Goal: Information Seeking & Learning: Learn about a topic

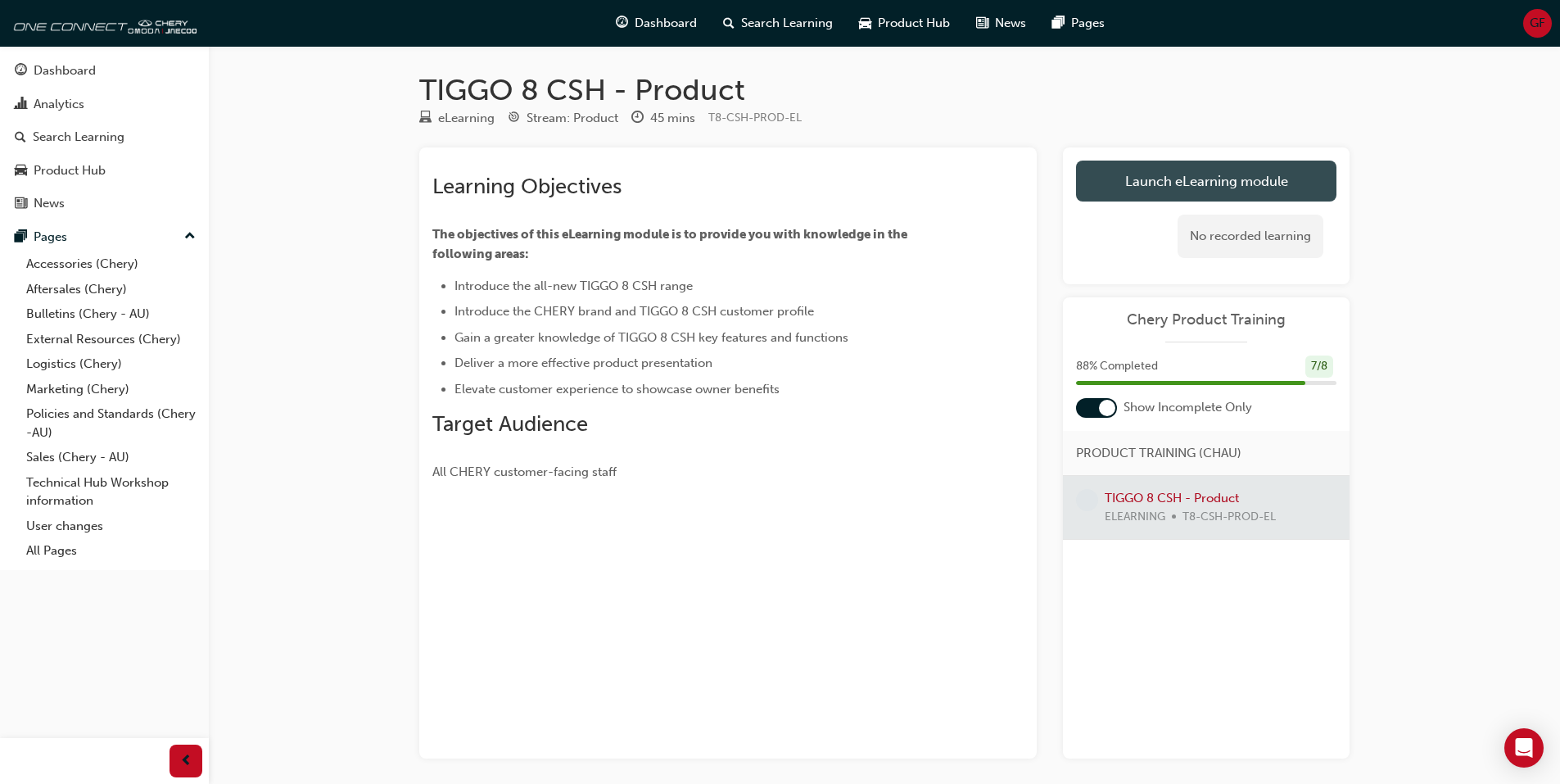
click at [1202, 180] on link "Launch eLearning module" at bounding box center [1206, 181] width 261 height 41
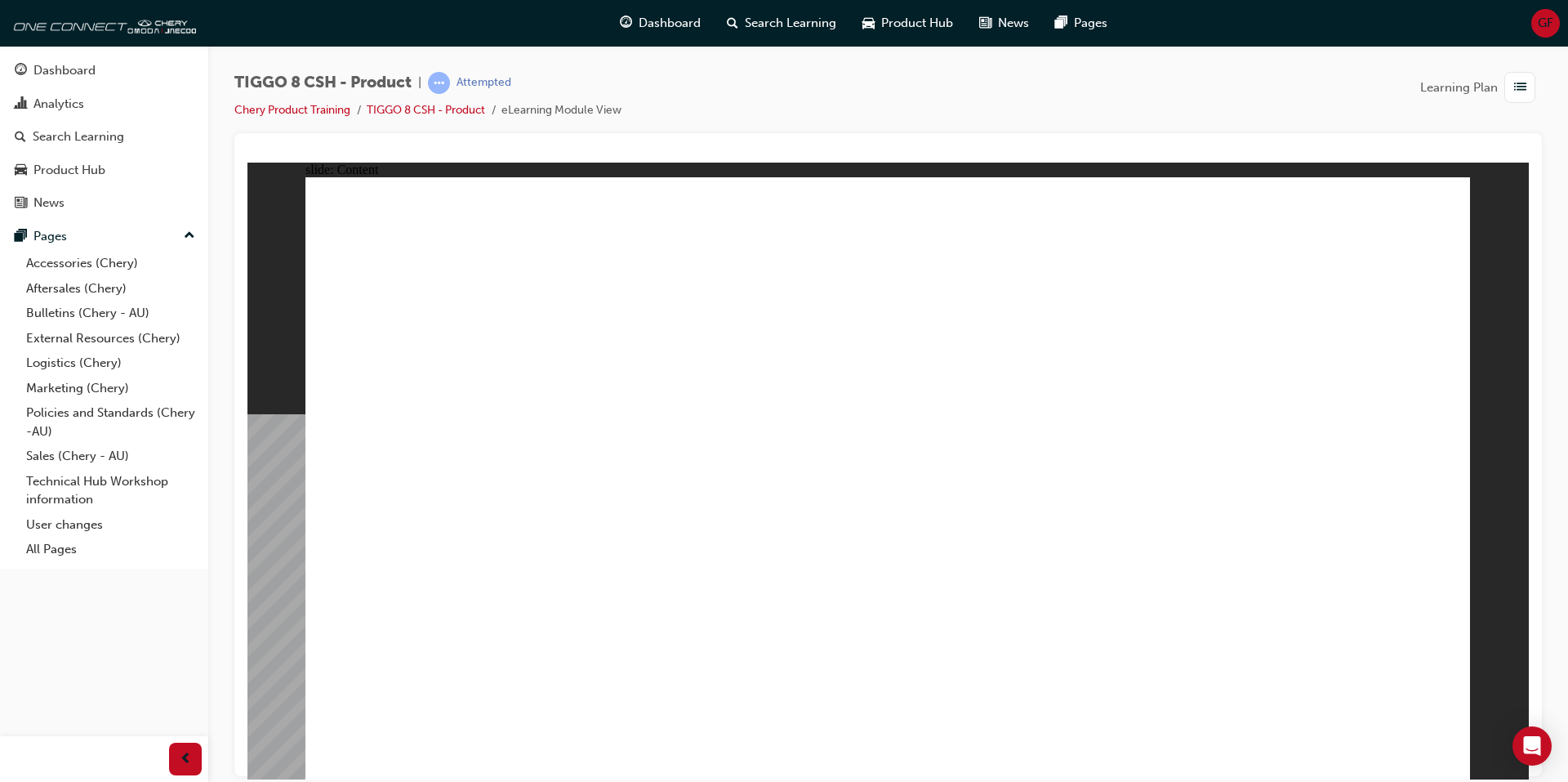
drag, startPoint x: 1031, startPoint y: 673, endPoint x: 1031, endPoint y: 657, distance: 16.0
drag, startPoint x: 1050, startPoint y: 570, endPoint x: 1025, endPoint y: 415, distance: 157.0
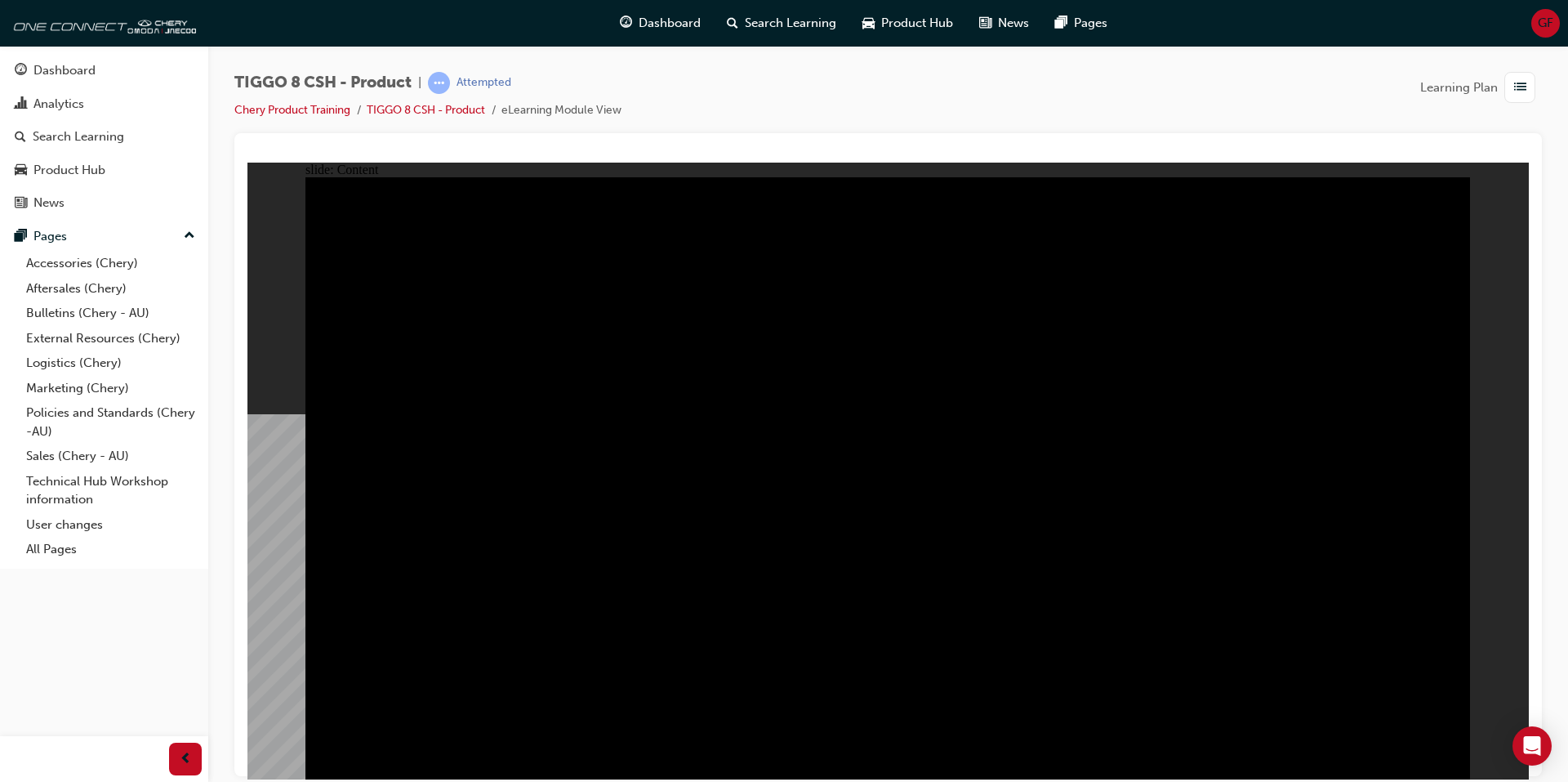
click at [279, 543] on div "slide: Content TIGGO 8 SUPER HYBRID - EXTERIOR COLOURS Choosing a favourite col…" at bounding box center [888, 470] width 1281 height 617
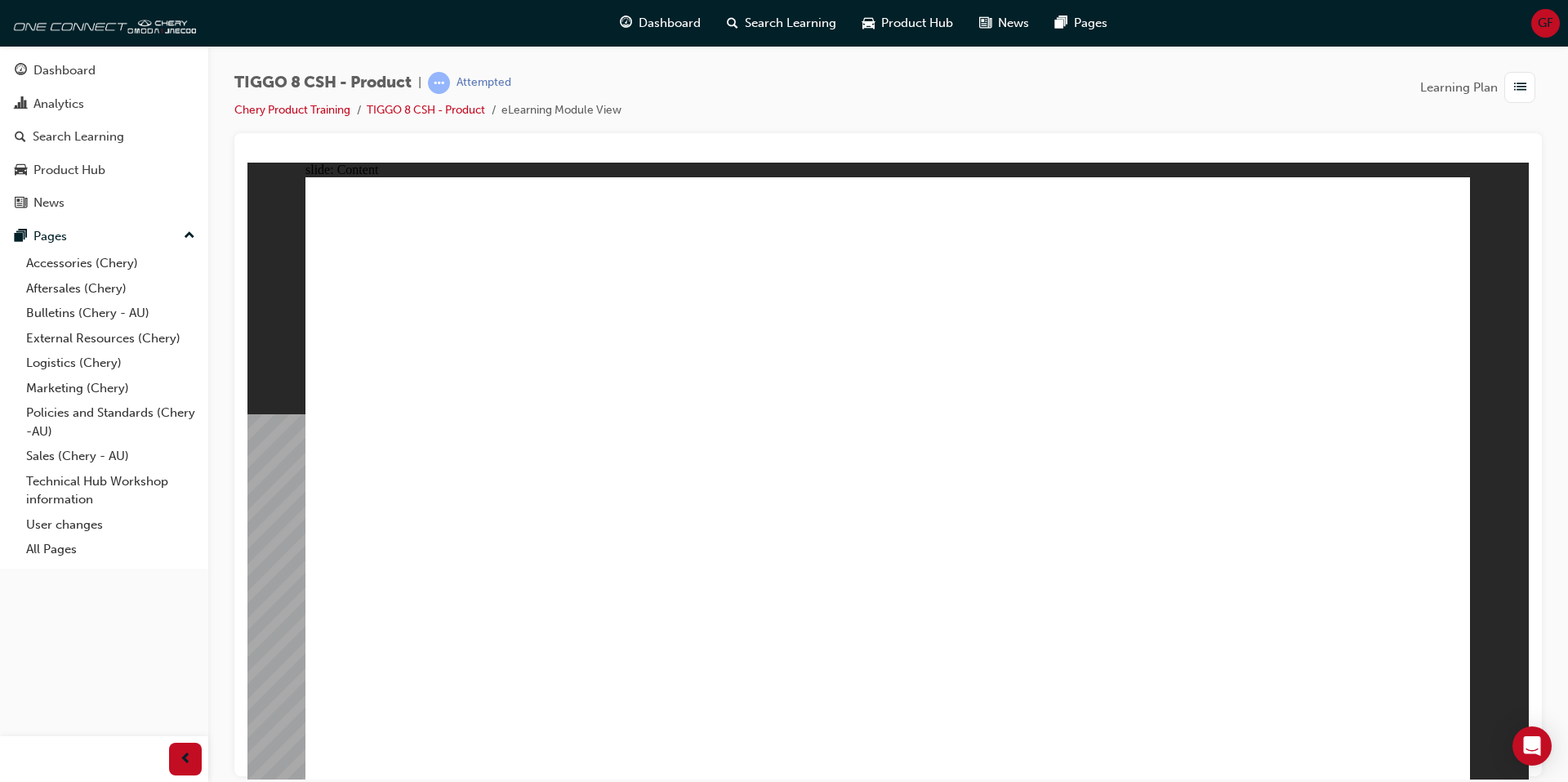
drag, startPoint x: 1445, startPoint y: 738, endPoint x: 1441, endPoint y: 747, distance: 9.8
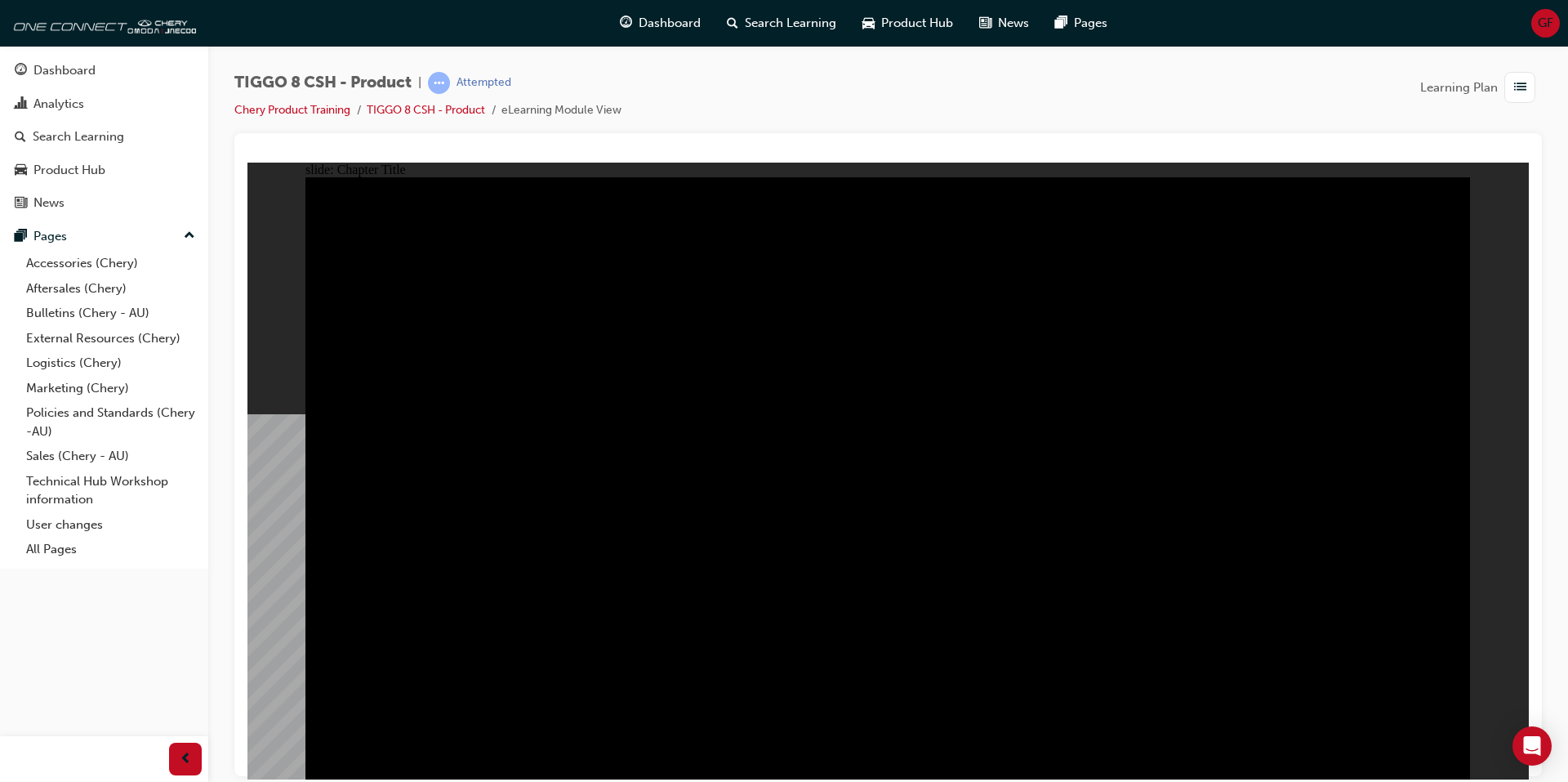
type input "23"
drag, startPoint x: 362, startPoint y: 236, endPoint x: 721, endPoint y: 261, distance: 359.9
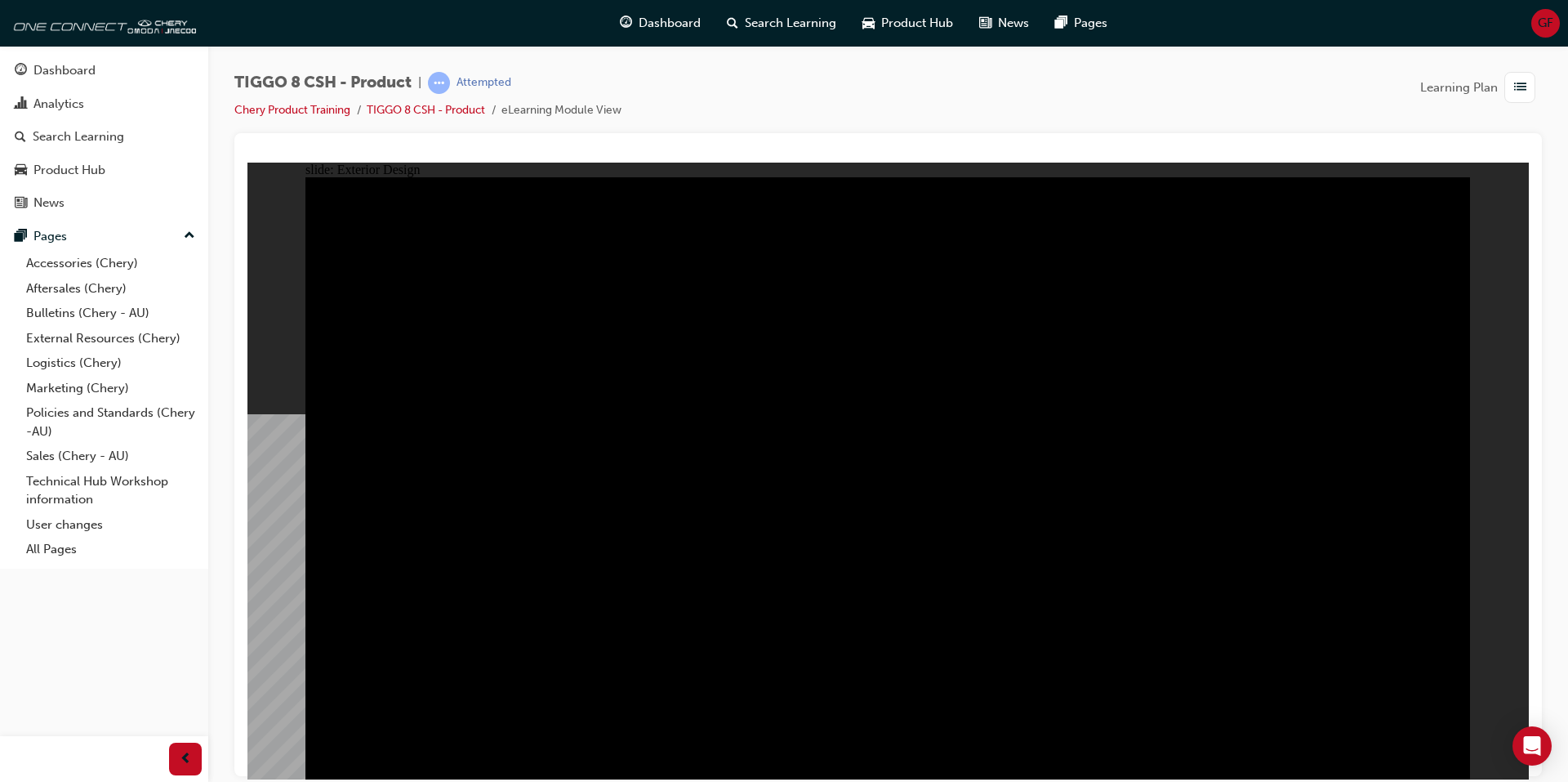
drag, startPoint x: 1150, startPoint y: 381, endPoint x: 1031, endPoint y: 363, distance: 120.4
drag, startPoint x: 734, startPoint y: 266, endPoint x: 726, endPoint y: 306, distance: 40.8
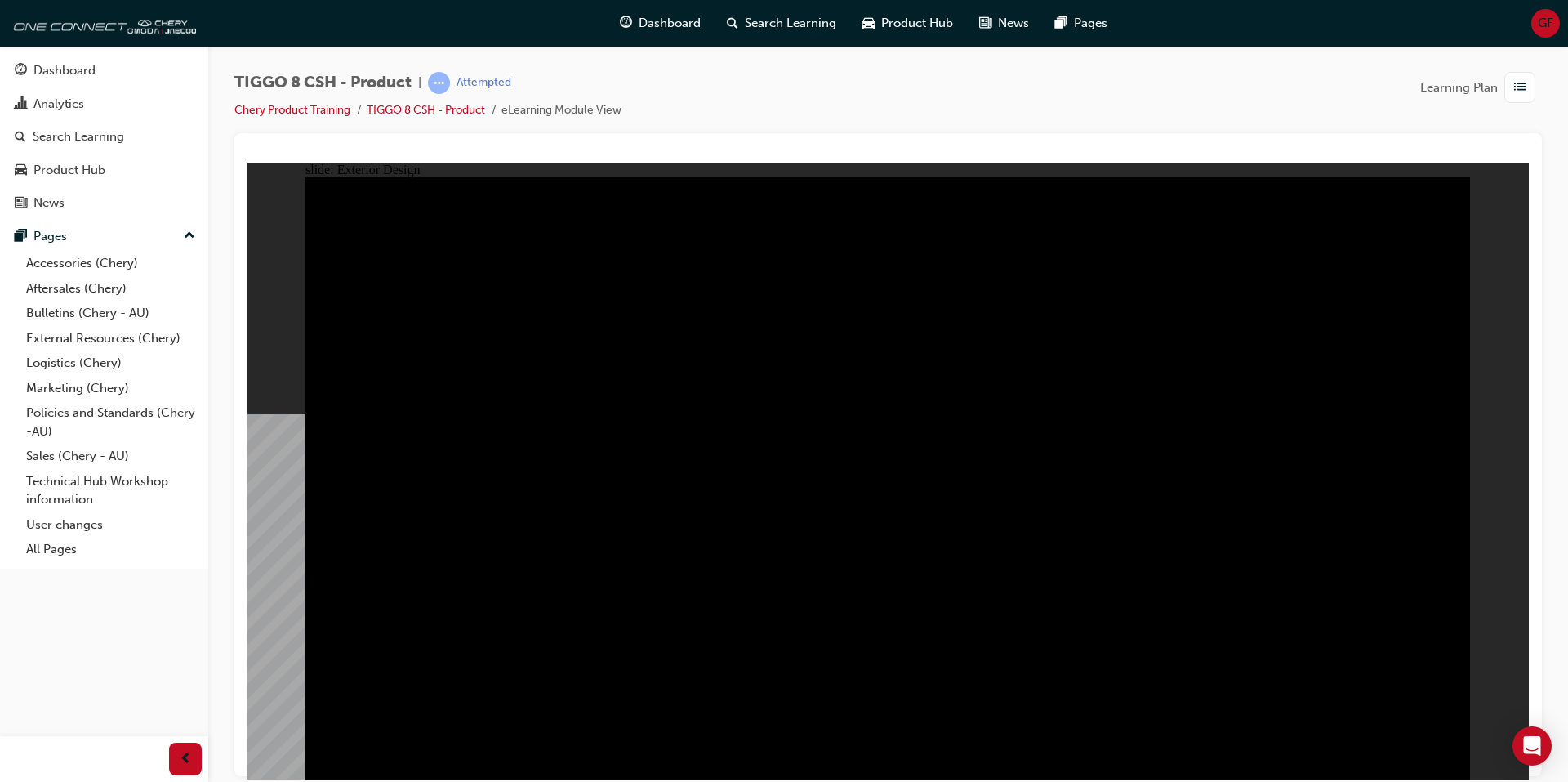
drag, startPoint x: 705, startPoint y: 340, endPoint x: 705, endPoint y: 361, distance: 21.0
drag, startPoint x: 705, startPoint y: 361, endPoint x: 717, endPoint y: 354, distance: 13.9
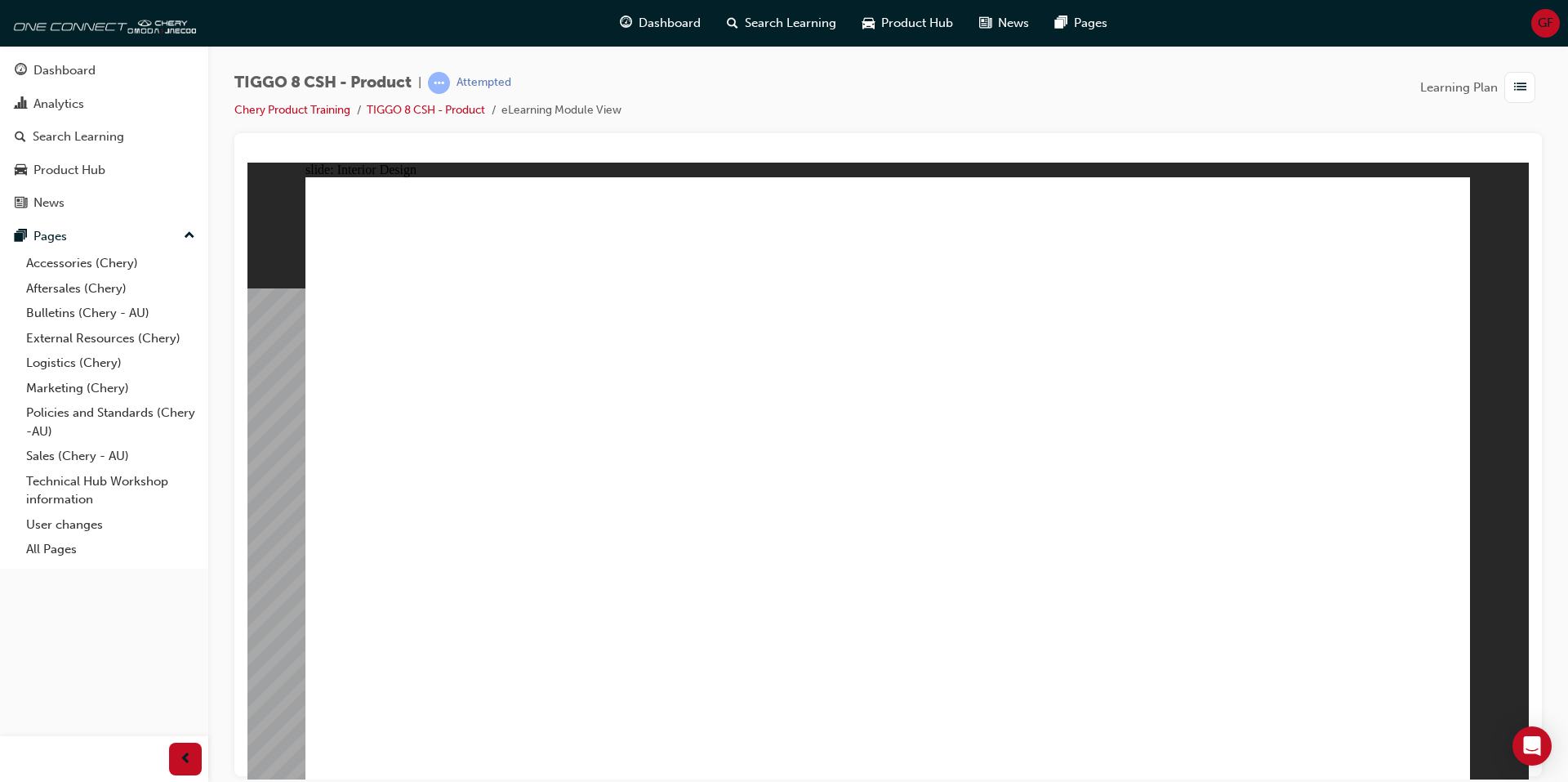
drag, startPoint x: 1103, startPoint y: 482, endPoint x: 1072, endPoint y: 464, distance: 35.8
drag, startPoint x: 1048, startPoint y: 425, endPoint x: 914, endPoint y: 366, distance: 146.4
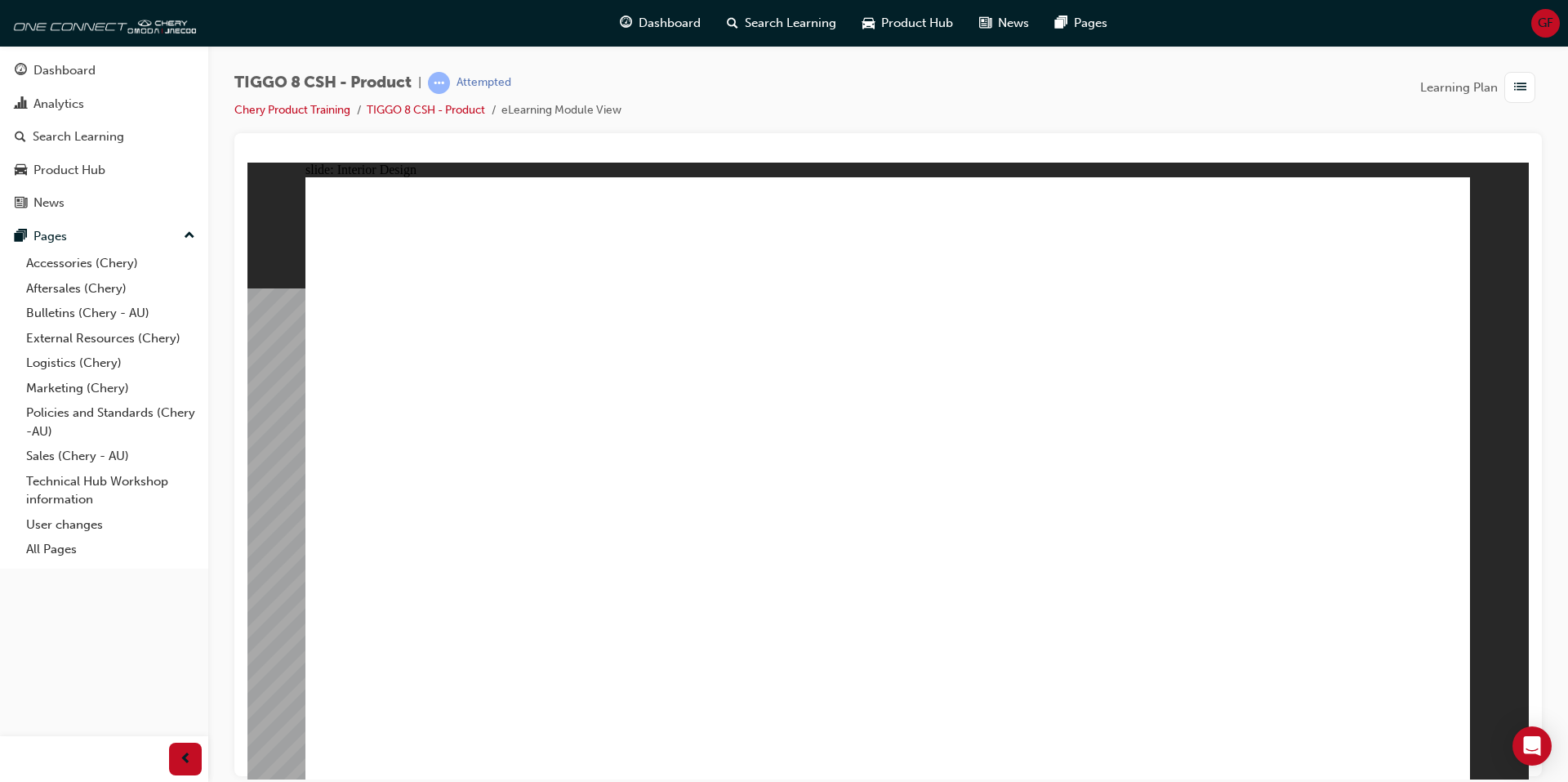
drag, startPoint x: 804, startPoint y: 379, endPoint x: 912, endPoint y: 364, distance: 109.0
drag, startPoint x: 1077, startPoint y: 335, endPoint x: 1153, endPoint y: 395, distance: 96.8
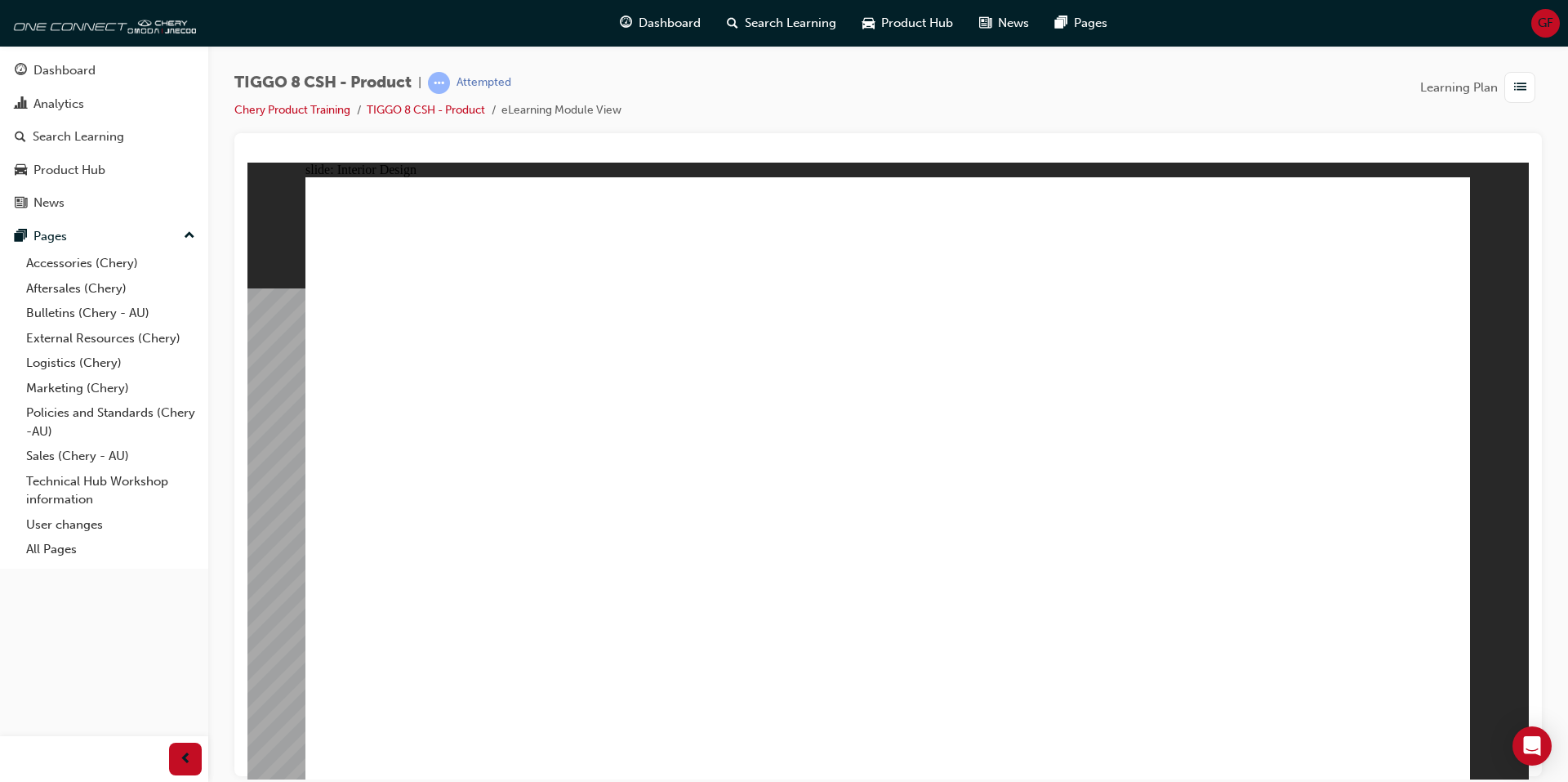
drag, startPoint x: 1152, startPoint y: 401, endPoint x: 1172, endPoint y: 482, distance: 83.4
drag, startPoint x: 1174, startPoint y: 486, endPoint x: 1182, endPoint y: 531, distance: 45.7
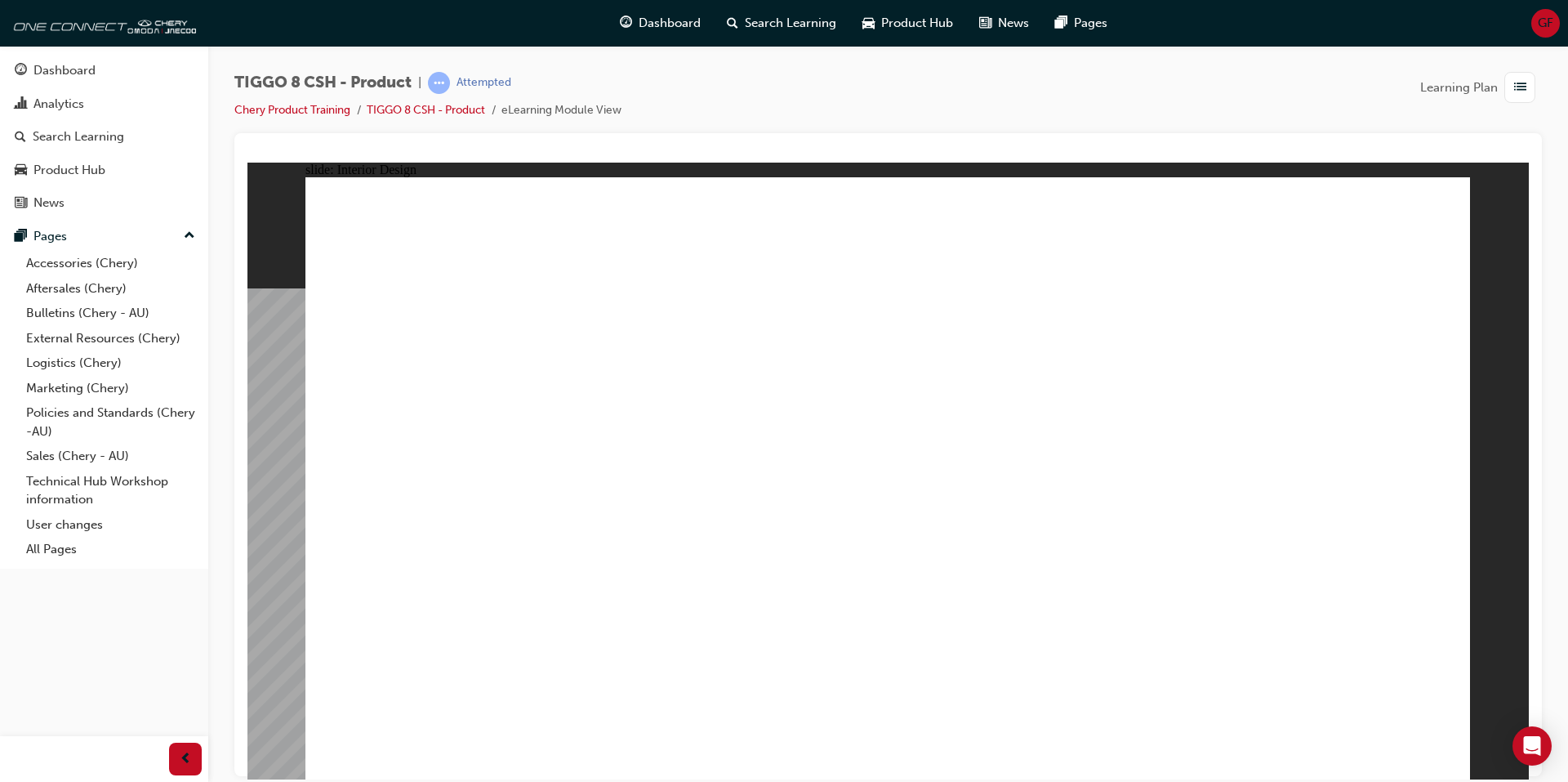
click at [69, 136] on div "Search Learning" at bounding box center [78, 136] width 92 height 19
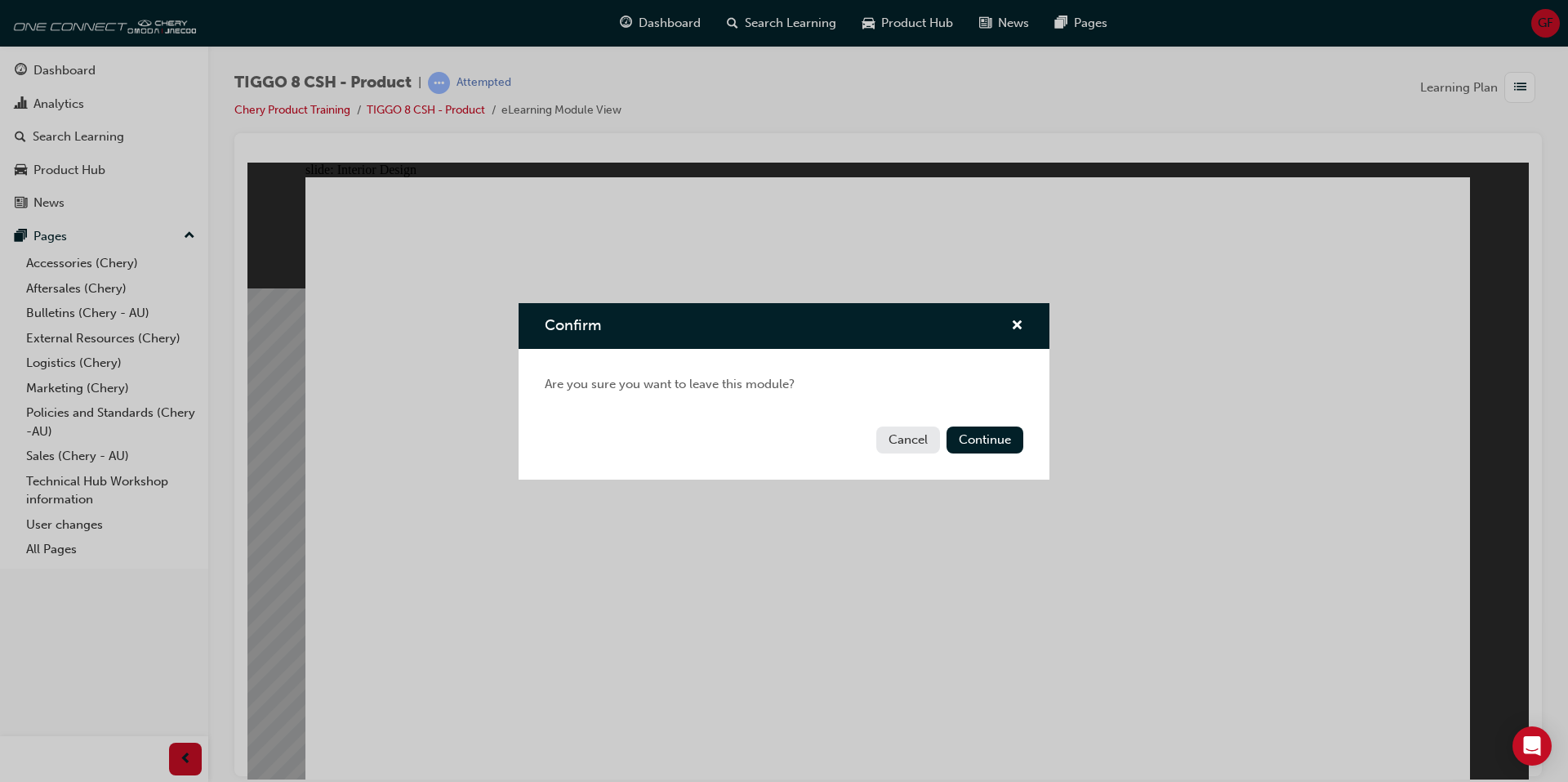
click at [905, 434] on button "Cancel" at bounding box center [909, 440] width 64 height 27
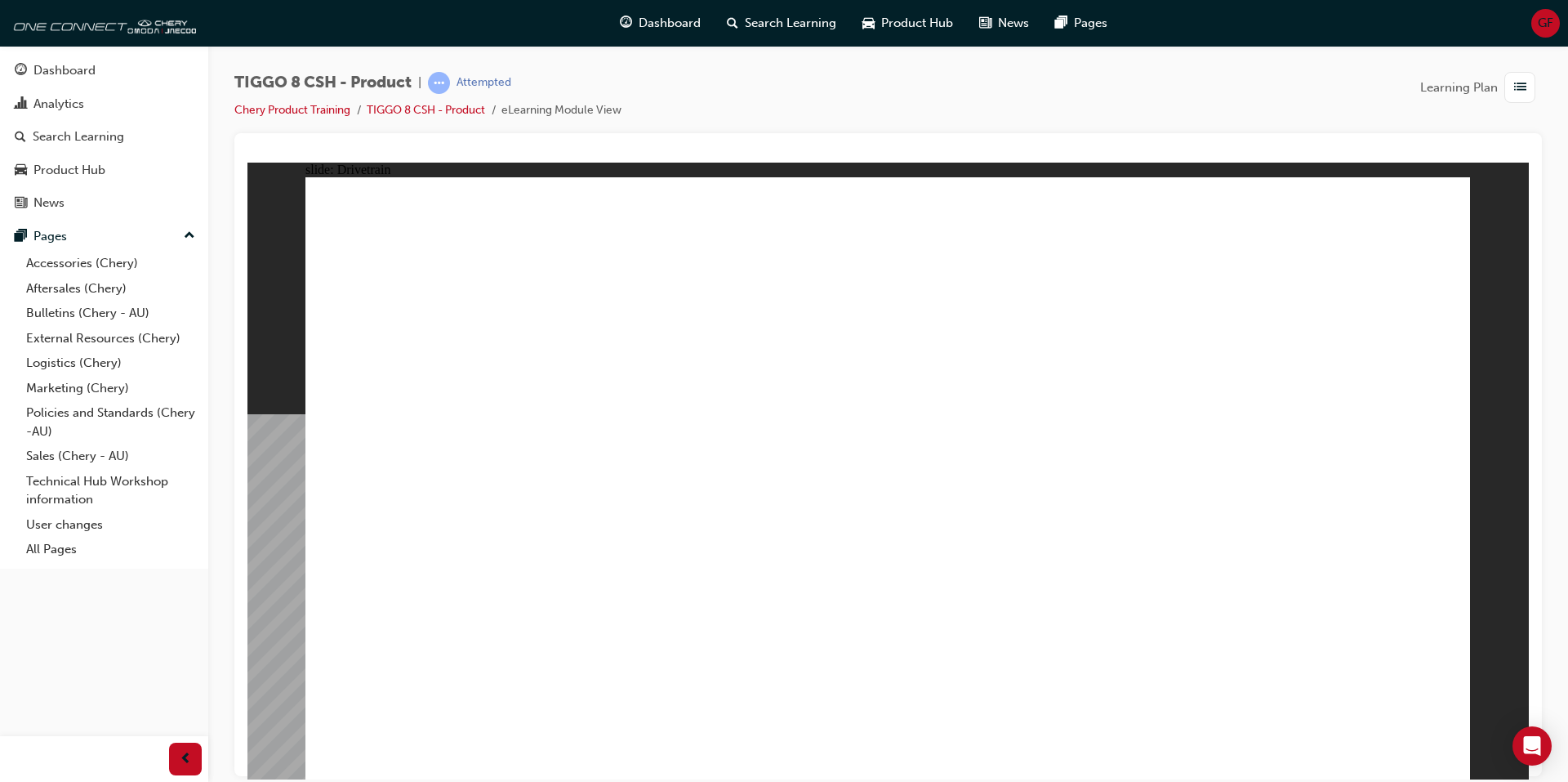
type input "24"
drag, startPoint x: 408, startPoint y: 431, endPoint x: 682, endPoint y: 471, distance: 276.9
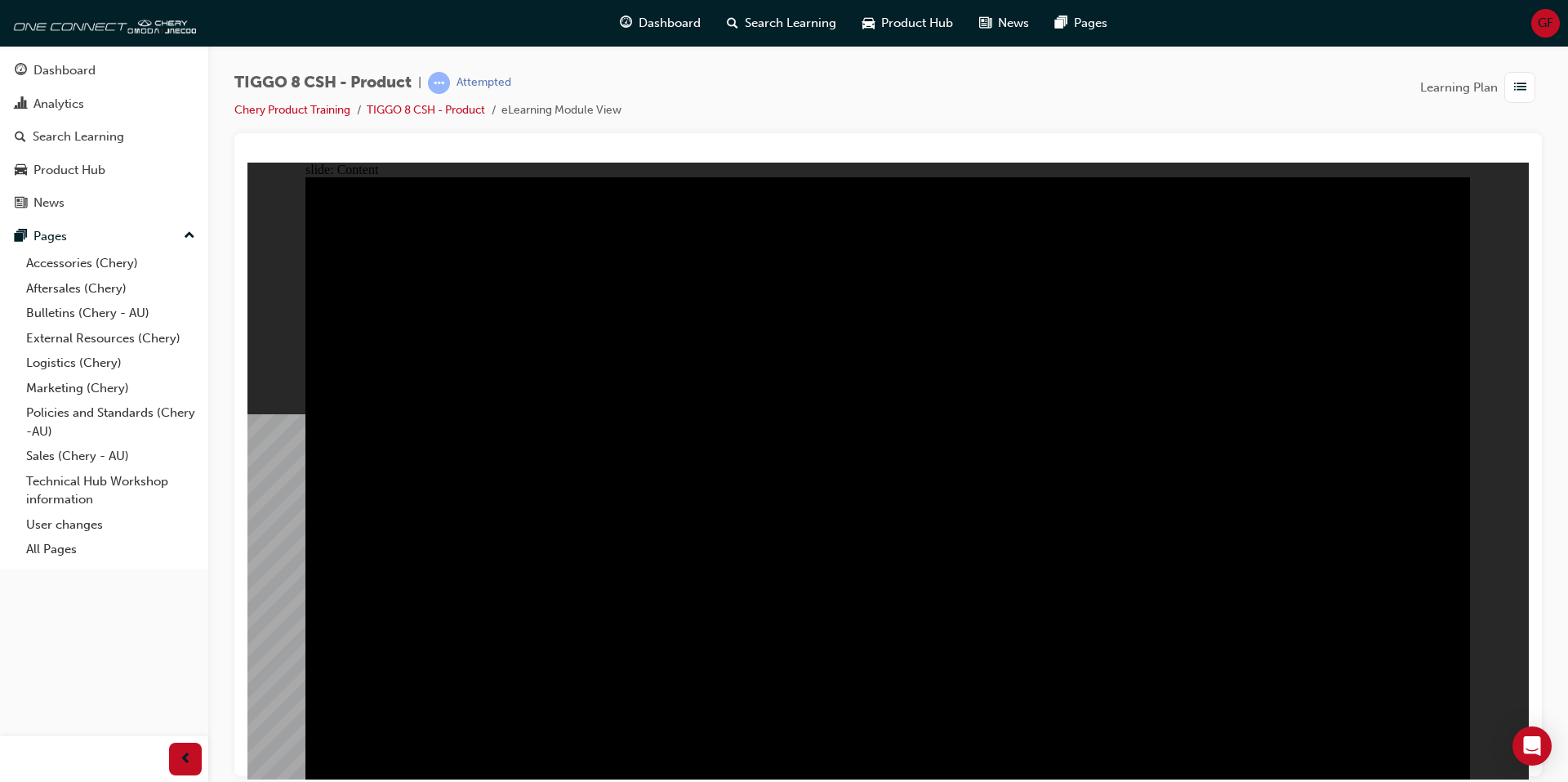
drag, startPoint x: 1332, startPoint y: 579, endPoint x: 1298, endPoint y: 495, distance: 90.6
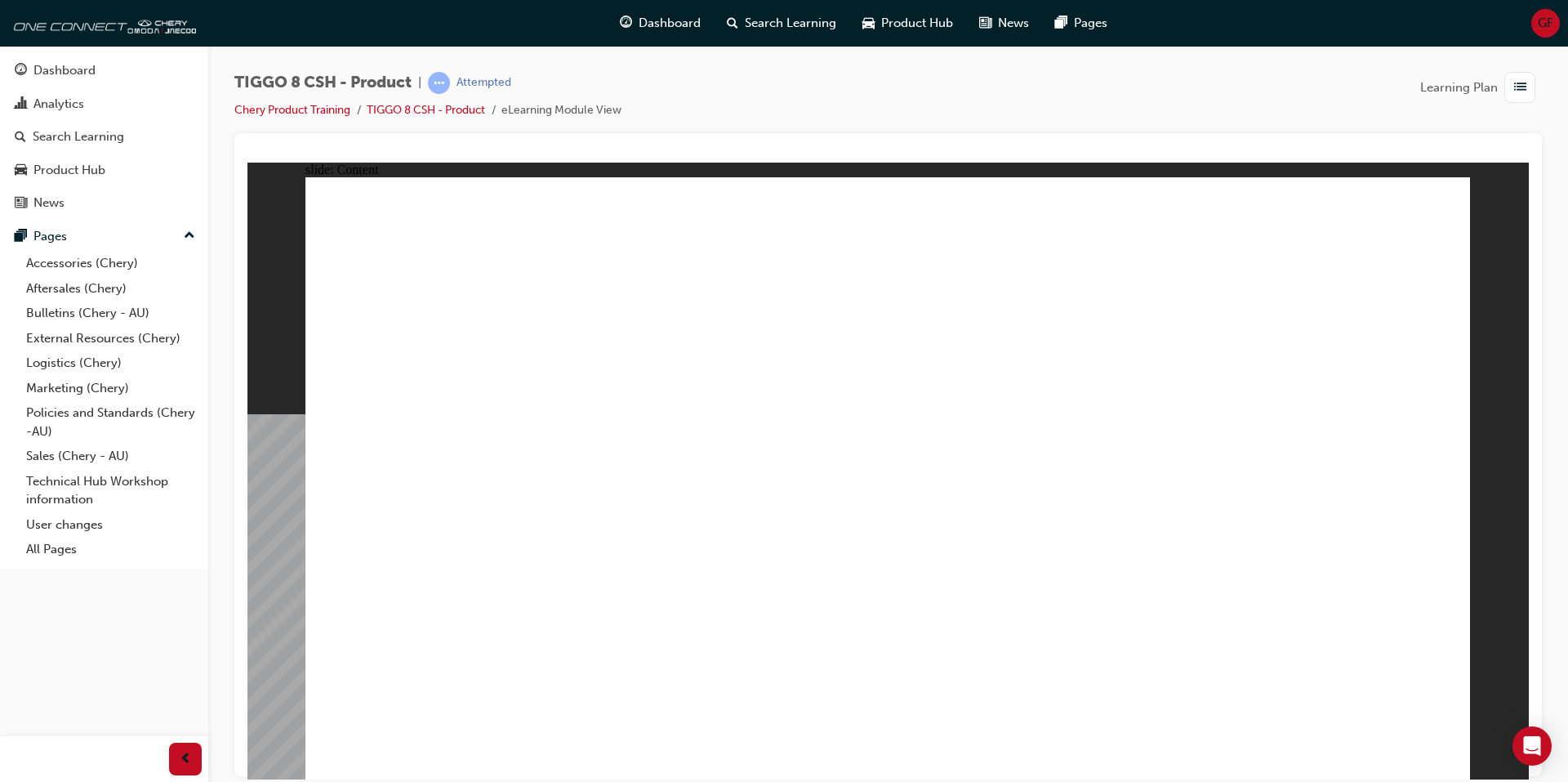
drag, startPoint x: 988, startPoint y: 674, endPoint x: 1017, endPoint y: 670, distance: 29.3
drag, startPoint x: 1193, startPoint y: 647, endPoint x: 1228, endPoint y: 403, distance: 246.5
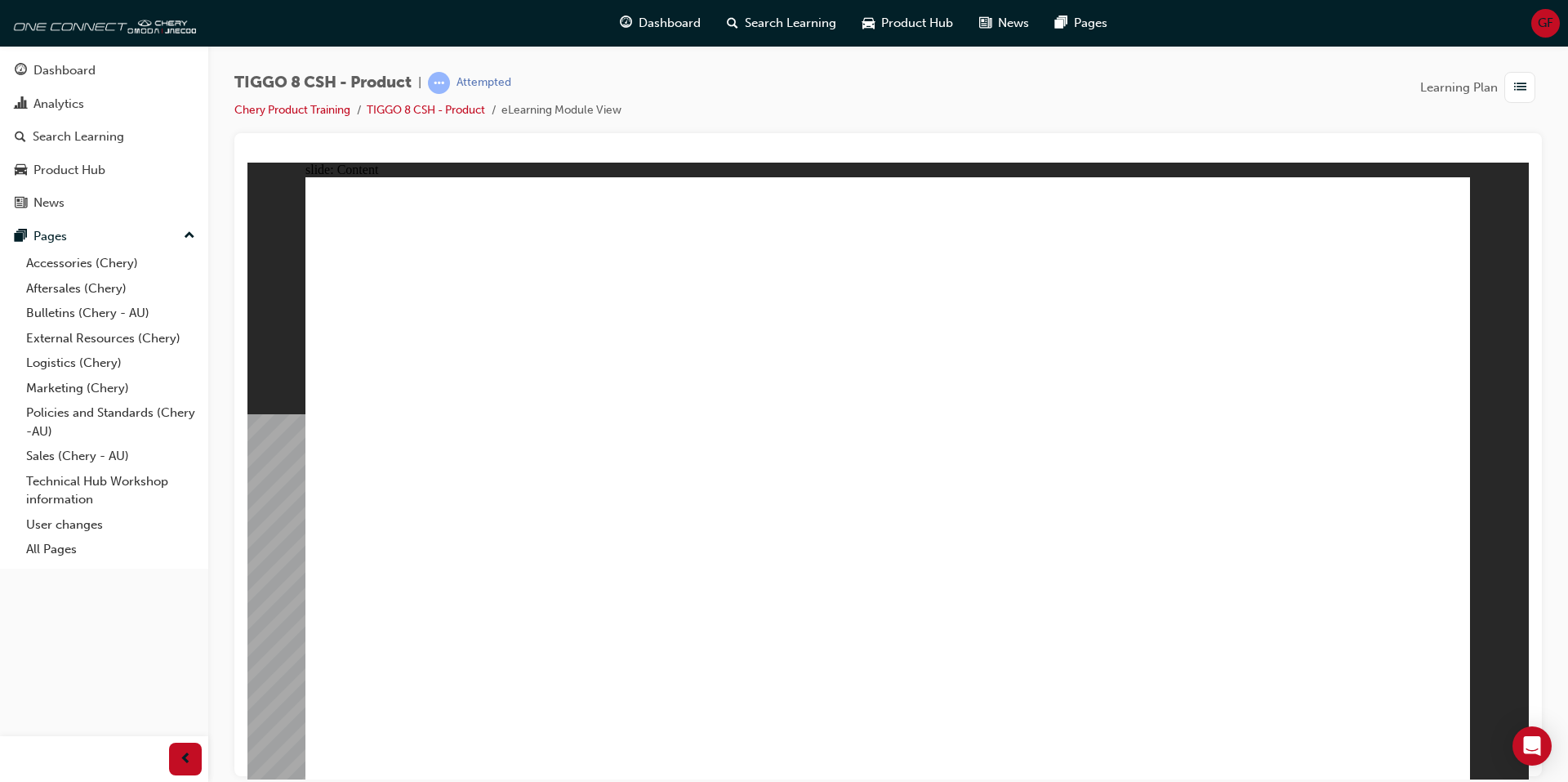
drag, startPoint x: 775, startPoint y: 373, endPoint x: 690, endPoint y: 369, distance: 85.1
drag, startPoint x: 628, startPoint y: 440, endPoint x: 1007, endPoint y: 463, distance: 379.7
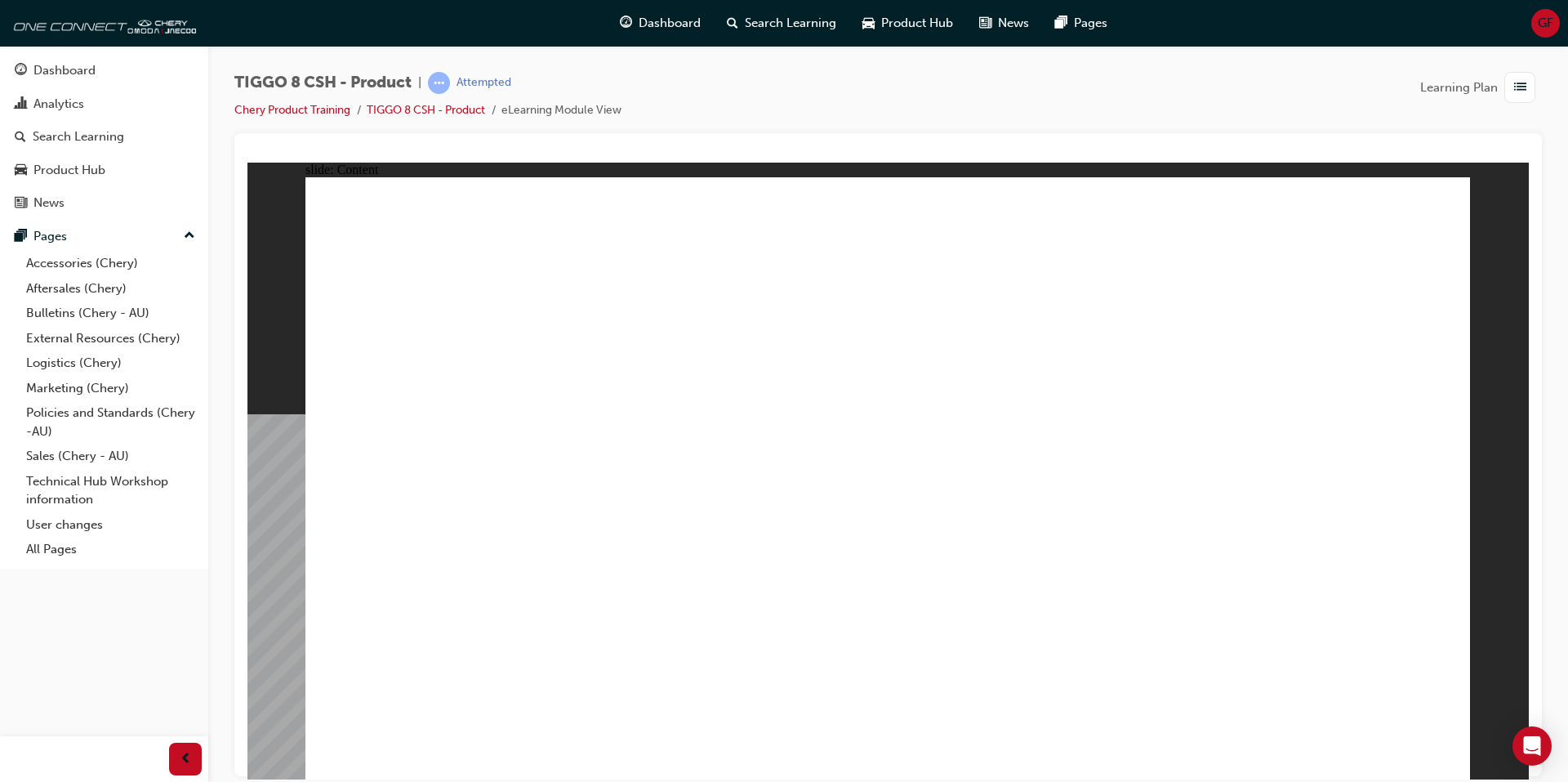
drag, startPoint x: 1316, startPoint y: 664, endPoint x: 1370, endPoint y: 683, distance: 57.2
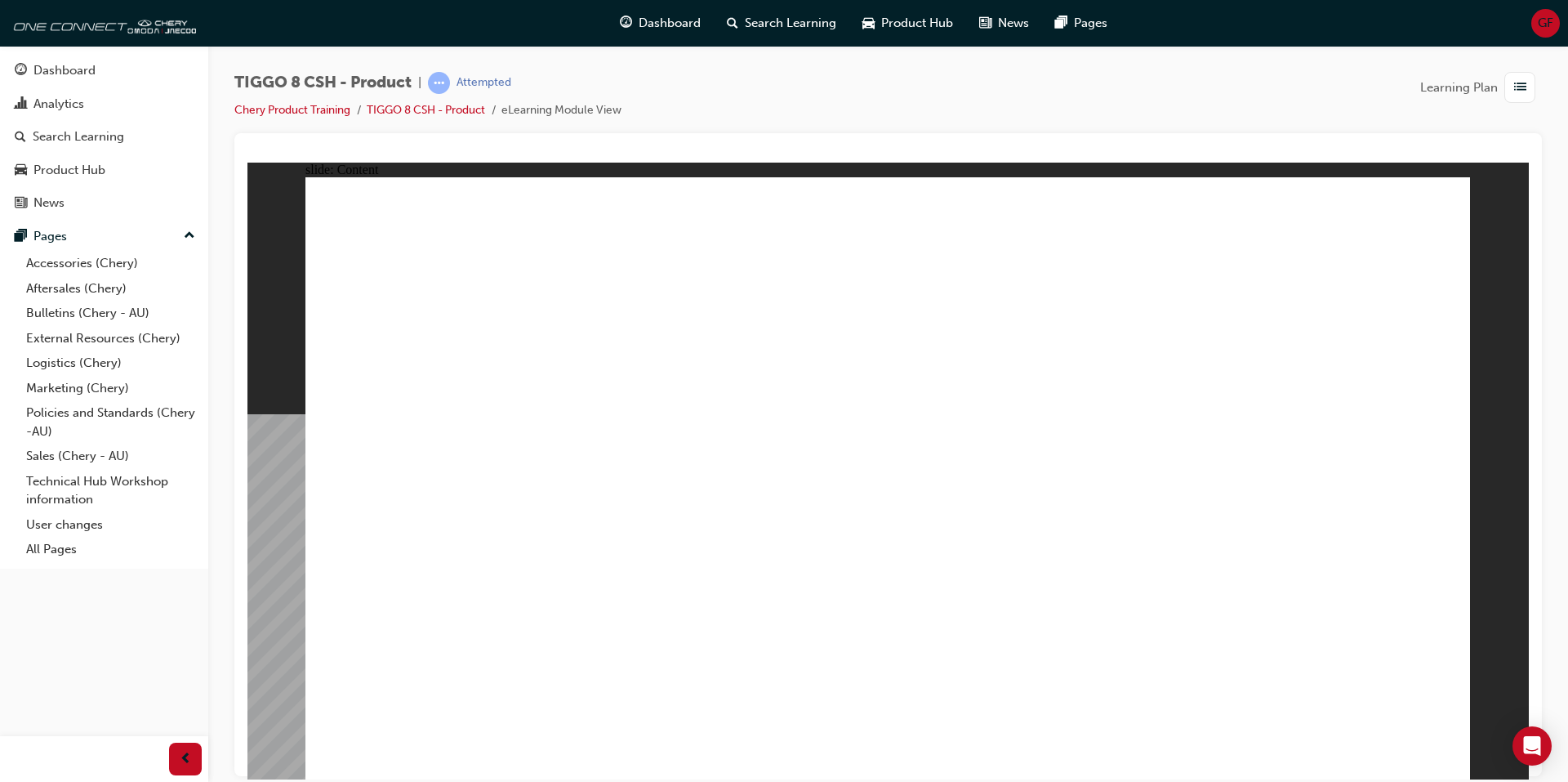
drag, startPoint x: 520, startPoint y: 408, endPoint x: 530, endPoint y: 428, distance: 22.4
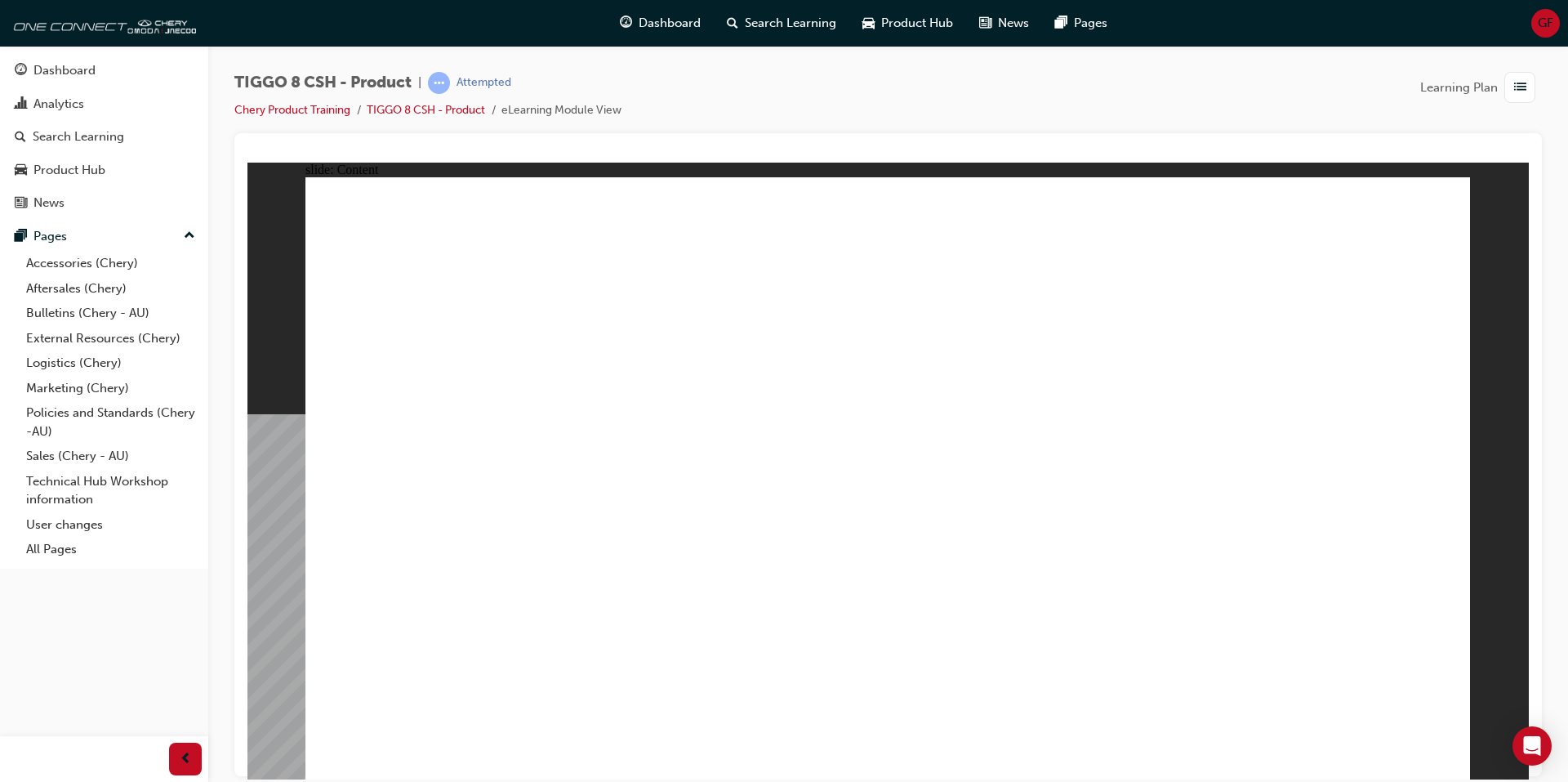
drag, startPoint x: 1037, startPoint y: 680, endPoint x: 1060, endPoint y: 679, distance: 23.0
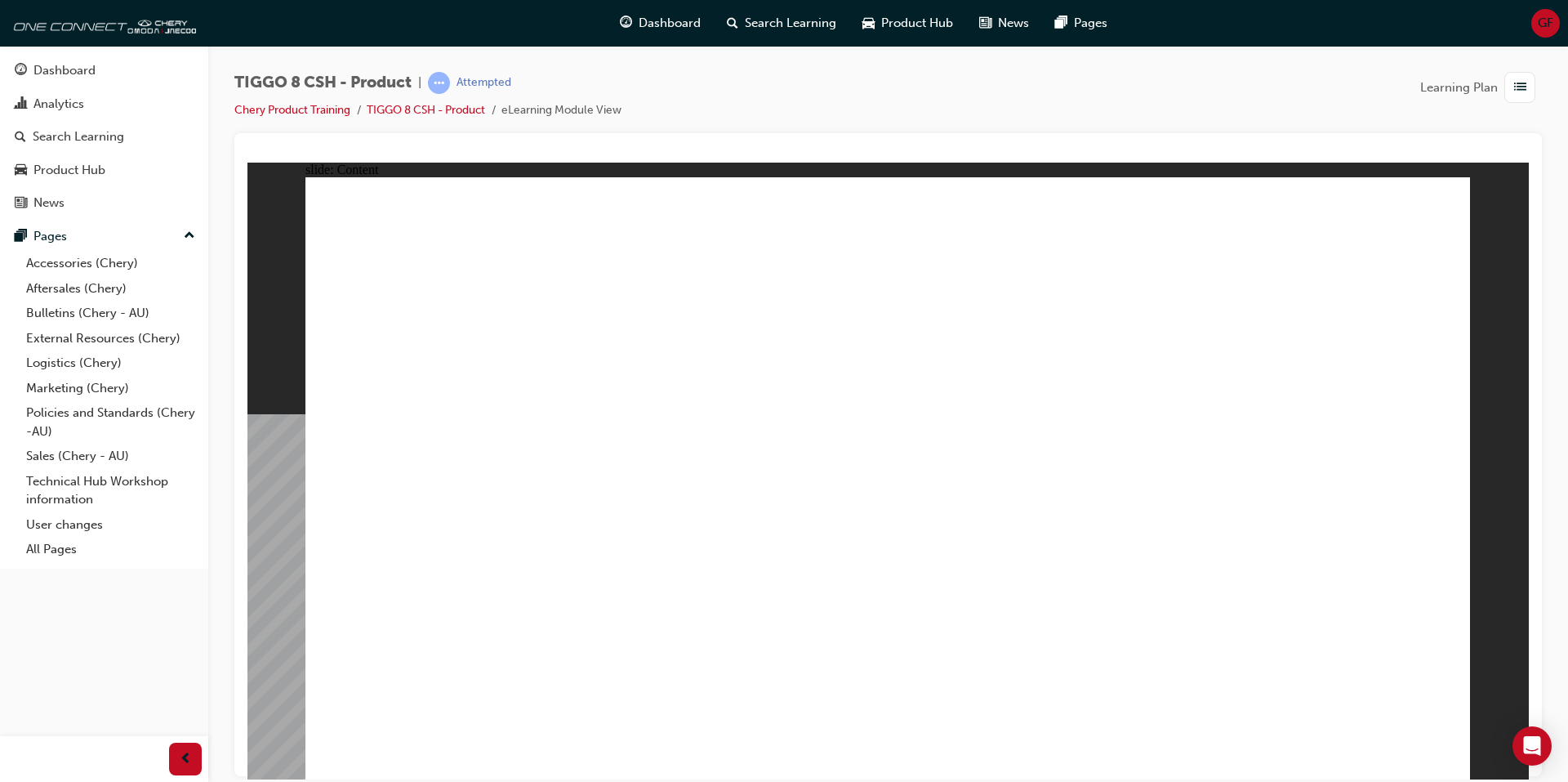
drag, startPoint x: 1074, startPoint y: 532, endPoint x: 1163, endPoint y: 523, distance: 89.5
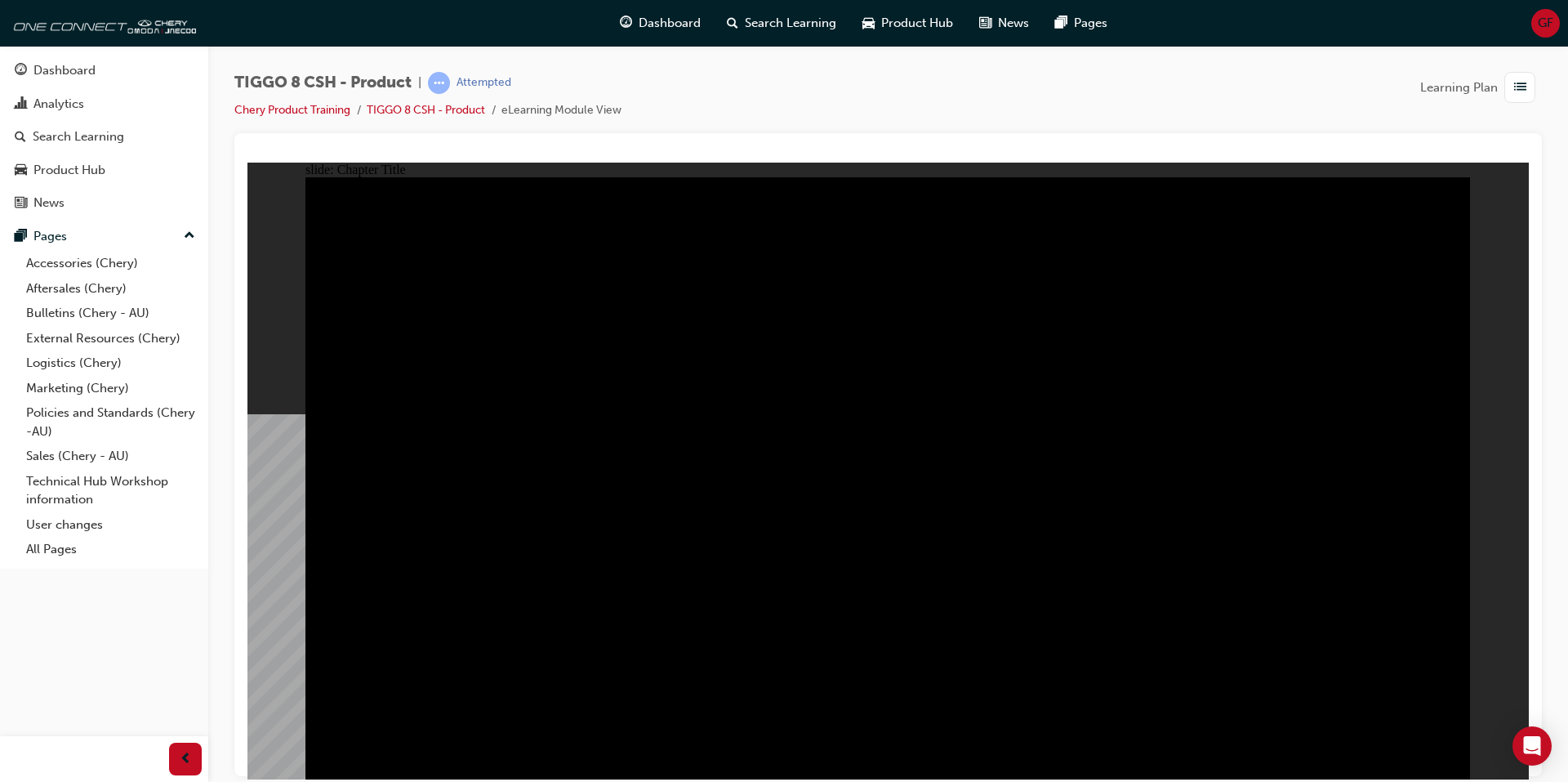
radio input "true"
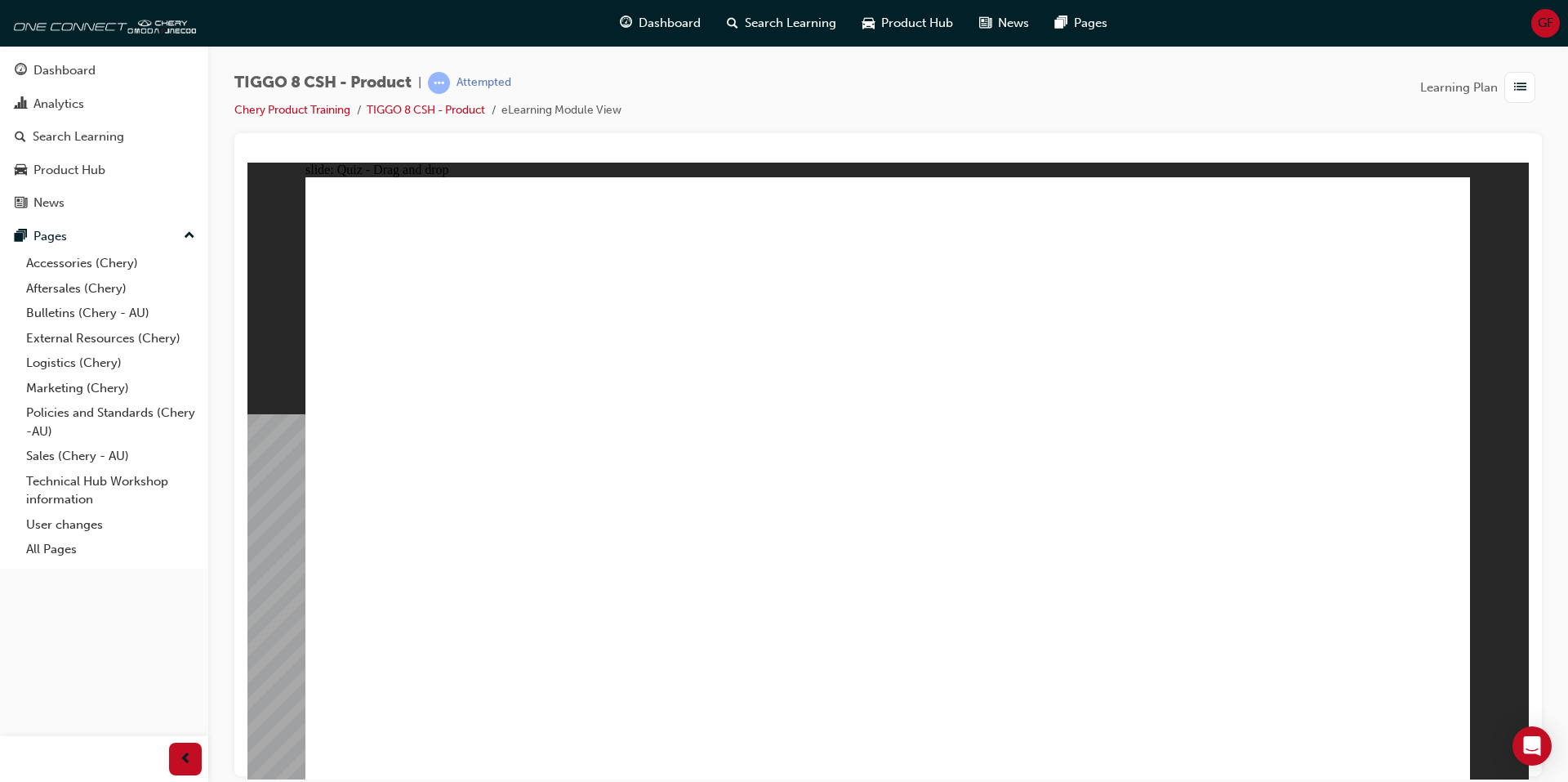
drag, startPoint x: 967, startPoint y: 355, endPoint x: 893, endPoint y: 500, distance: 162.8
drag, startPoint x: 1138, startPoint y: 233, endPoint x: 708, endPoint y: 489, distance: 500.4
drag, startPoint x: 1234, startPoint y: 346, endPoint x: 1377, endPoint y: 485, distance: 199.4
drag, startPoint x: 1356, startPoint y: 235, endPoint x: 679, endPoint y: 322, distance: 682.6
drag, startPoint x: 837, startPoint y: 236, endPoint x: 1097, endPoint y: 507, distance: 375.6
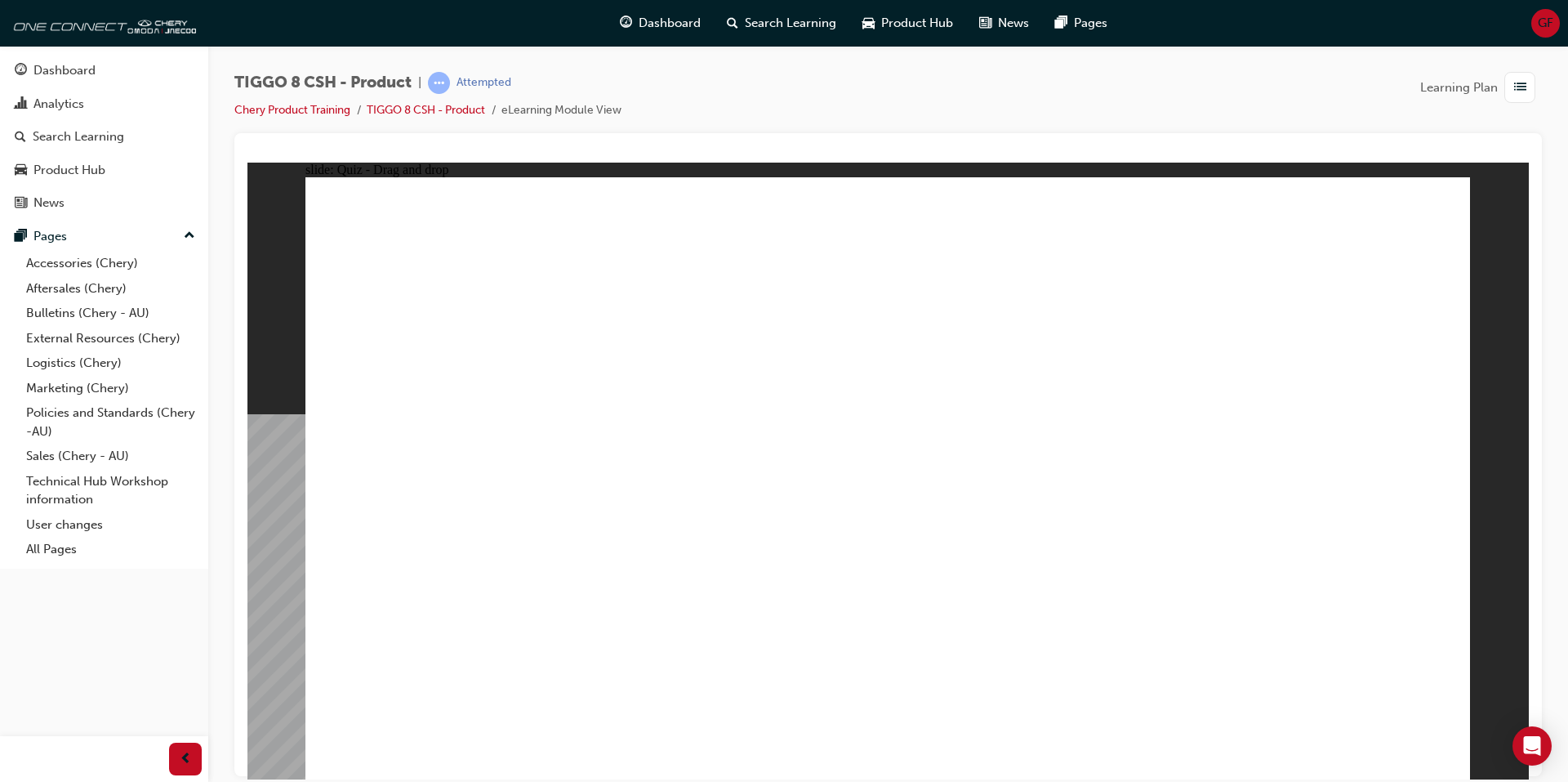
checkbox input "true"
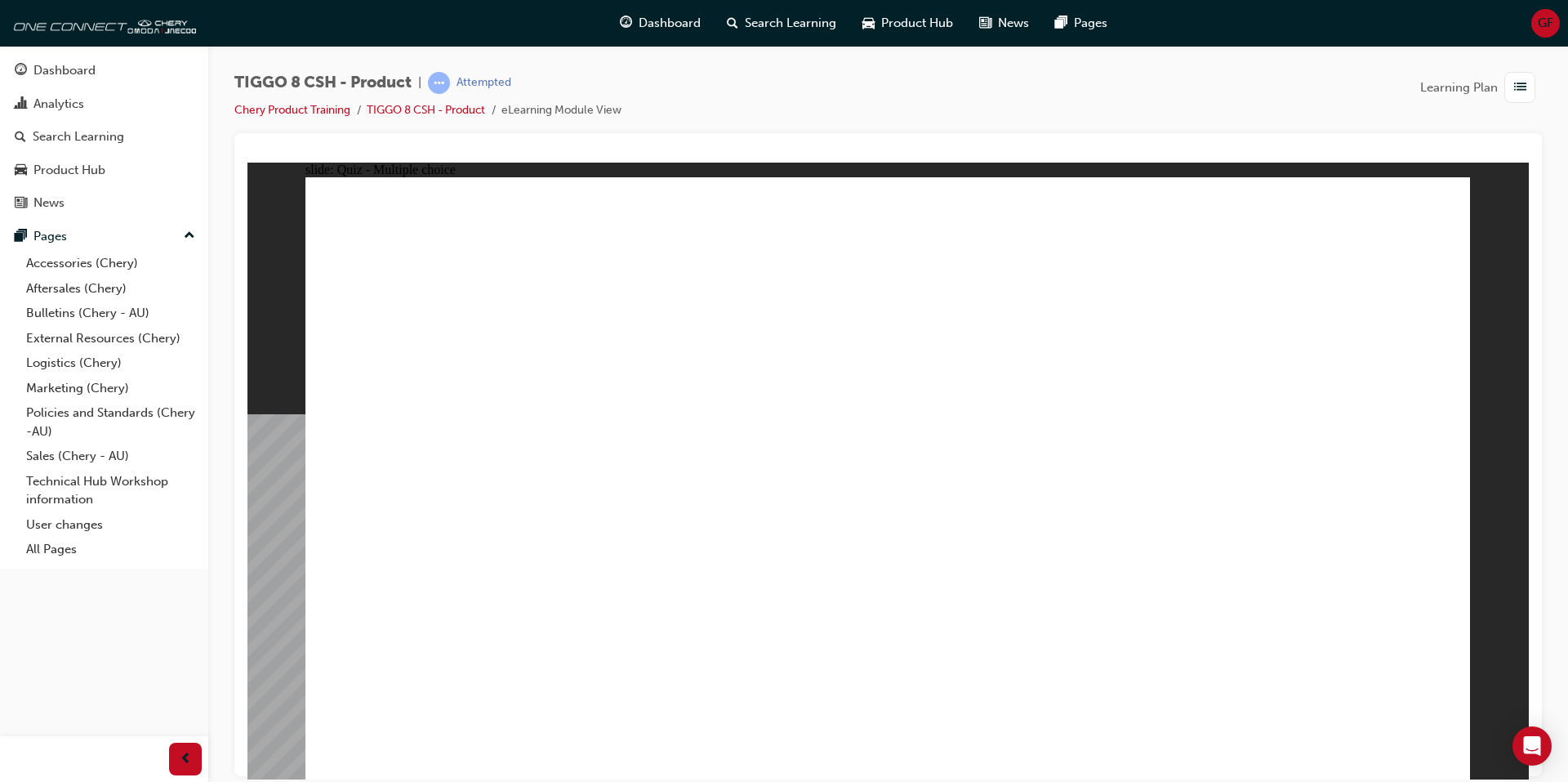
radio input "true"
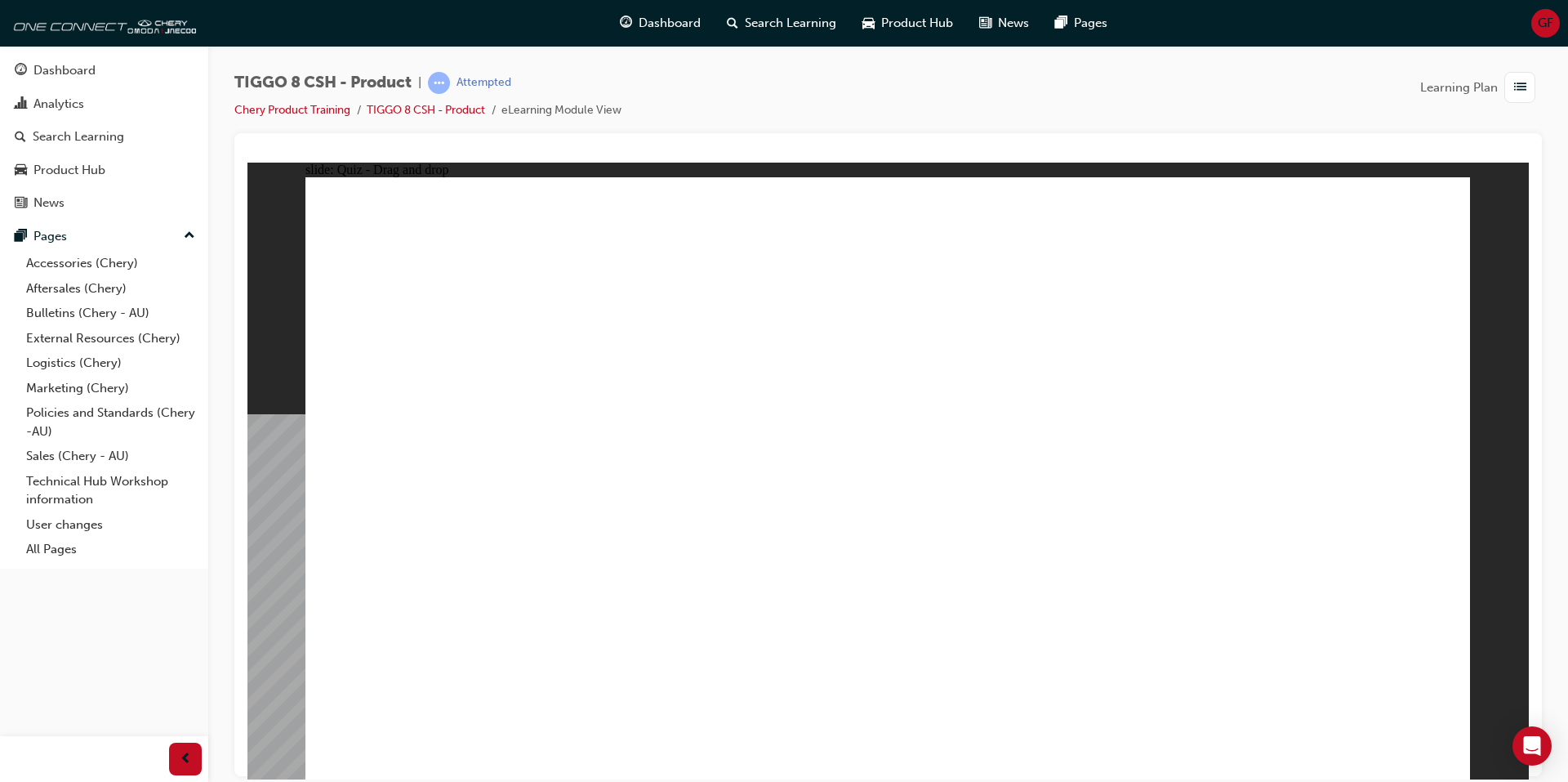
drag, startPoint x: 1119, startPoint y: 239, endPoint x: 1004, endPoint y: 494, distance: 279.7
drag, startPoint x: 942, startPoint y: 235, endPoint x: 981, endPoint y: 562, distance: 329.3
drag, startPoint x: 1345, startPoint y: 243, endPoint x: 1160, endPoint y: 549, distance: 357.6
drag, startPoint x: 1328, startPoint y: 275, endPoint x: 1316, endPoint y: 315, distance: 41.8
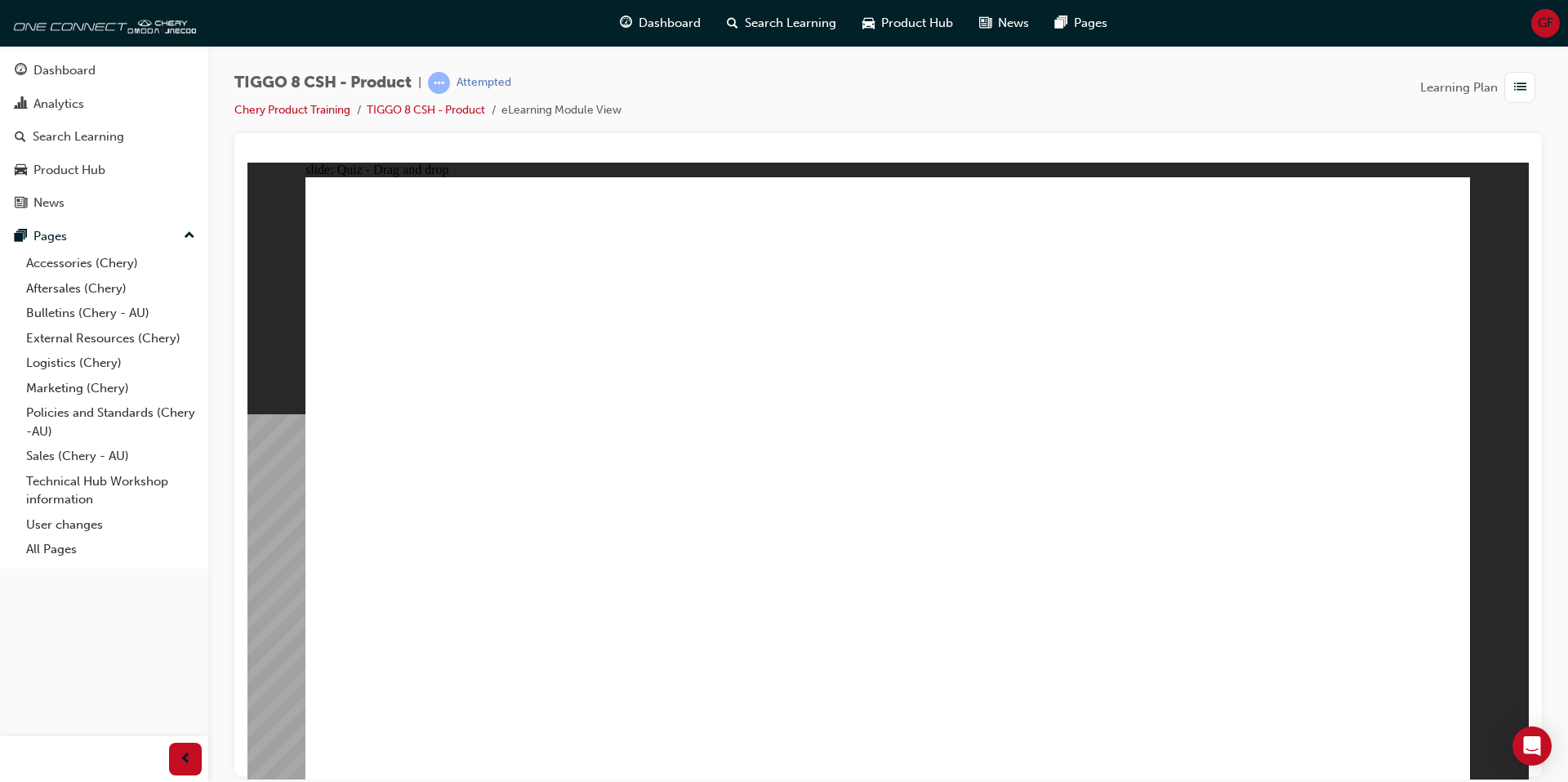
drag, startPoint x: 1319, startPoint y: 290, endPoint x: 1136, endPoint y: 557, distance: 323.7
drag, startPoint x: 1129, startPoint y: 282, endPoint x: 1097, endPoint y: 611, distance: 330.6
drag, startPoint x: 837, startPoint y: 572, endPoint x: 865, endPoint y: 581, distance: 29.4
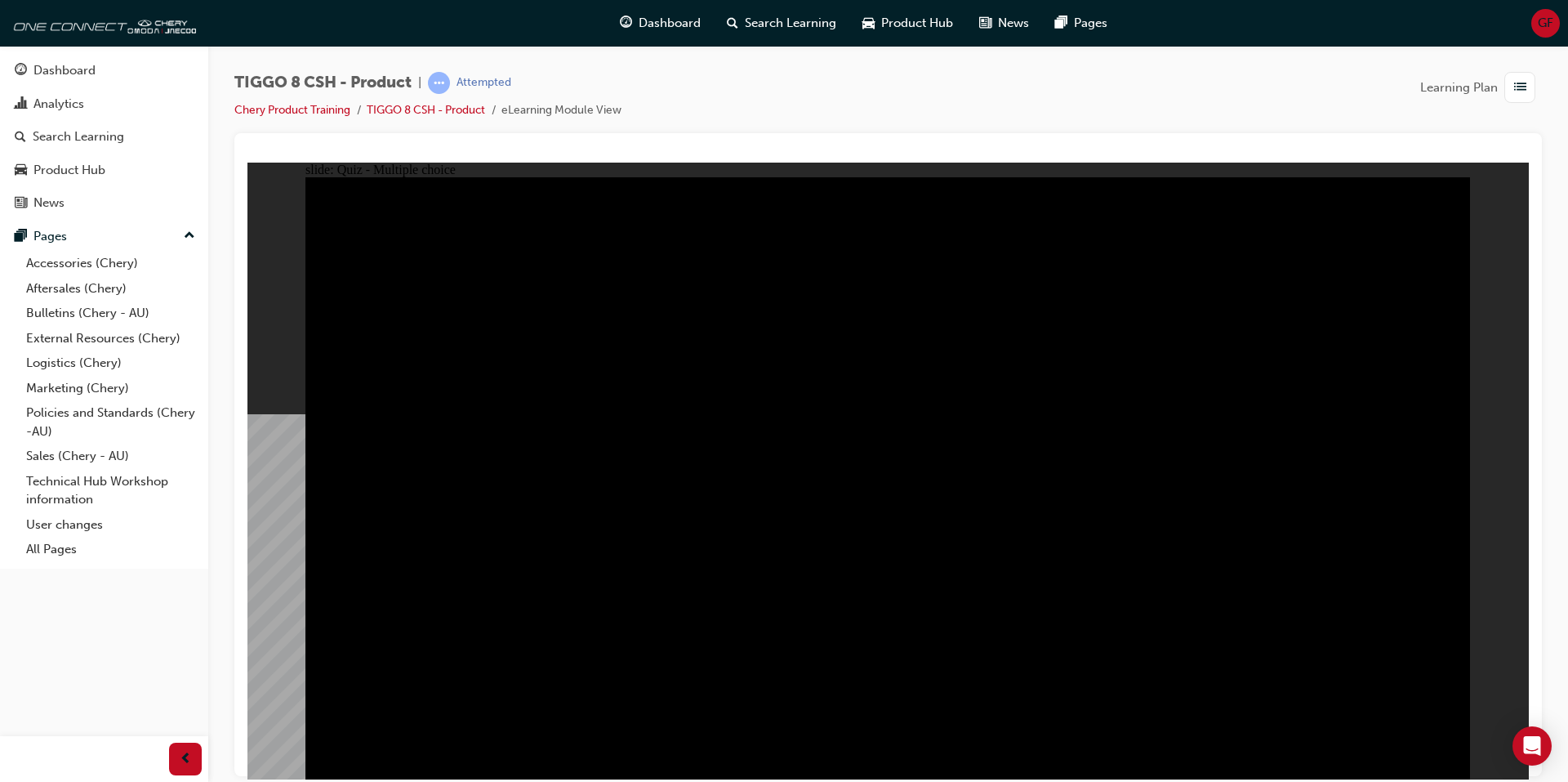
radio input "true"
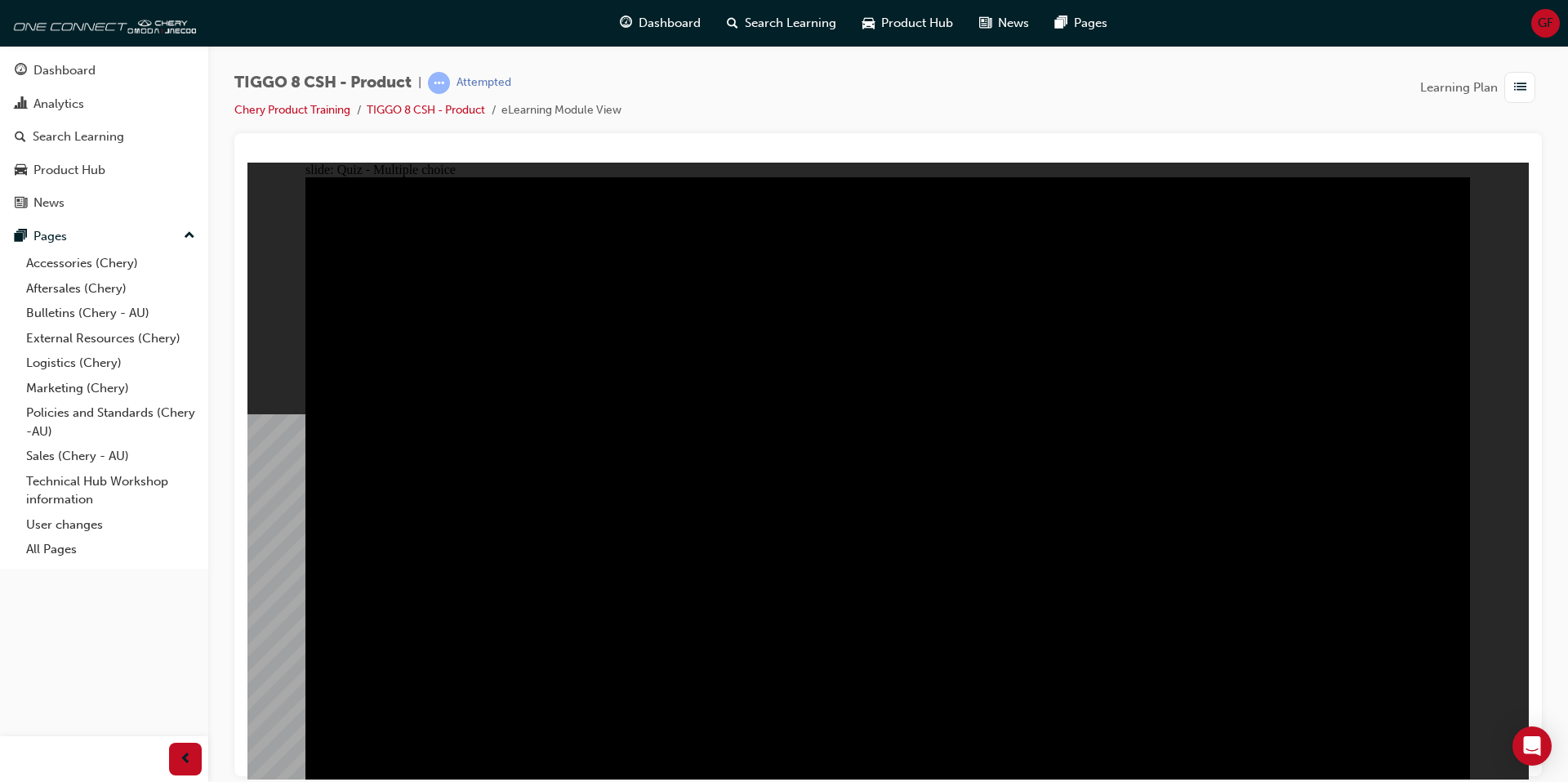
radio input "true"
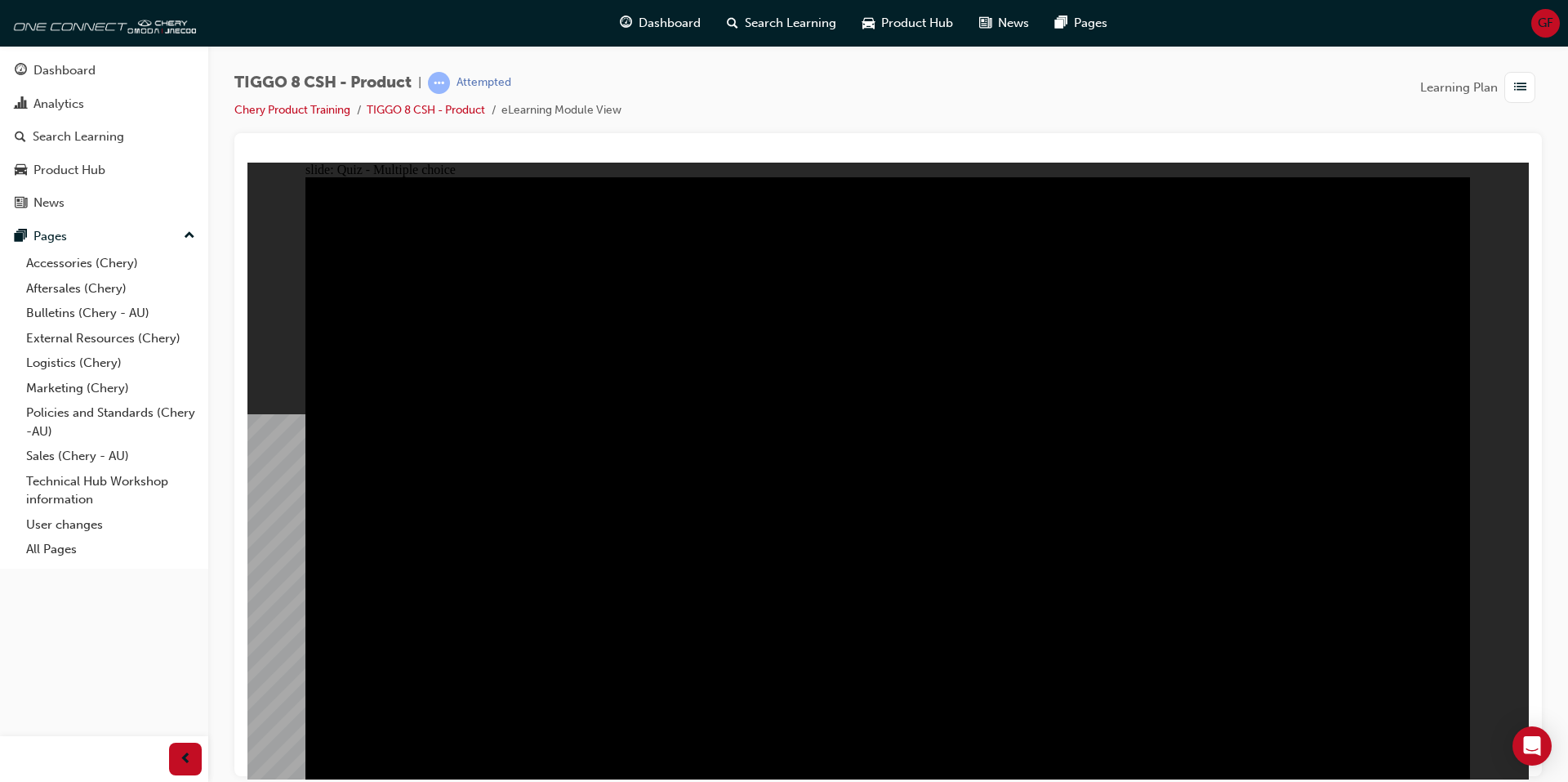
checkbox input "true"
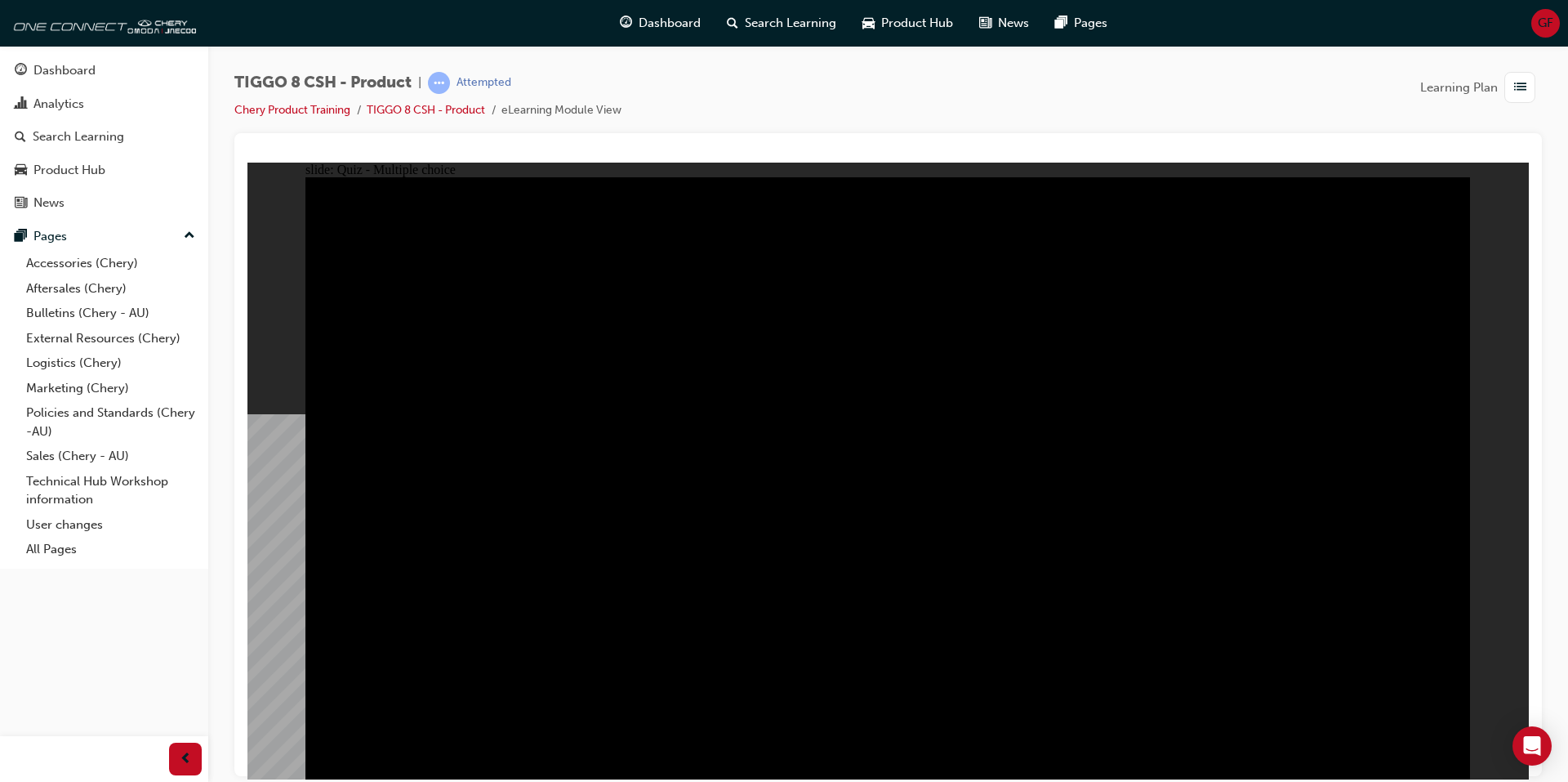
checkbox input "true"
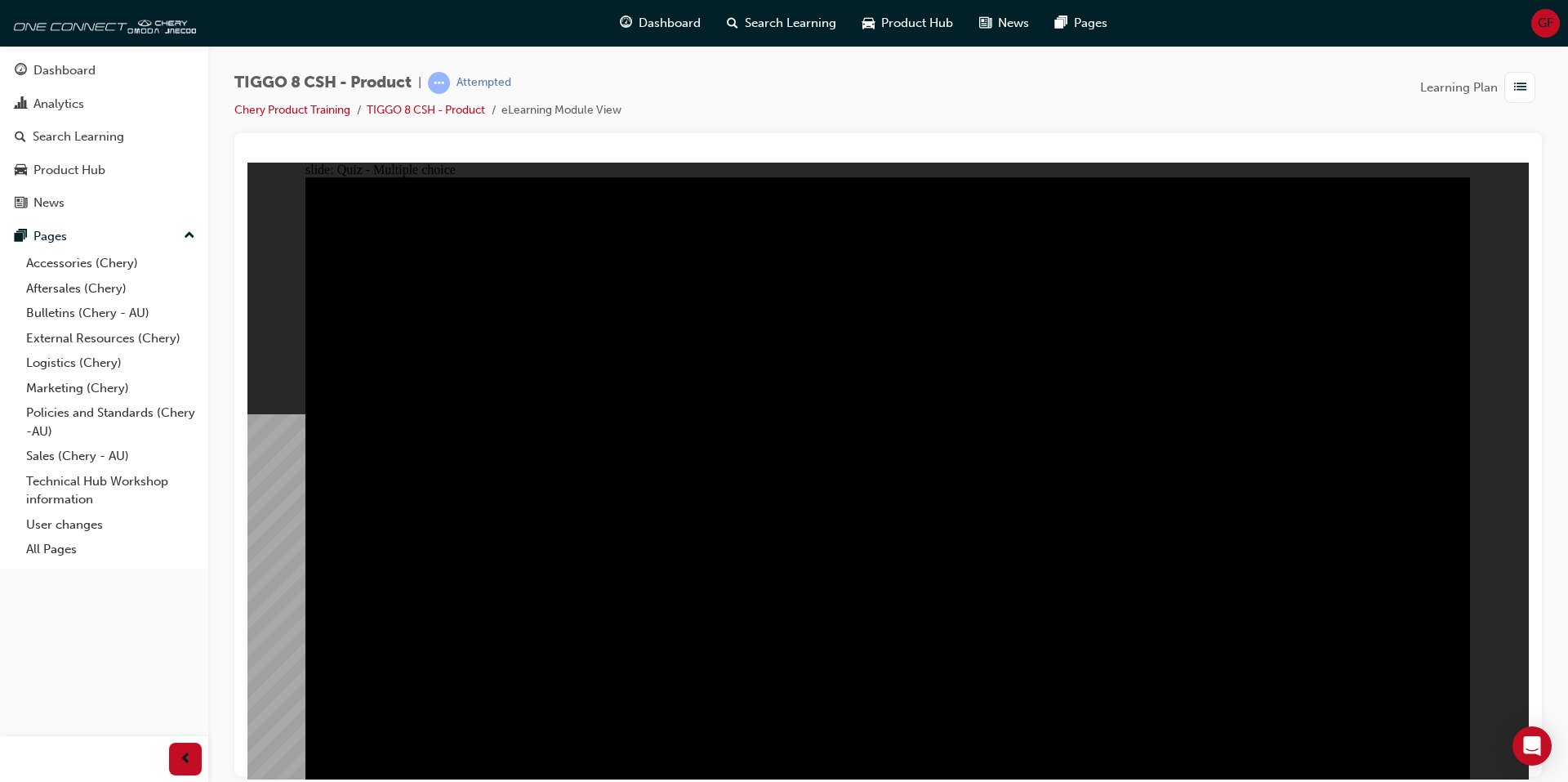
checkbox input "true"
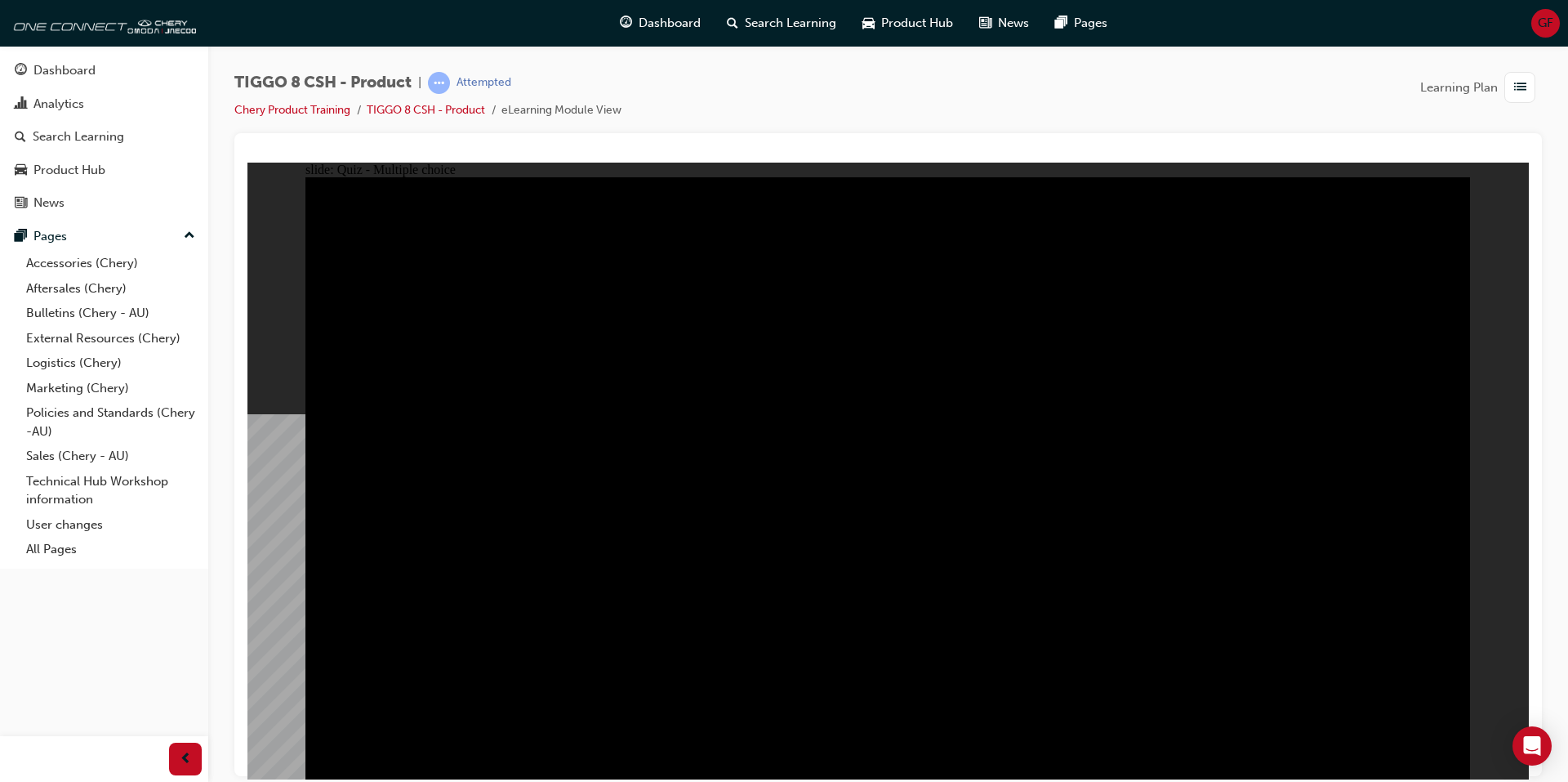
checkbox input "true"
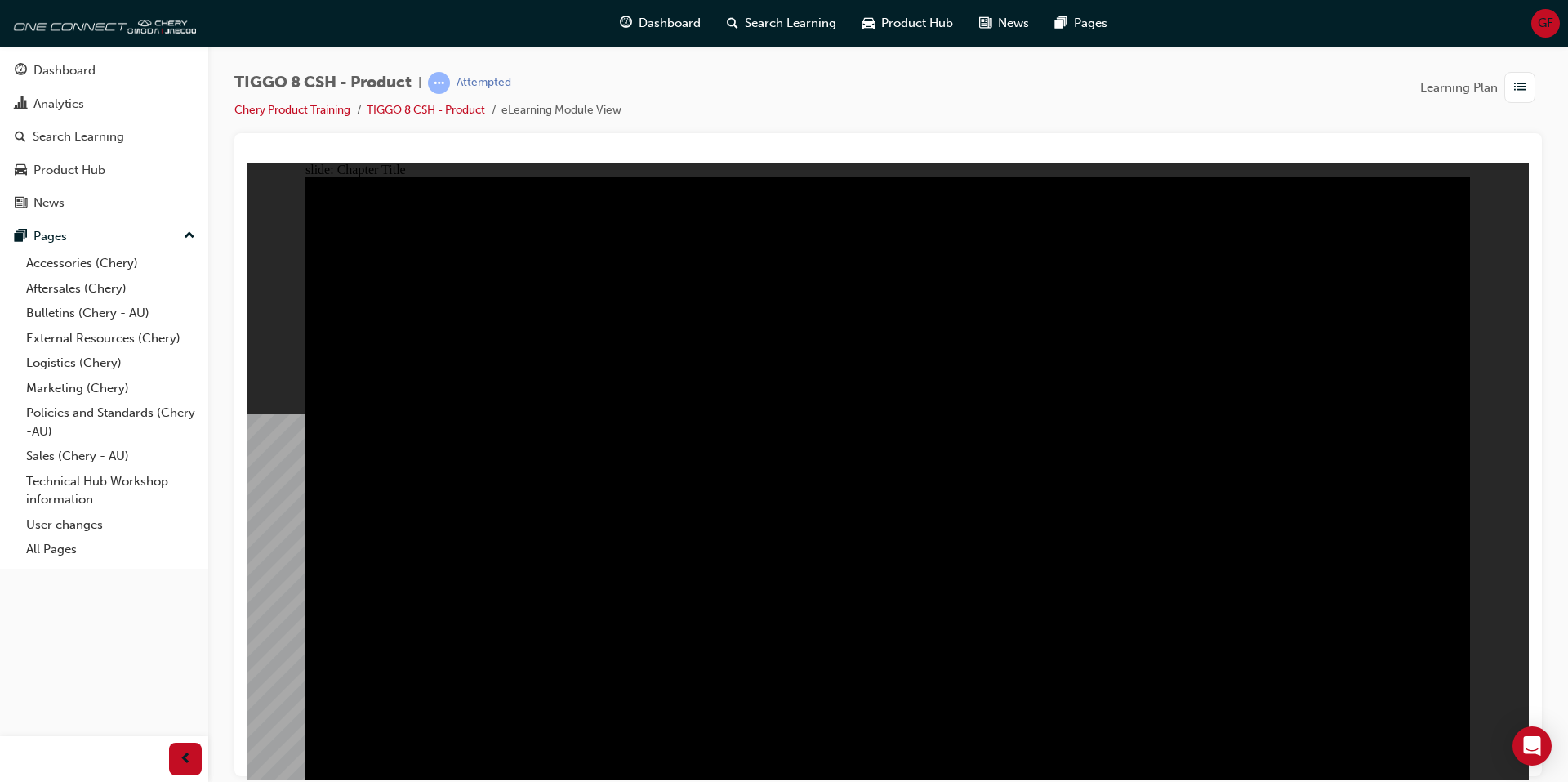
radio input "true"
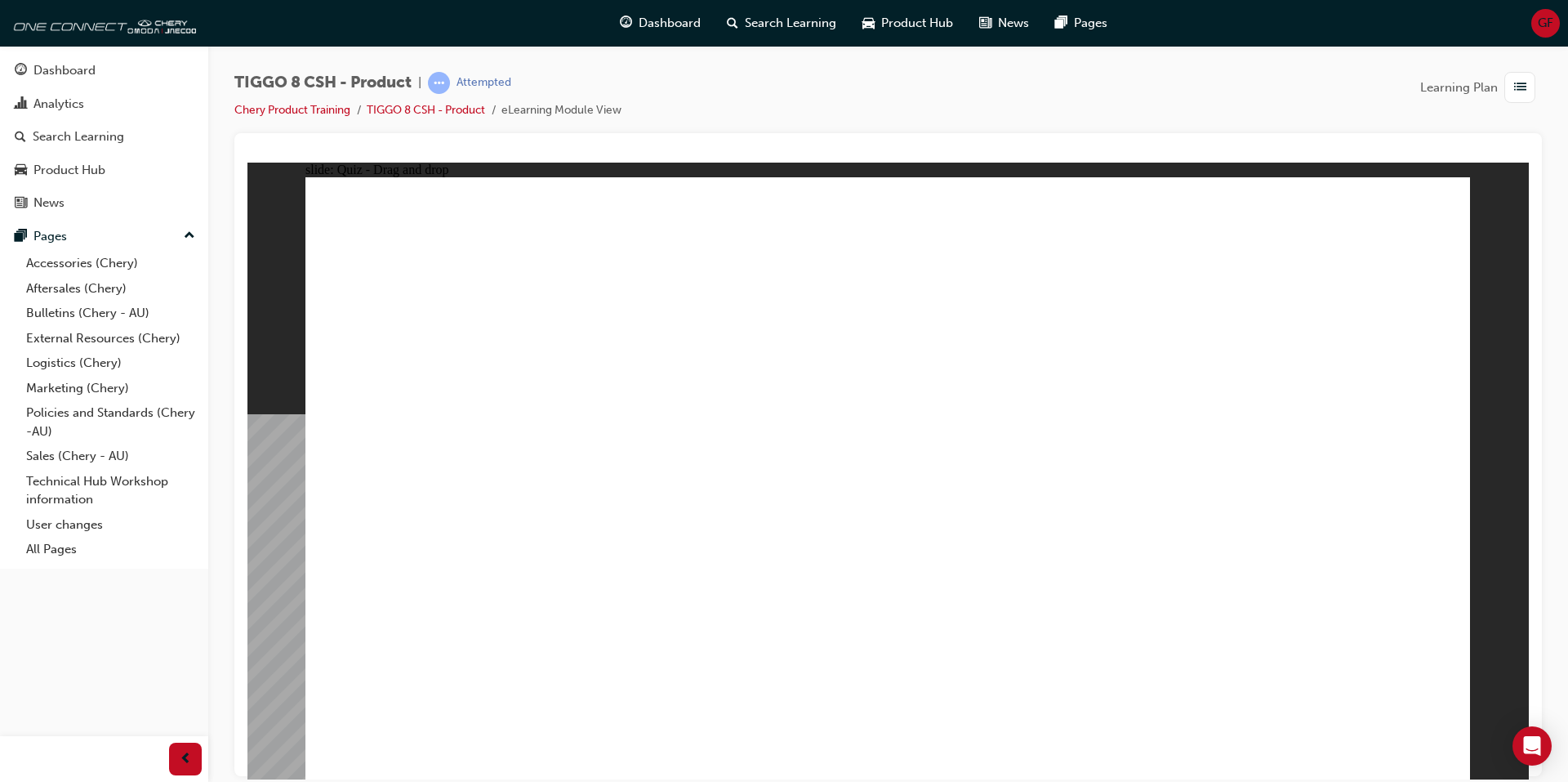
drag, startPoint x: 1338, startPoint y: 228, endPoint x: 428, endPoint y: 499, distance: 949.5
drag, startPoint x: 1246, startPoint y: 355, endPoint x: 1406, endPoint y: 501, distance: 216.6
drag, startPoint x: 1009, startPoint y: 356, endPoint x: 932, endPoint y: 508, distance: 170.4
drag, startPoint x: 1088, startPoint y: 250, endPoint x: 1083, endPoint y: 476, distance: 226.1
drag, startPoint x: 1106, startPoint y: 508, endPoint x: 677, endPoint y: 489, distance: 429.4
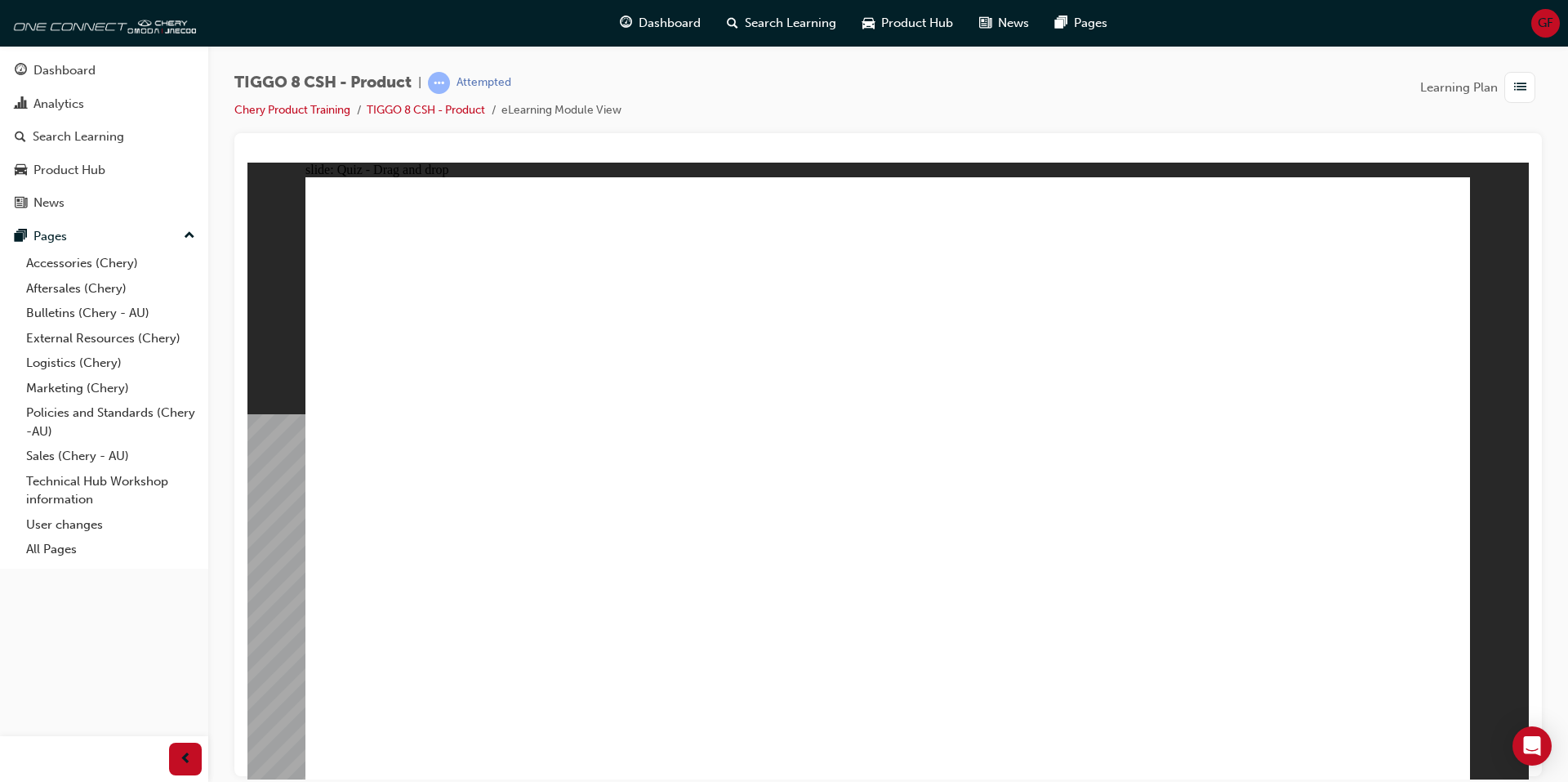
drag, startPoint x: 850, startPoint y: 261, endPoint x: 1120, endPoint y: 511, distance: 368.0
checkbox input "true"
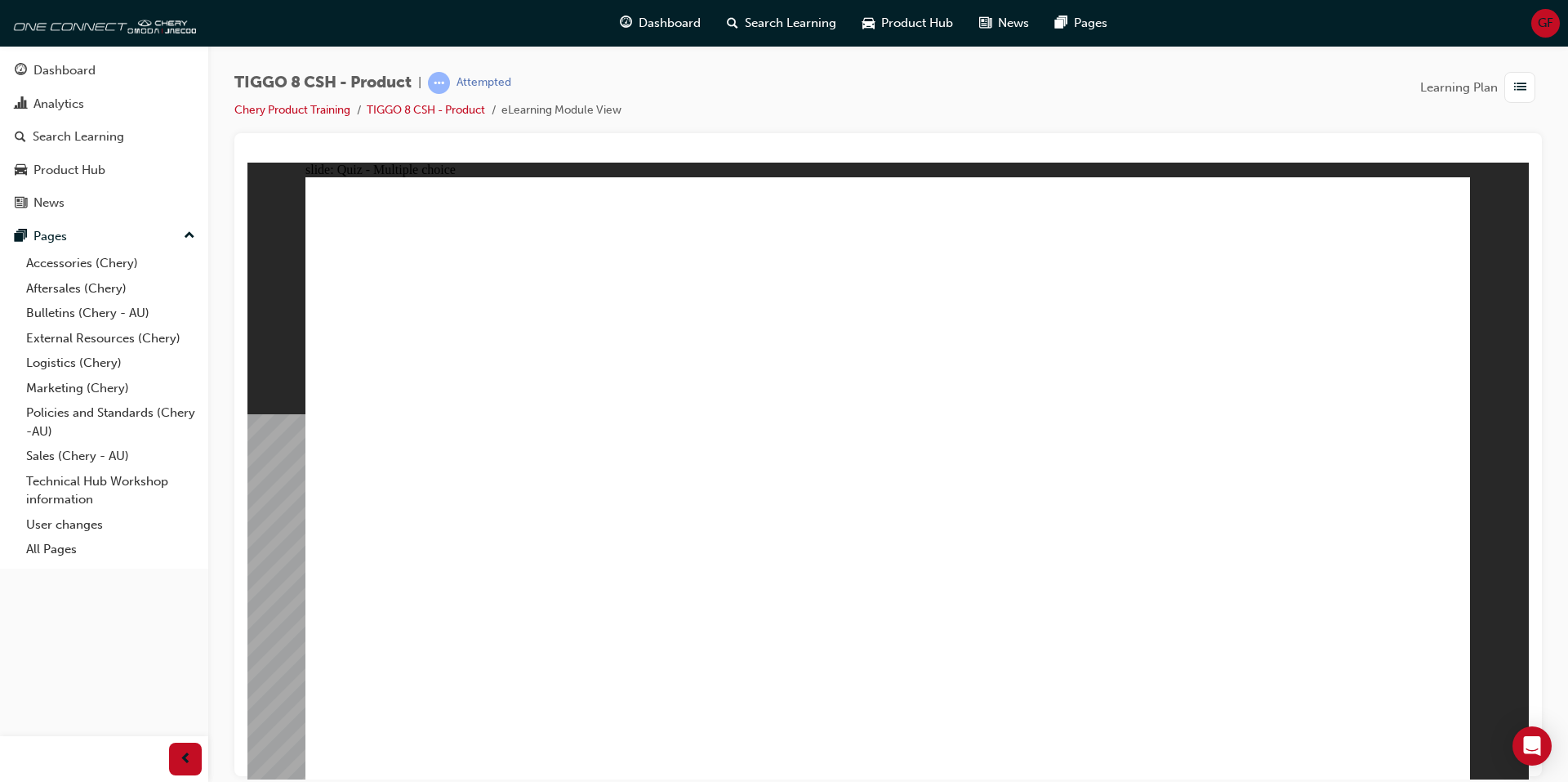
radio input "true"
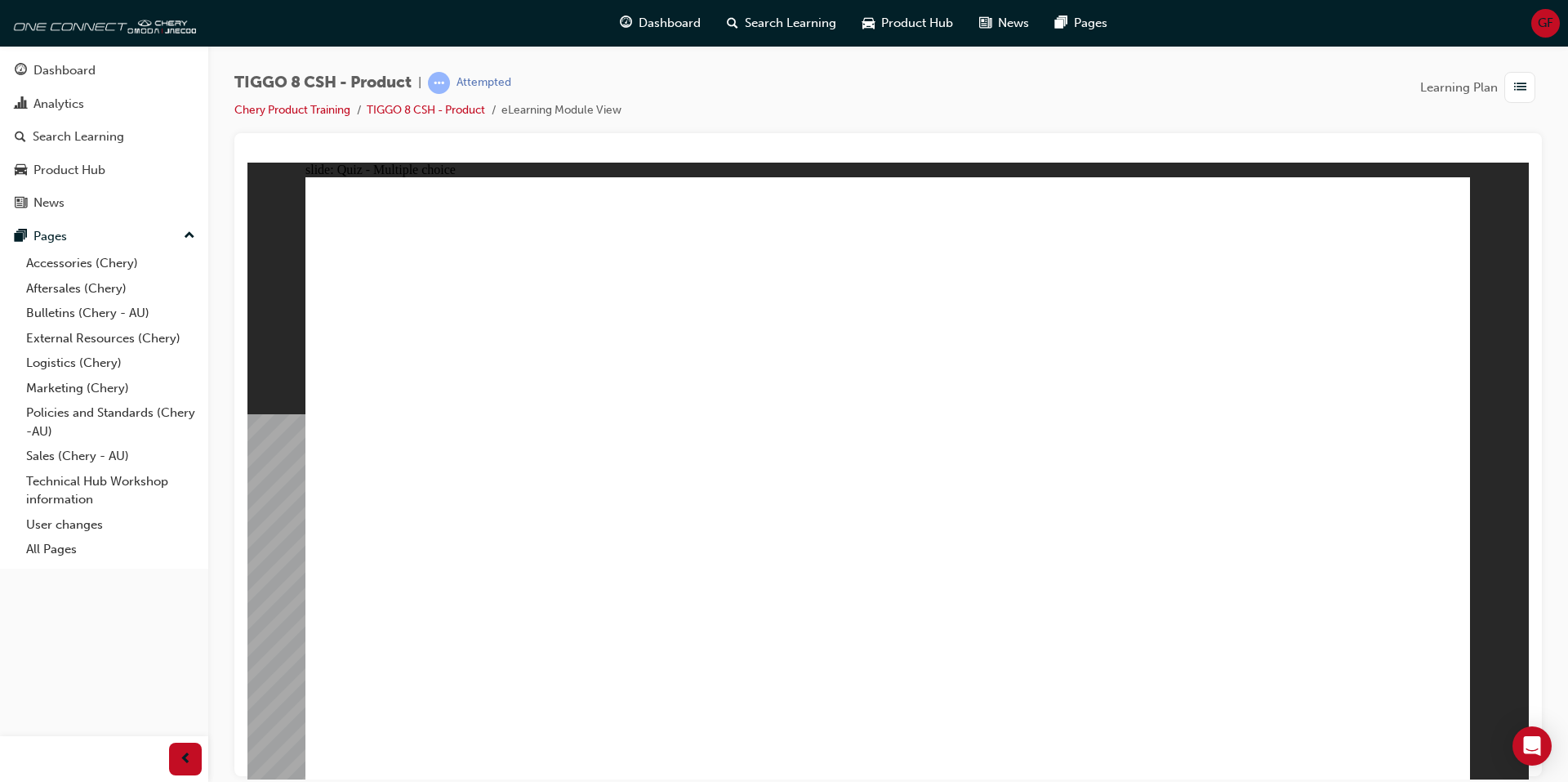
drag, startPoint x: 1293, startPoint y: 239, endPoint x: 1079, endPoint y: 498, distance: 336.0
drag, startPoint x: 1325, startPoint y: 282, endPoint x: 1075, endPoint y: 596, distance: 401.4
drag, startPoint x: 1123, startPoint y: 286, endPoint x: 964, endPoint y: 581, distance: 335.1
drag, startPoint x: 1106, startPoint y: 235, endPoint x: 1116, endPoint y: 525, distance: 290.2
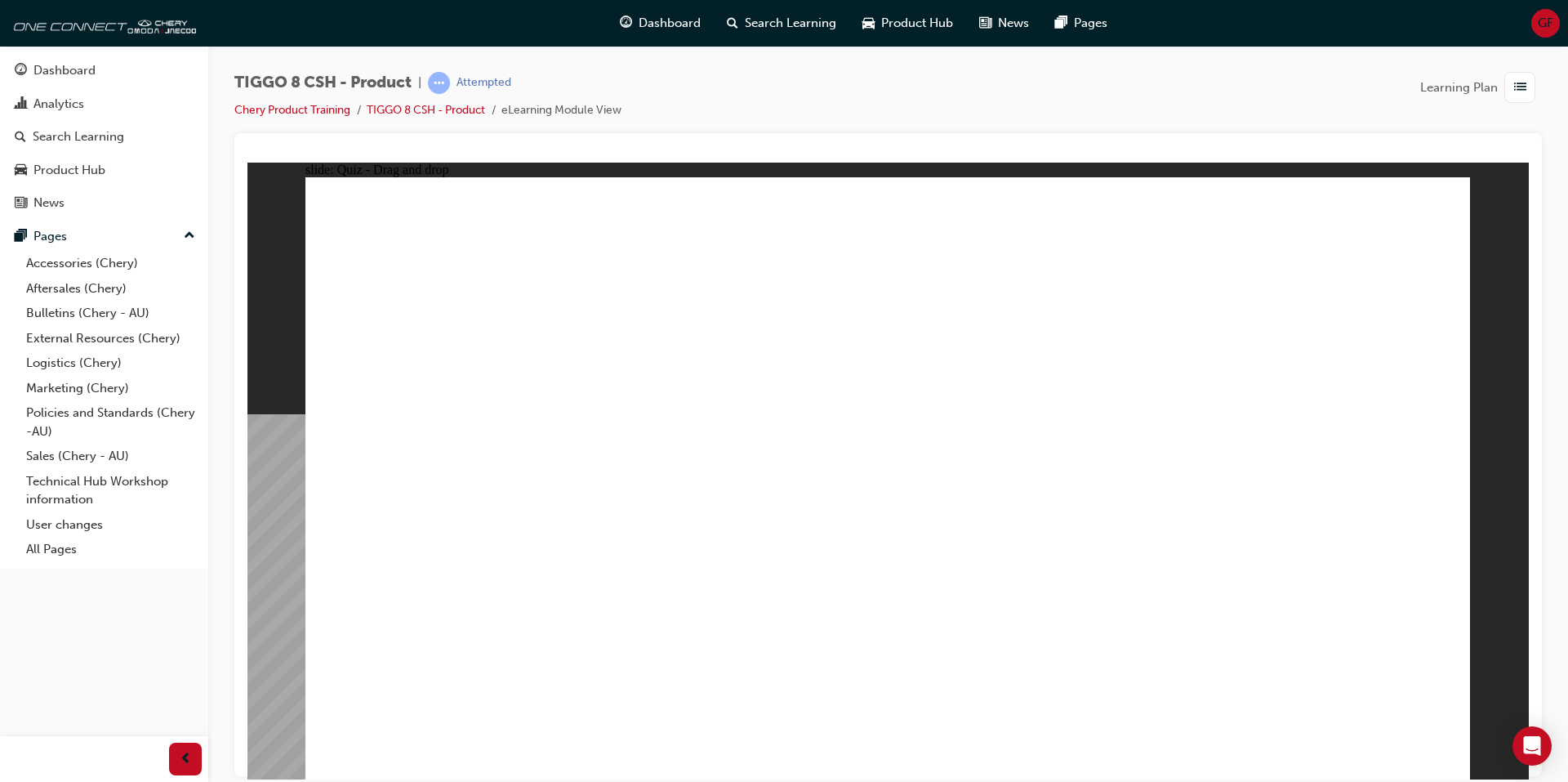
drag, startPoint x: 900, startPoint y: 289, endPoint x: 911, endPoint y: 339, distance: 51.2
drag, startPoint x: 927, startPoint y: 234, endPoint x: 1038, endPoint y: 596, distance: 378.6
drag, startPoint x: 1347, startPoint y: 672, endPoint x: 1353, endPoint y: 679, distance: 9.2
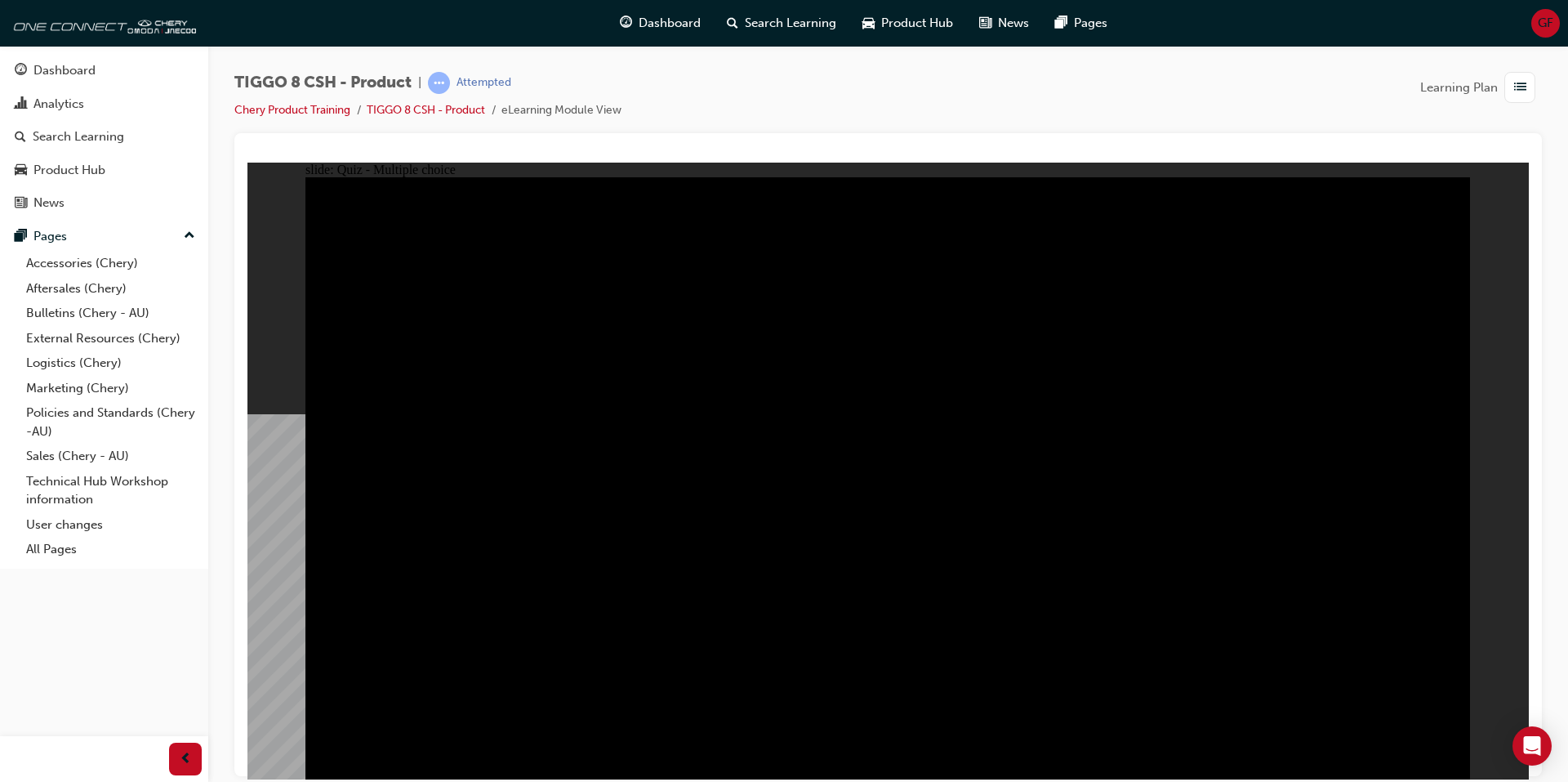
radio input "true"
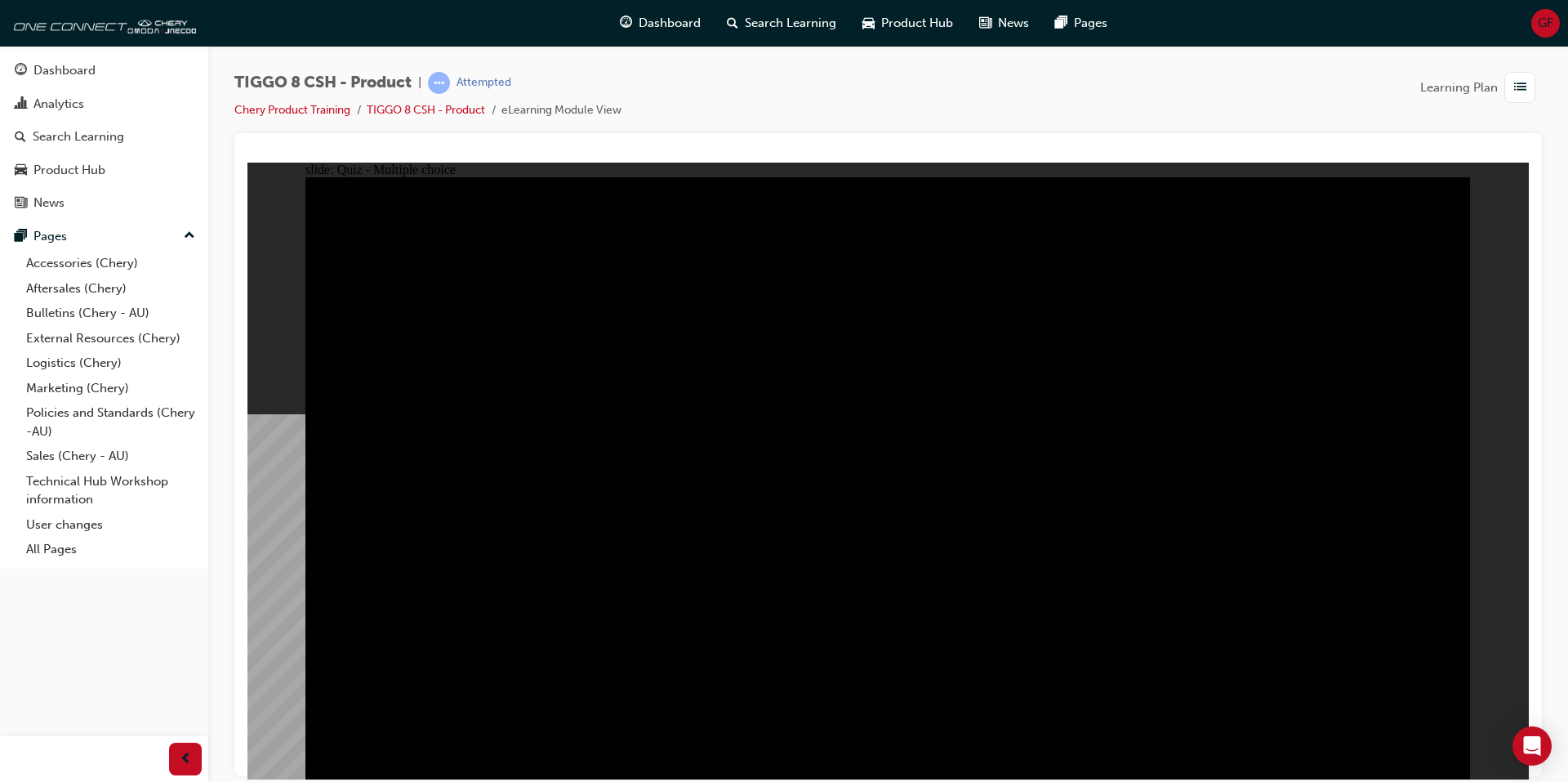
radio input "true"
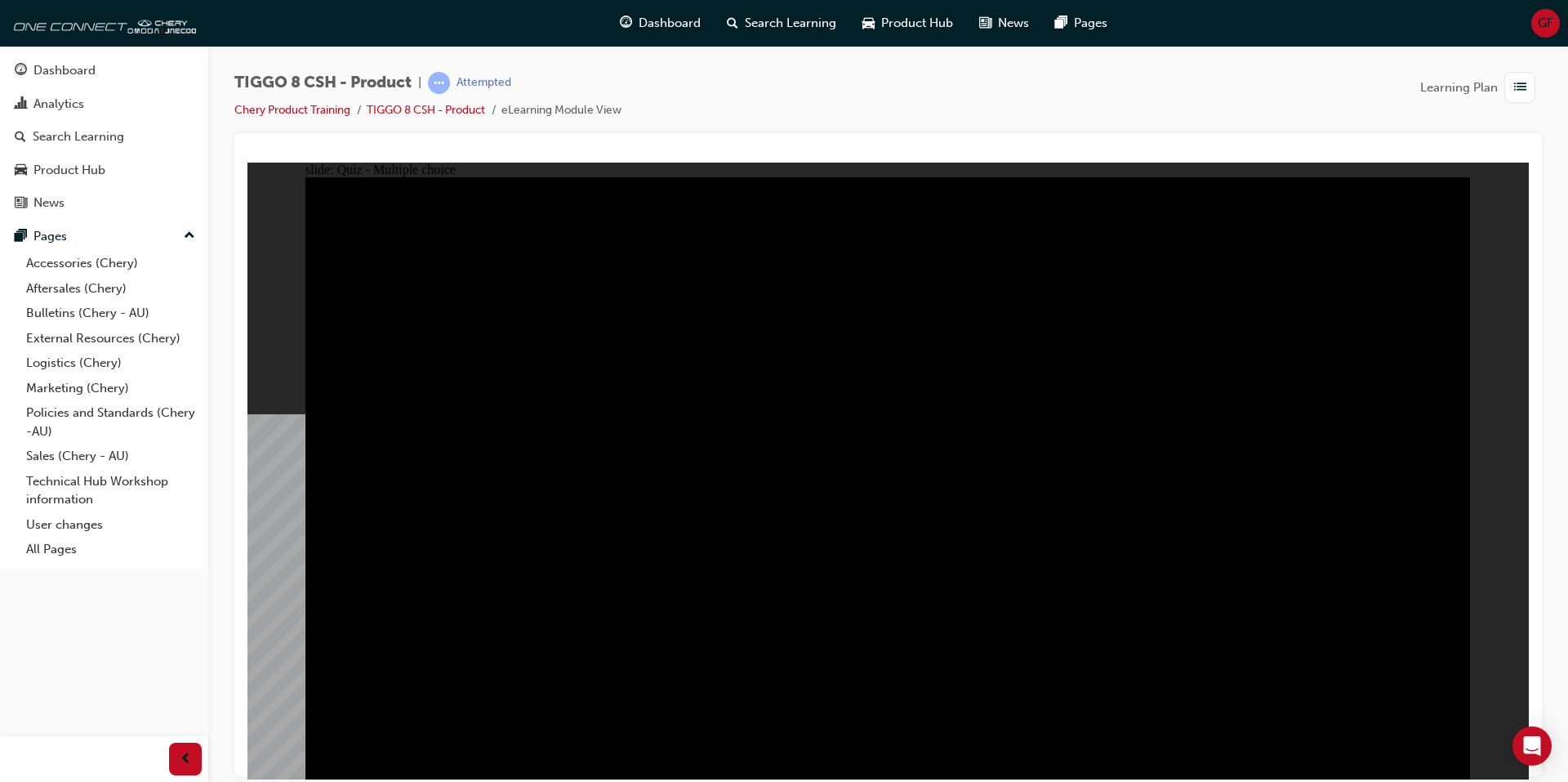
drag, startPoint x: 735, startPoint y: 552, endPoint x: 735, endPoint y: 569, distance: 17.0
checkbox input "true"
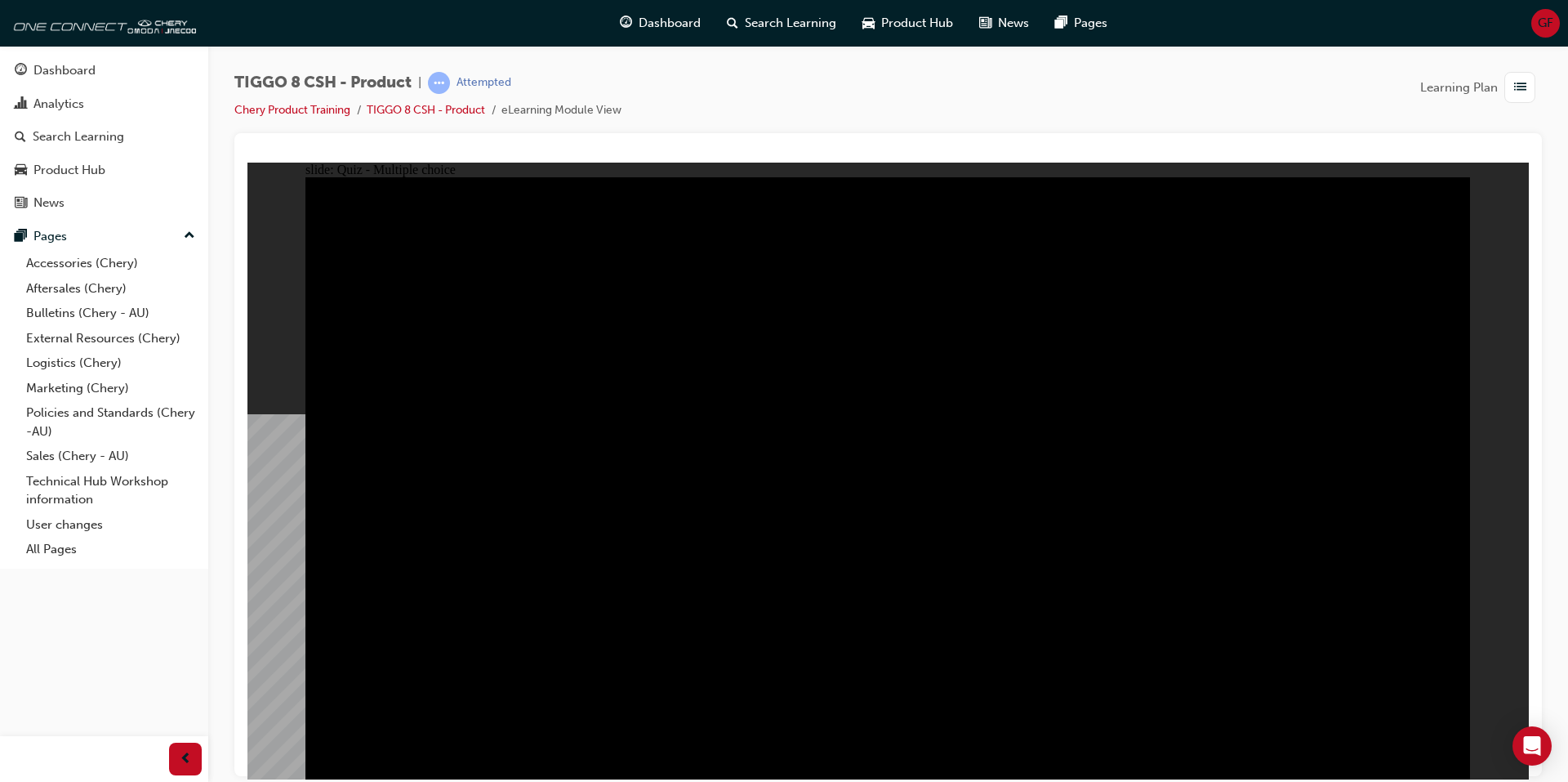
checkbox input "true"
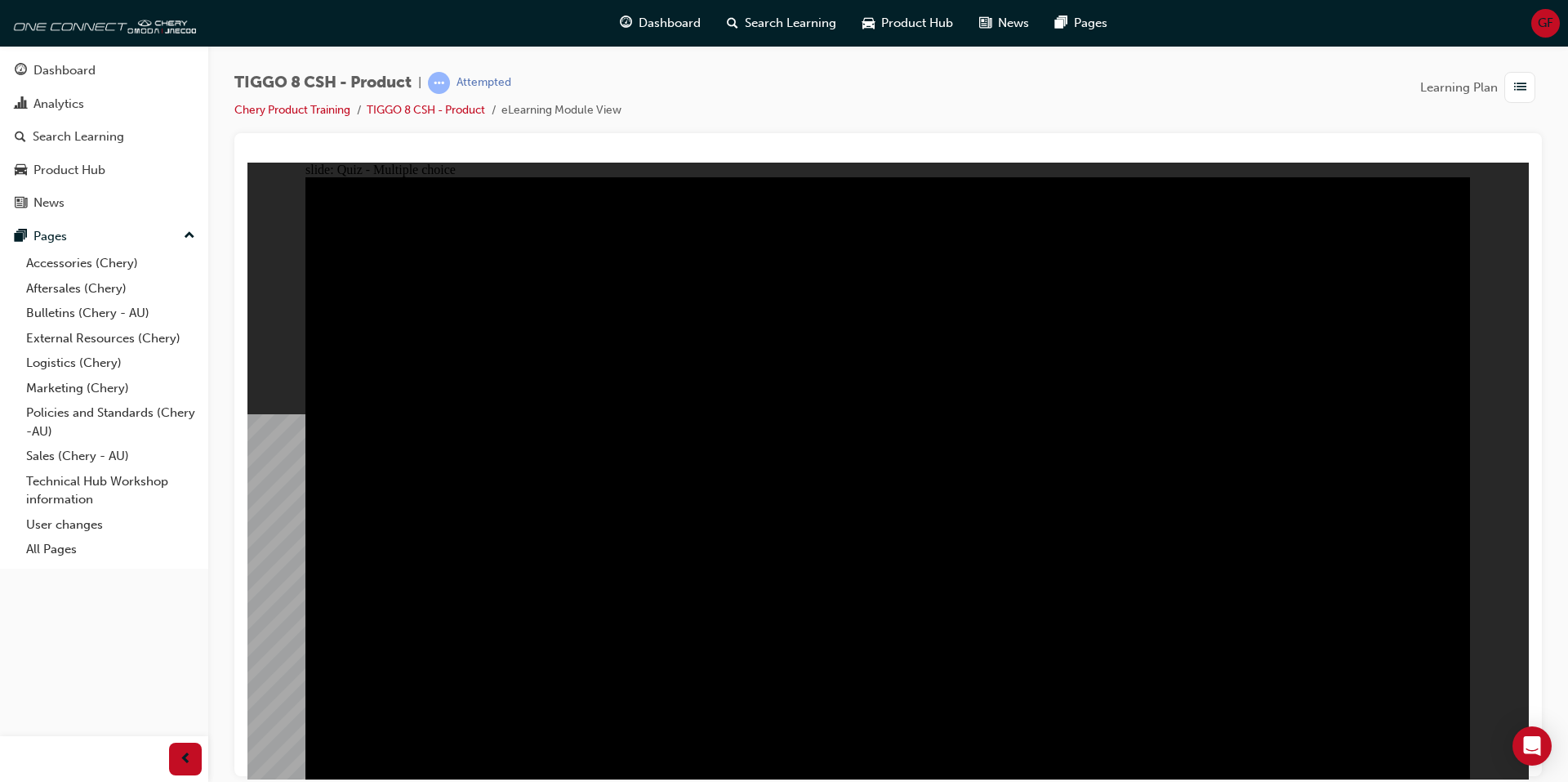
checkbox input "true"
drag, startPoint x: 1142, startPoint y: 498, endPoint x: 1256, endPoint y: 492, distance: 114.2
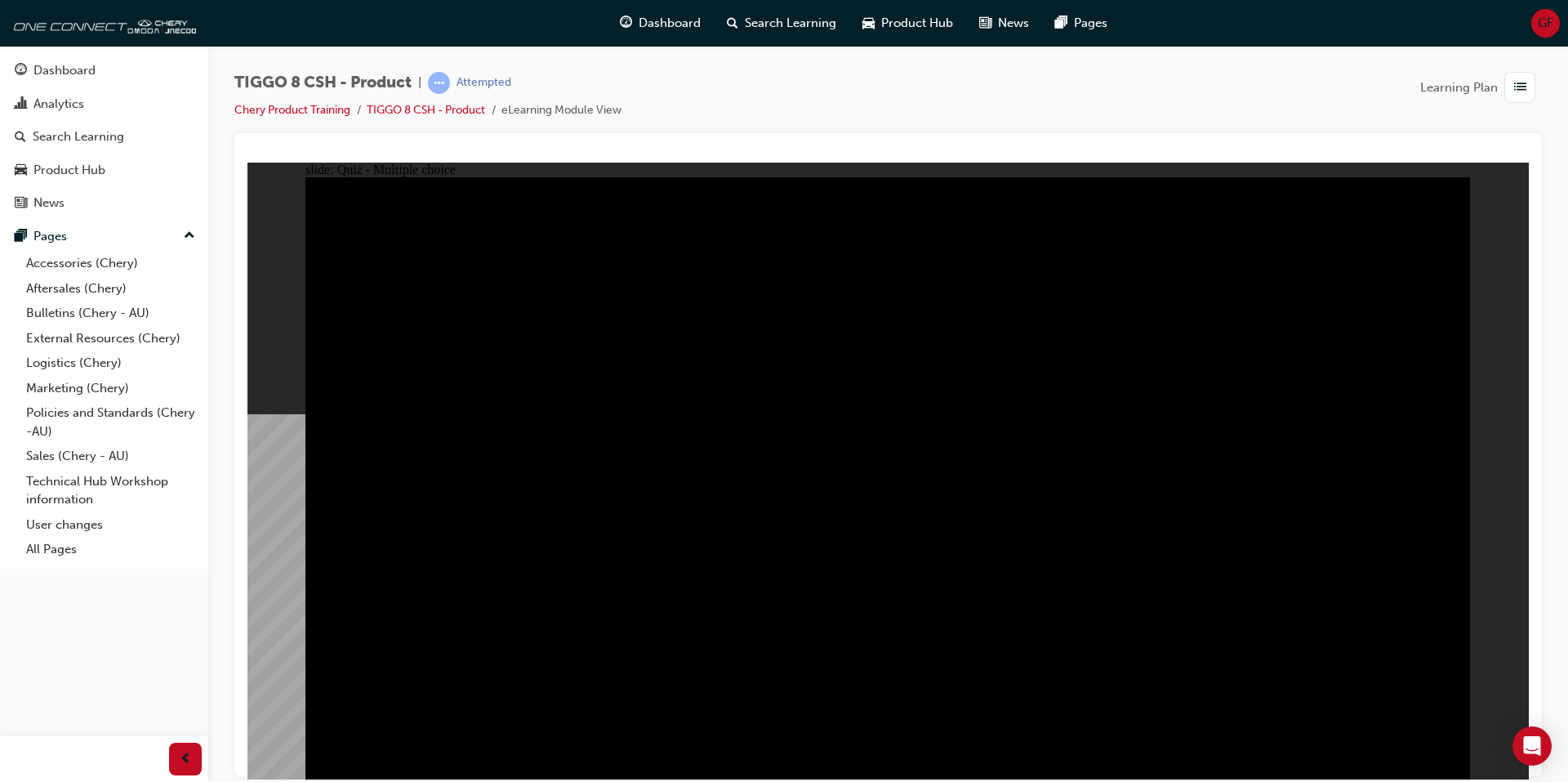
checkbox input "true"
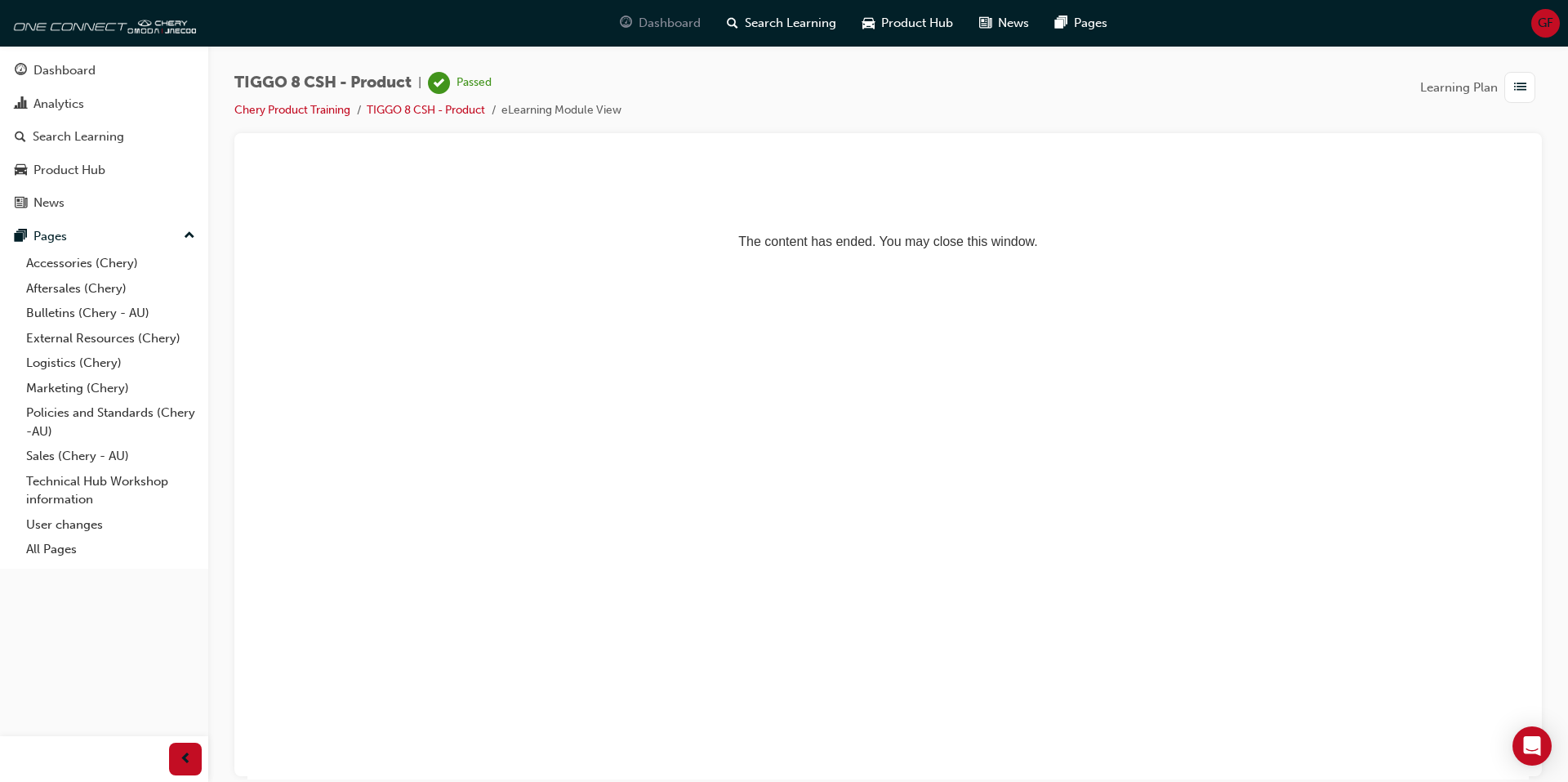
click at [689, 20] on span "Dashboard" at bounding box center [670, 23] width 62 height 19
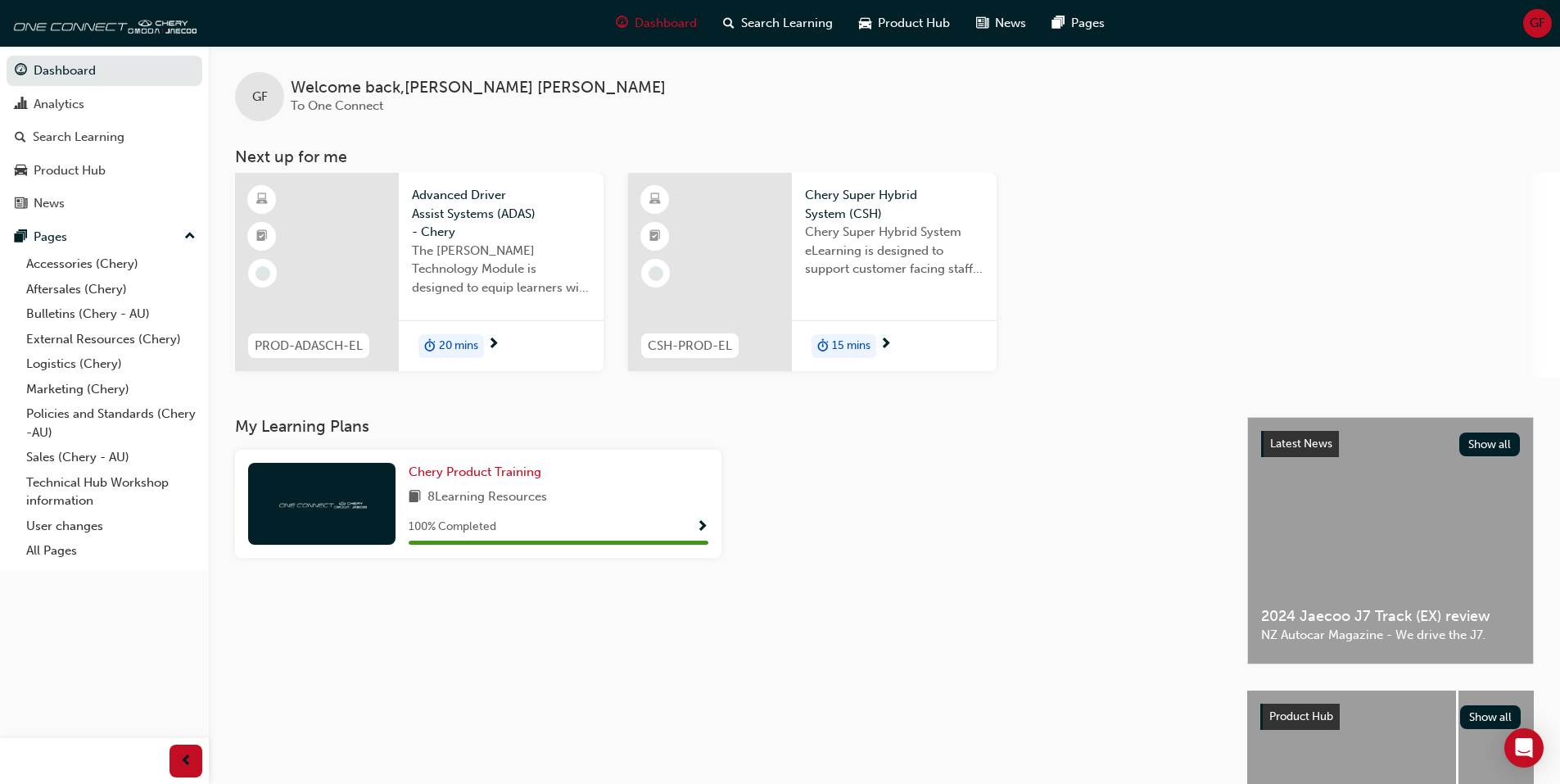
click at [703, 525] on span "Show Progress" at bounding box center [702, 528] width 12 height 15
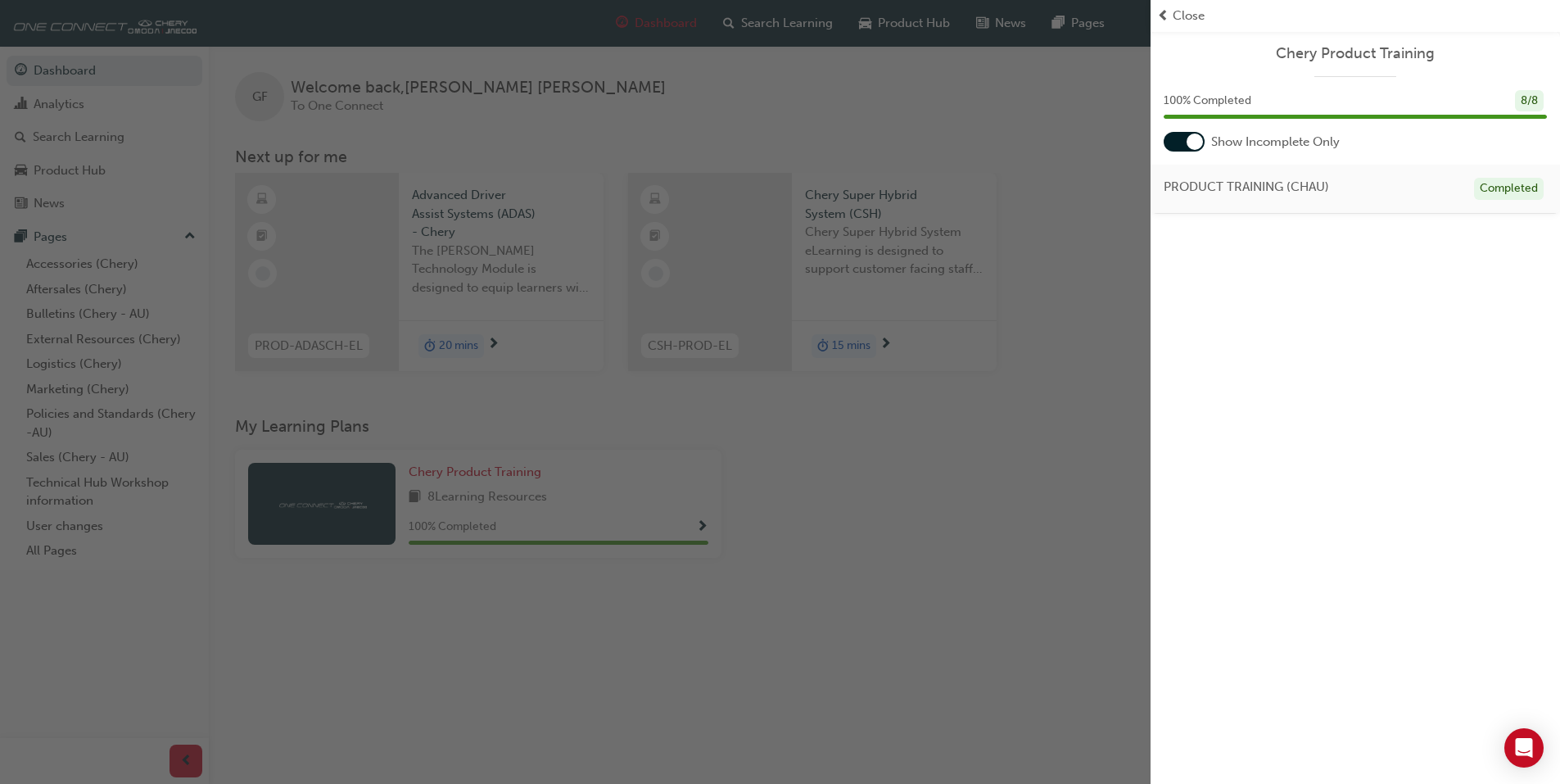
click at [1382, 46] on span "Chery Product Training" at bounding box center [1355, 53] width 383 height 19
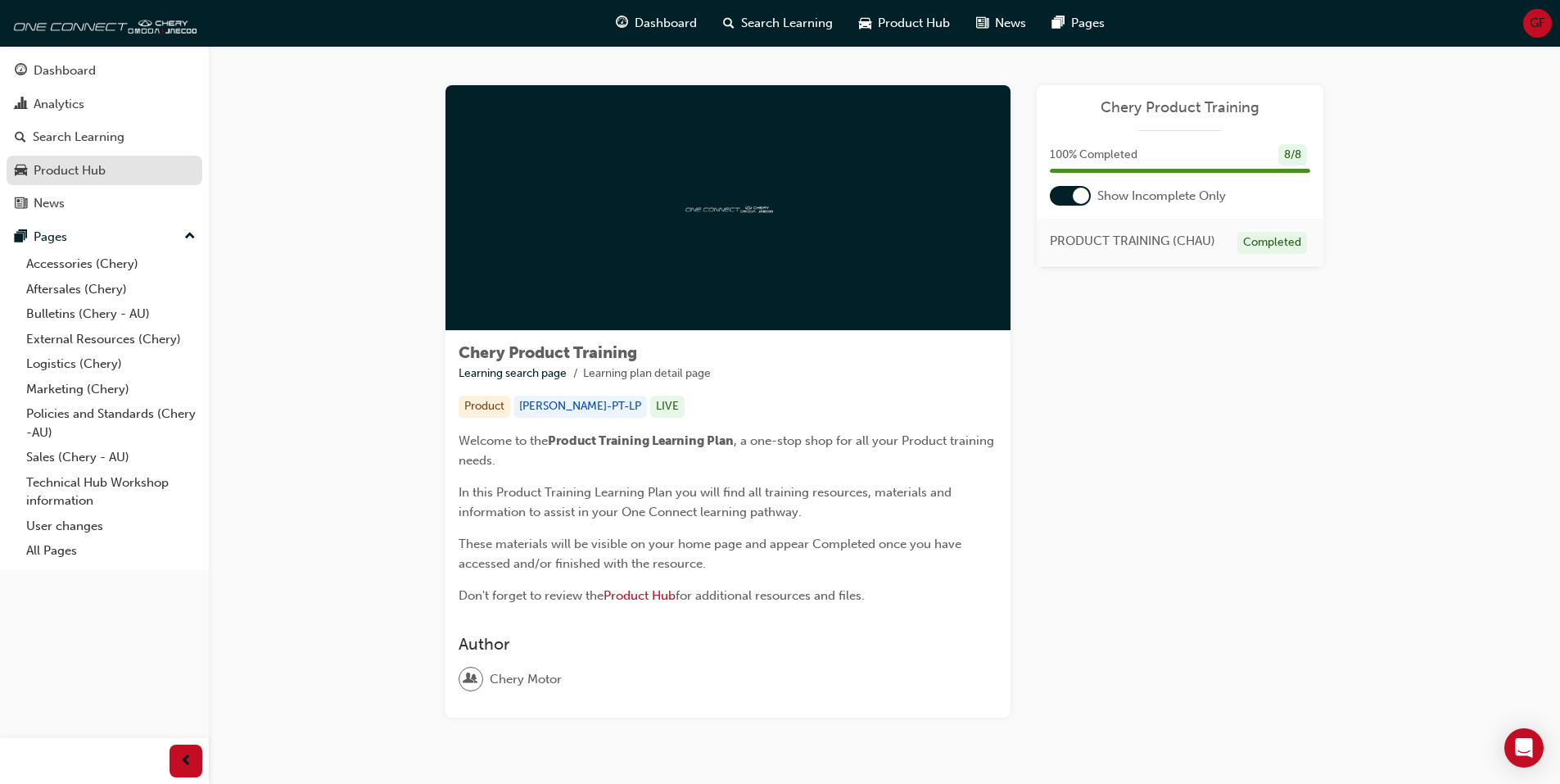
click at [75, 169] on div "Product Hub" at bounding box center [70, 170] width 72 height 19
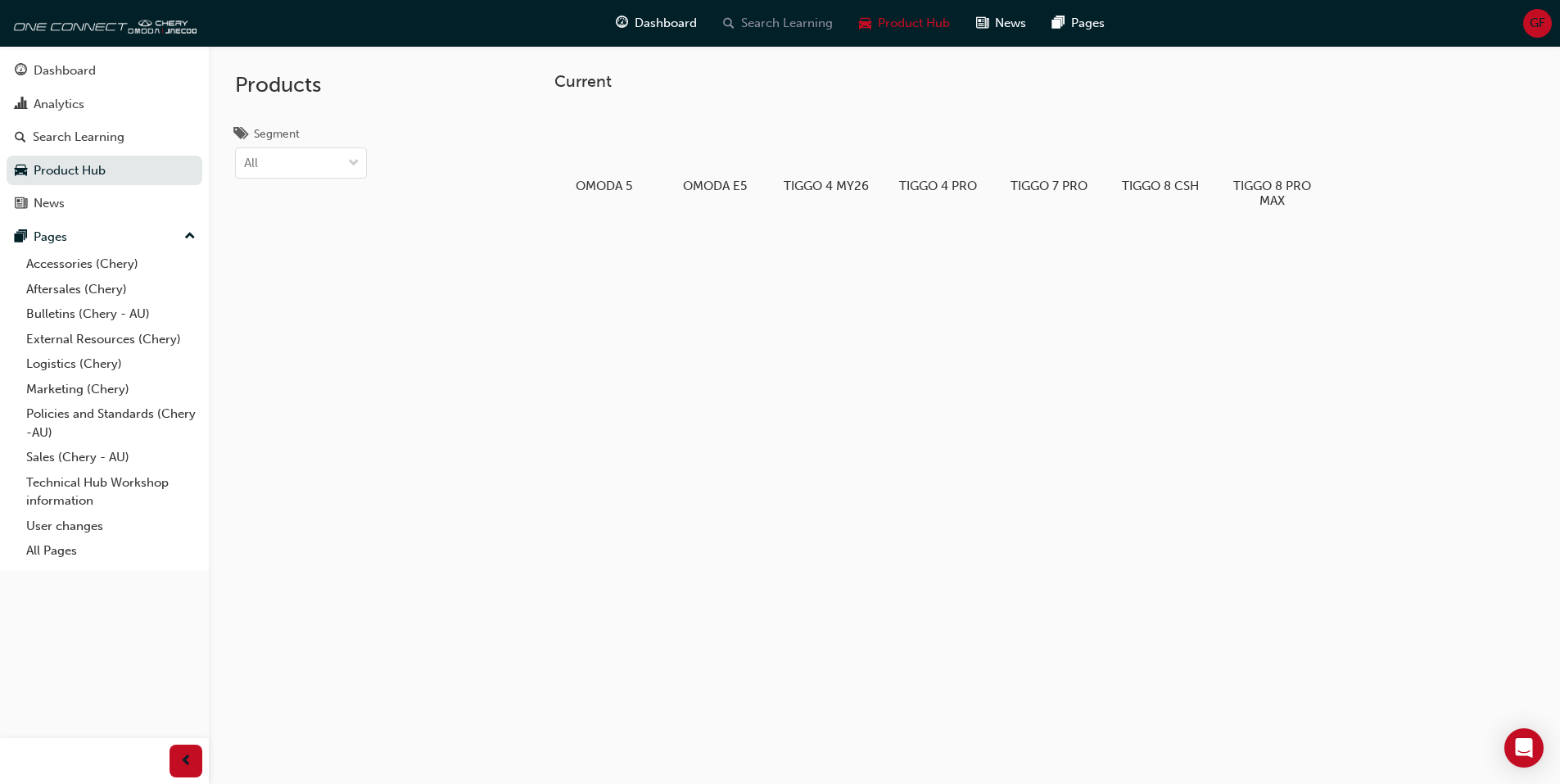
click at [818, 20] on span "Search Learning" at bounding box center [787, 23] width 92 height 19
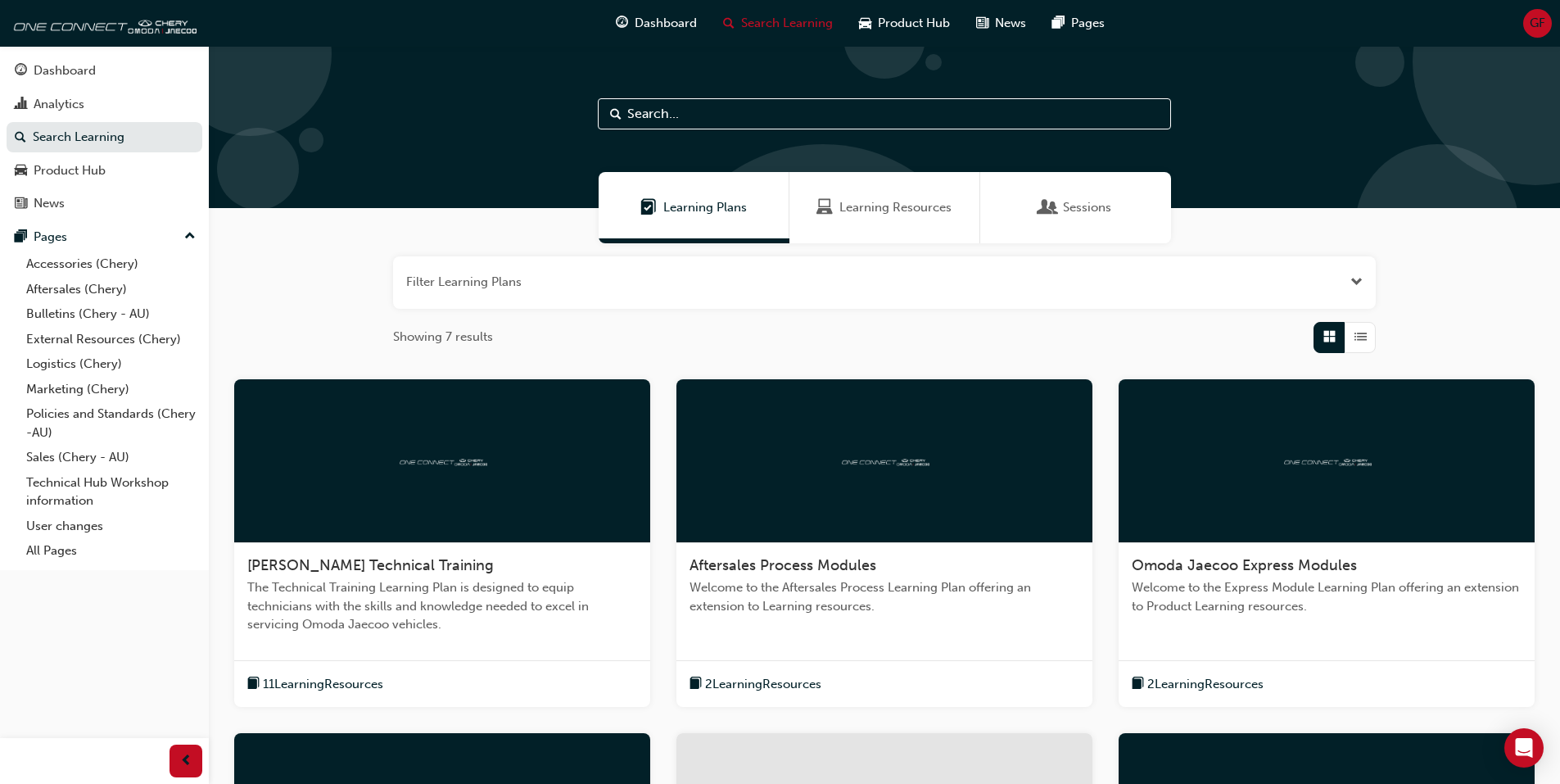
click at [1360, 283] on span "Open the filter" at bounding box center [1356, 282] width 12 height 19
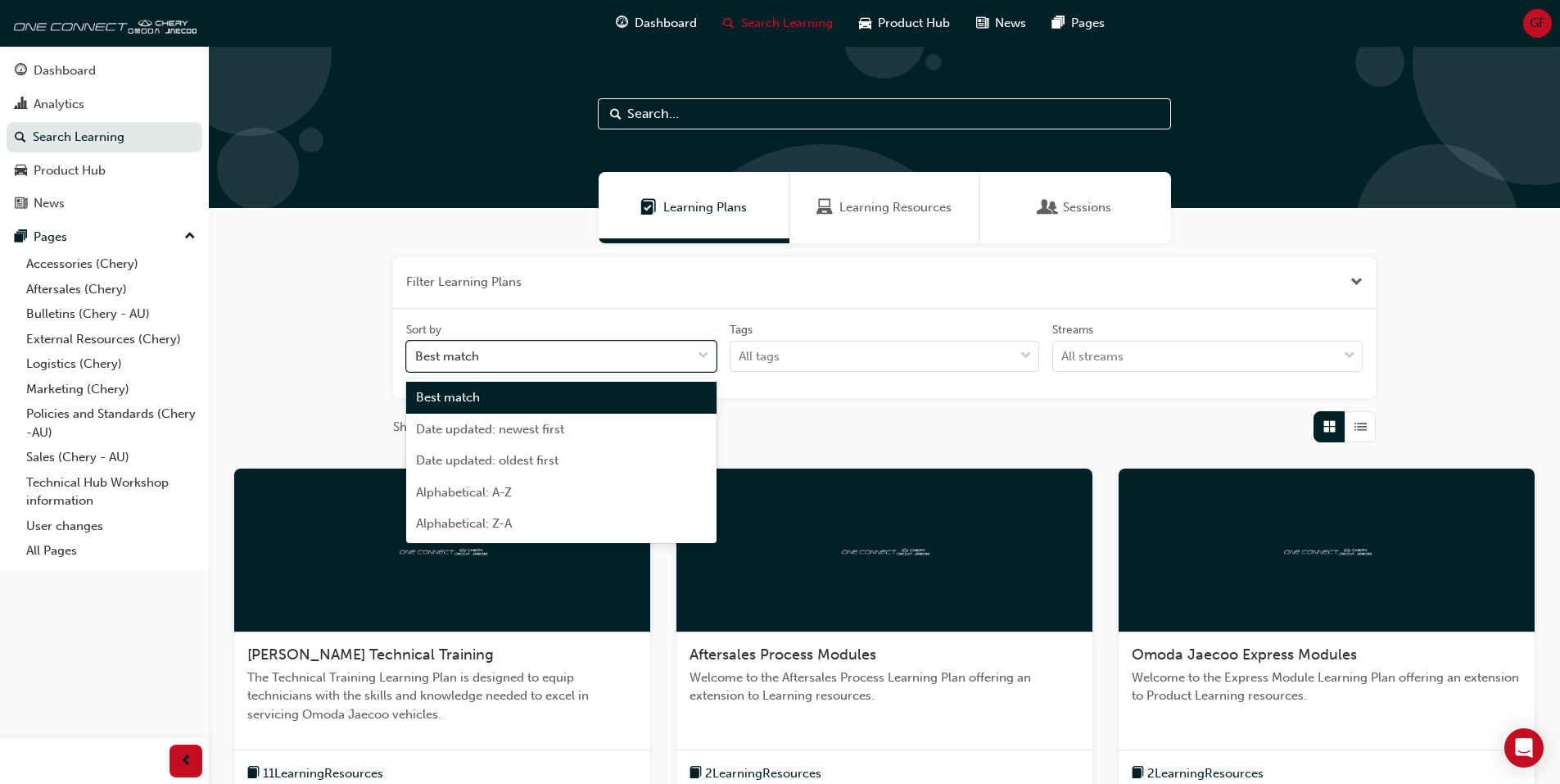
click at [668, 357] on div "Best match" at bounding box center [549, 356] width 284 height 29
click at [417, 357] on input "Sort by option Best match focused, 1 of 5. 5 results available. Use Up and Down…" at bounding box center [416, 356] width 2 height 14
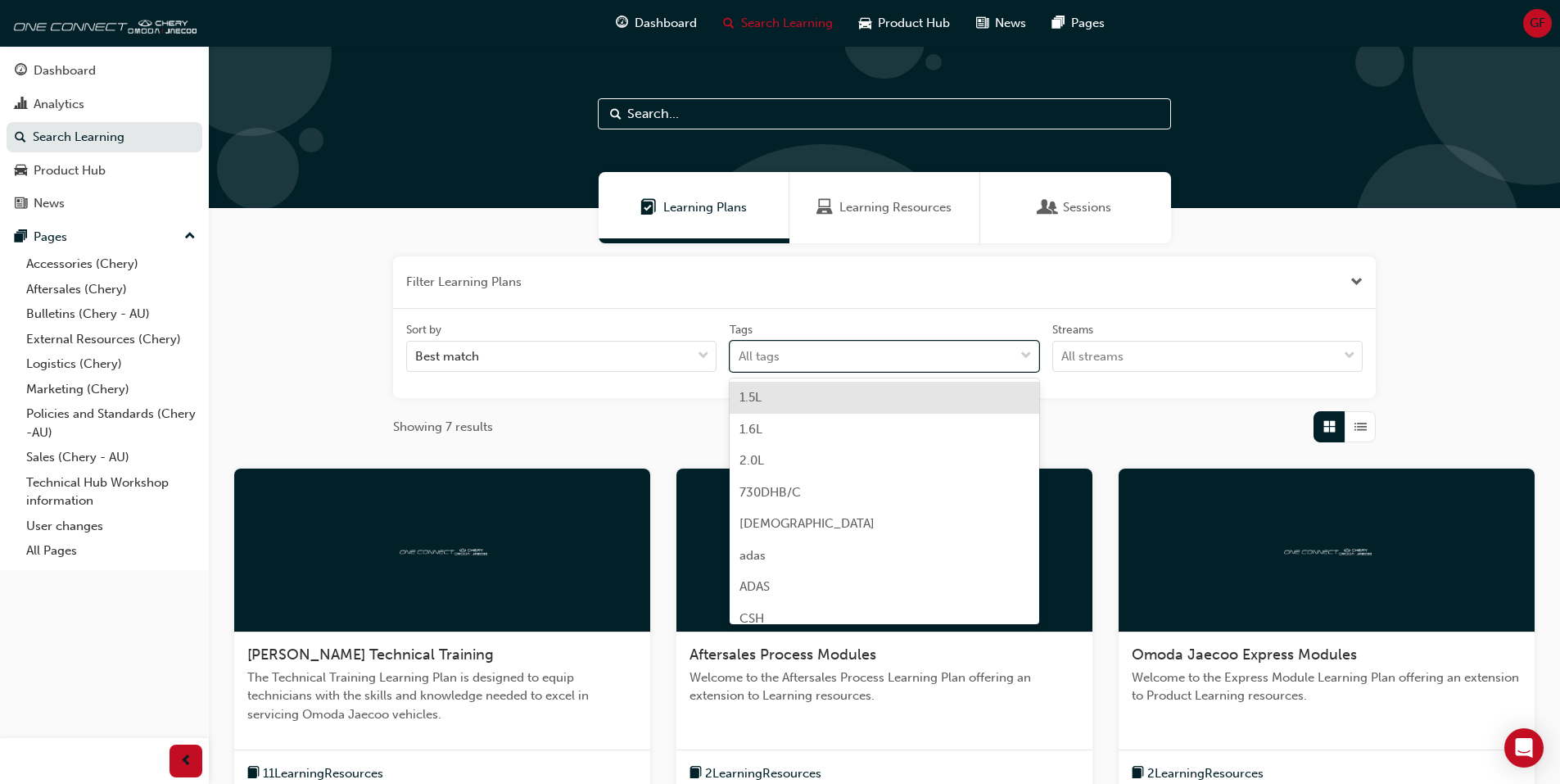
click at [786, 355] on div "All tags" at bounding box center [873, 356] width 284 height 29
click at [741, 355] on input "Tags option 1.5L focused, 1 of 38. 38 results available. Use Up and Down to cho…" at bounding box center [740, 356] width 2 height 14
click at [1150, 345] on div "All streams" at bounding box center [1195, 356] width 284 height 29
click at [1063, 349] on input "Streams All streams" at bounding box center [1062, 356] width 2 height 14
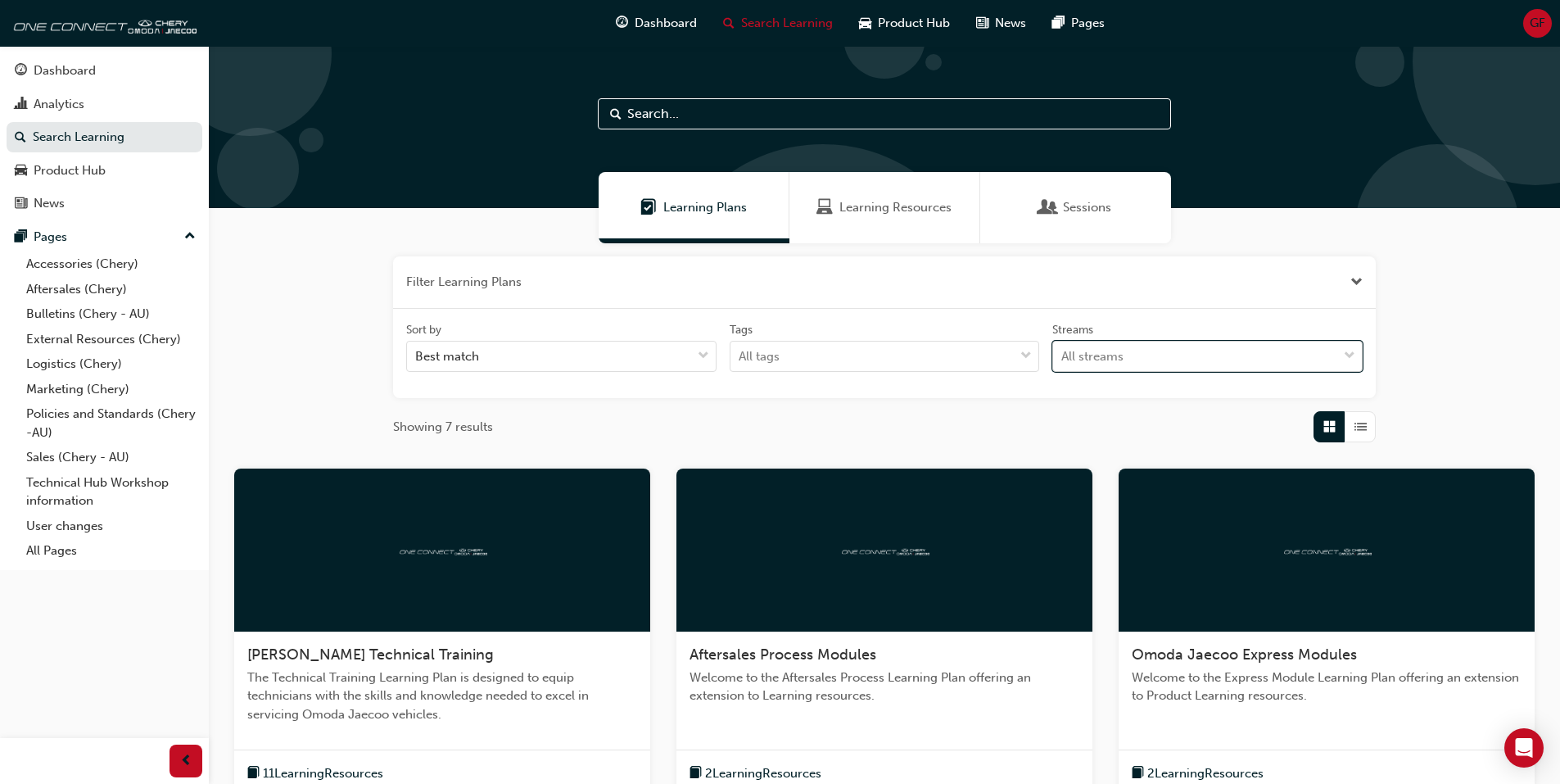
click at [1150, 350] on div "All streams" at bounding box center [1195, 356] width 284 height 29
click at [1063, 350] on input "Streams 0 results available. Select is focused ,type to refine list, press Down…" at bounding box center [1062, 356] width 2 height 14
click at [1162, 347] on div "All streams" at bounding box center [1195, 356] width 284 height 29
click at [1063, 349] on input "Streams 0 results available. Select is focused ,type to refine list, press Down…" at bounding box center [1062, 356] width 2 height 14
click at [1135, 401] on div "Product" at bounding box center [1207, 397] width 311 height 32
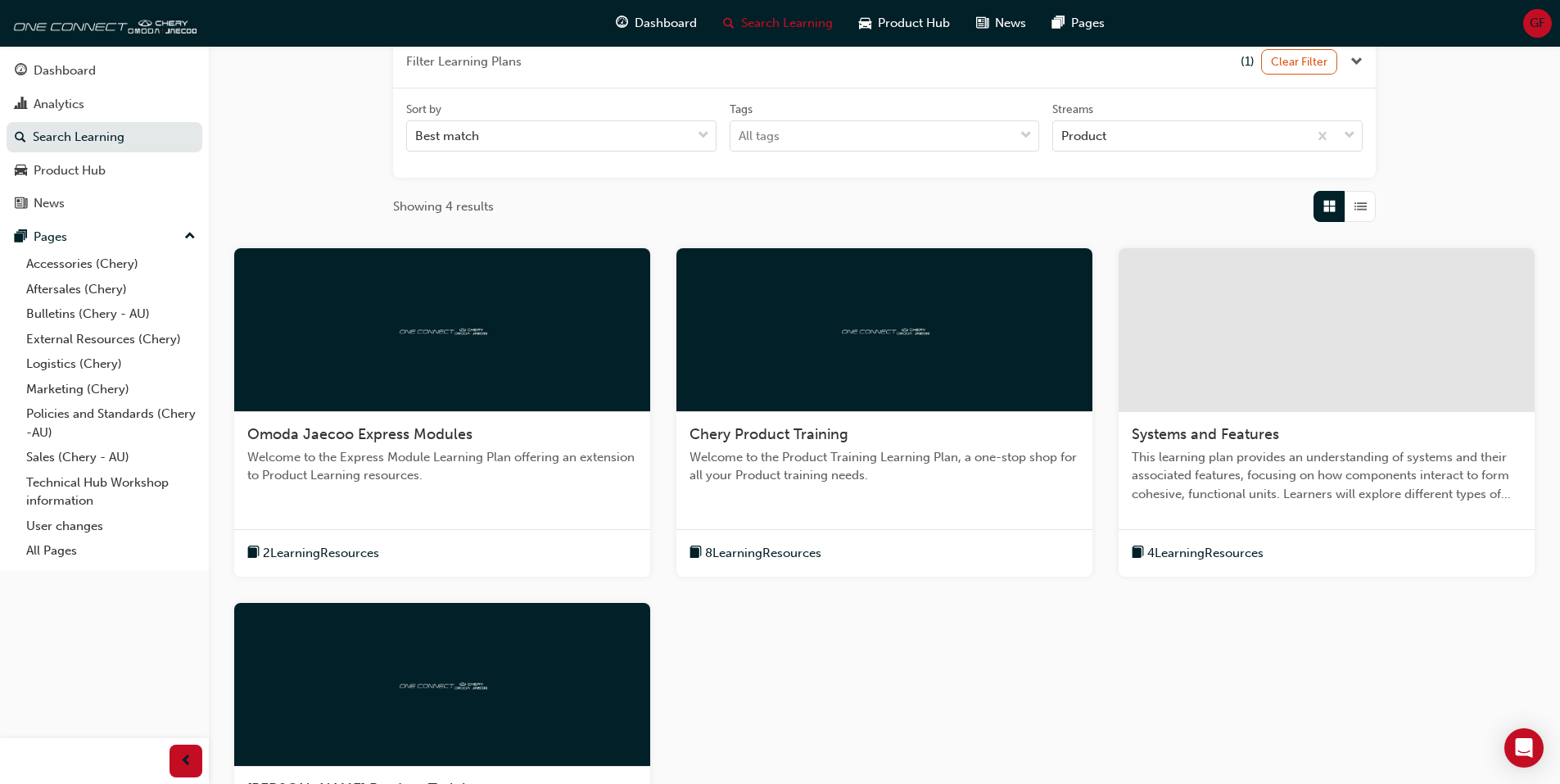
scroll to position [246, 0]
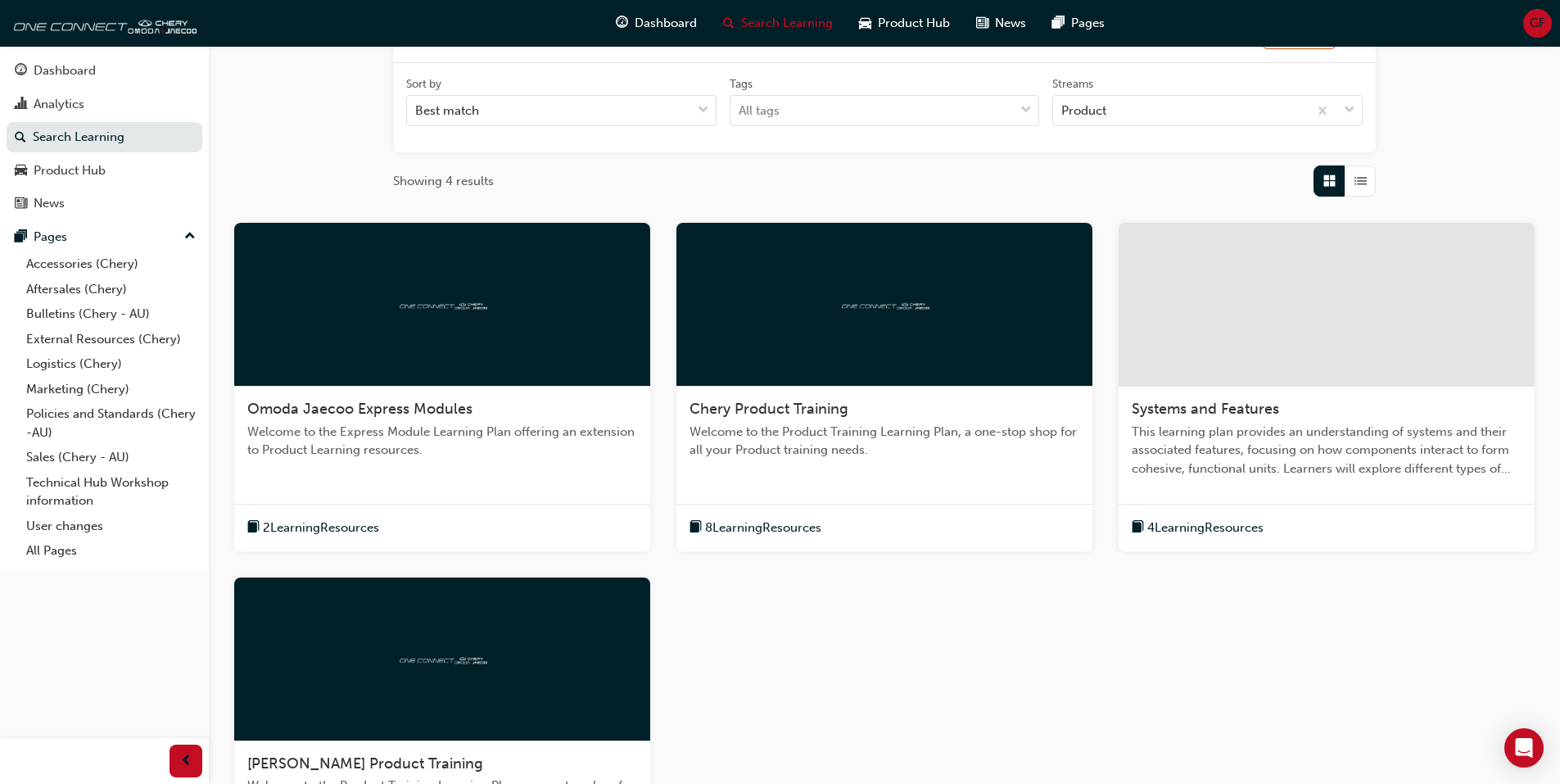
click at [786, 532] on span "8 Learning Resources" at bounding box center [764, 528] width 116 height 19
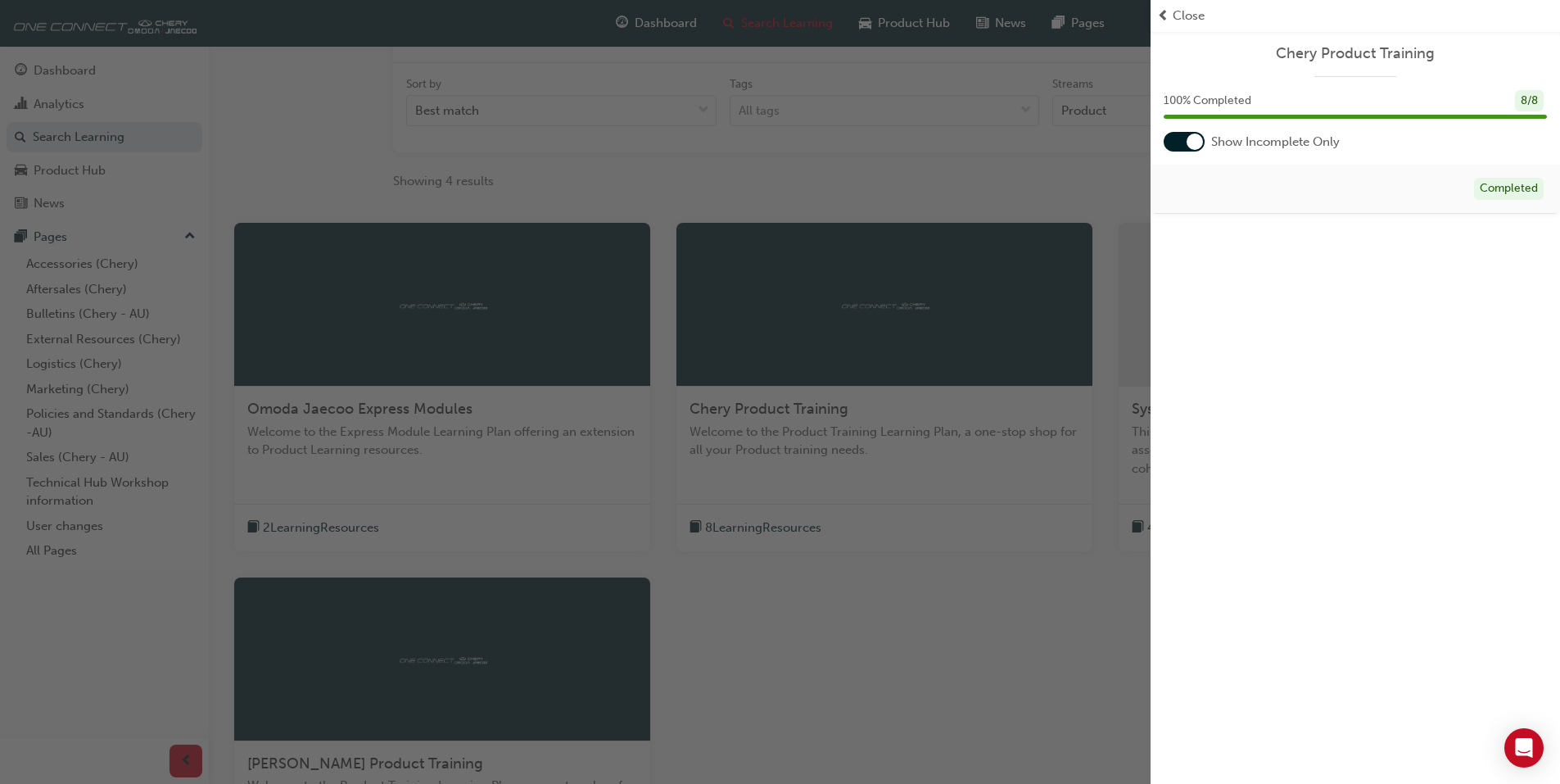
click at [1494, 195] on div "Completed" at bounding box center [1508, 188] width 70 height 22
click at [1494, 188] on div "Completed" at bounding box center [1508, 188] width 70 height 22
click at [1277, 142] on span "Show Incomplete Only" at bounding box center [1275, 142] width 129 height 19
click at [1173, 141] on div at bounding box center [1184, 142] width 41 height 20
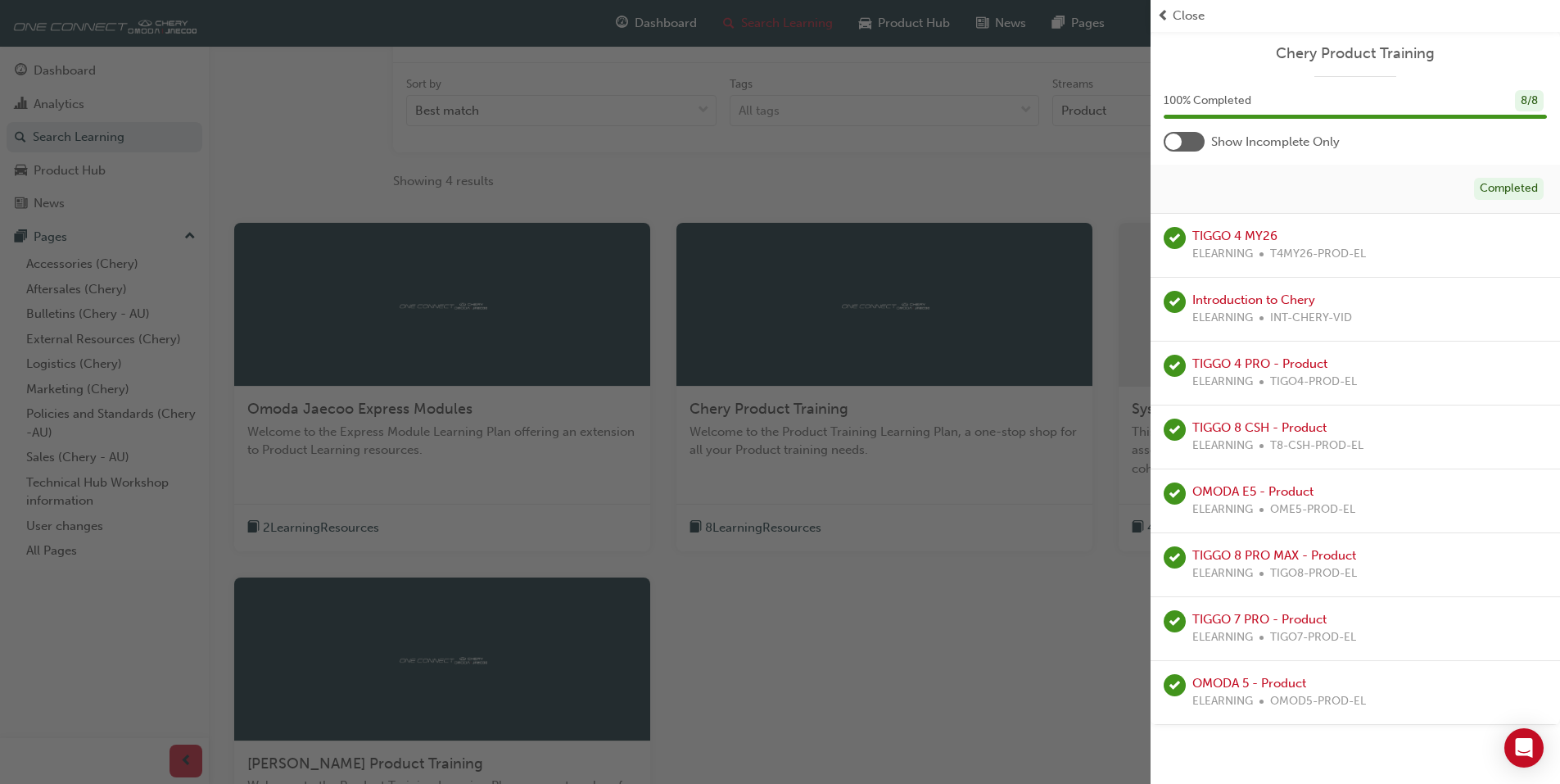
click at [1322, 49] on span "Chery Product Training" at bounding box center [1355, 53] width 383 height 19
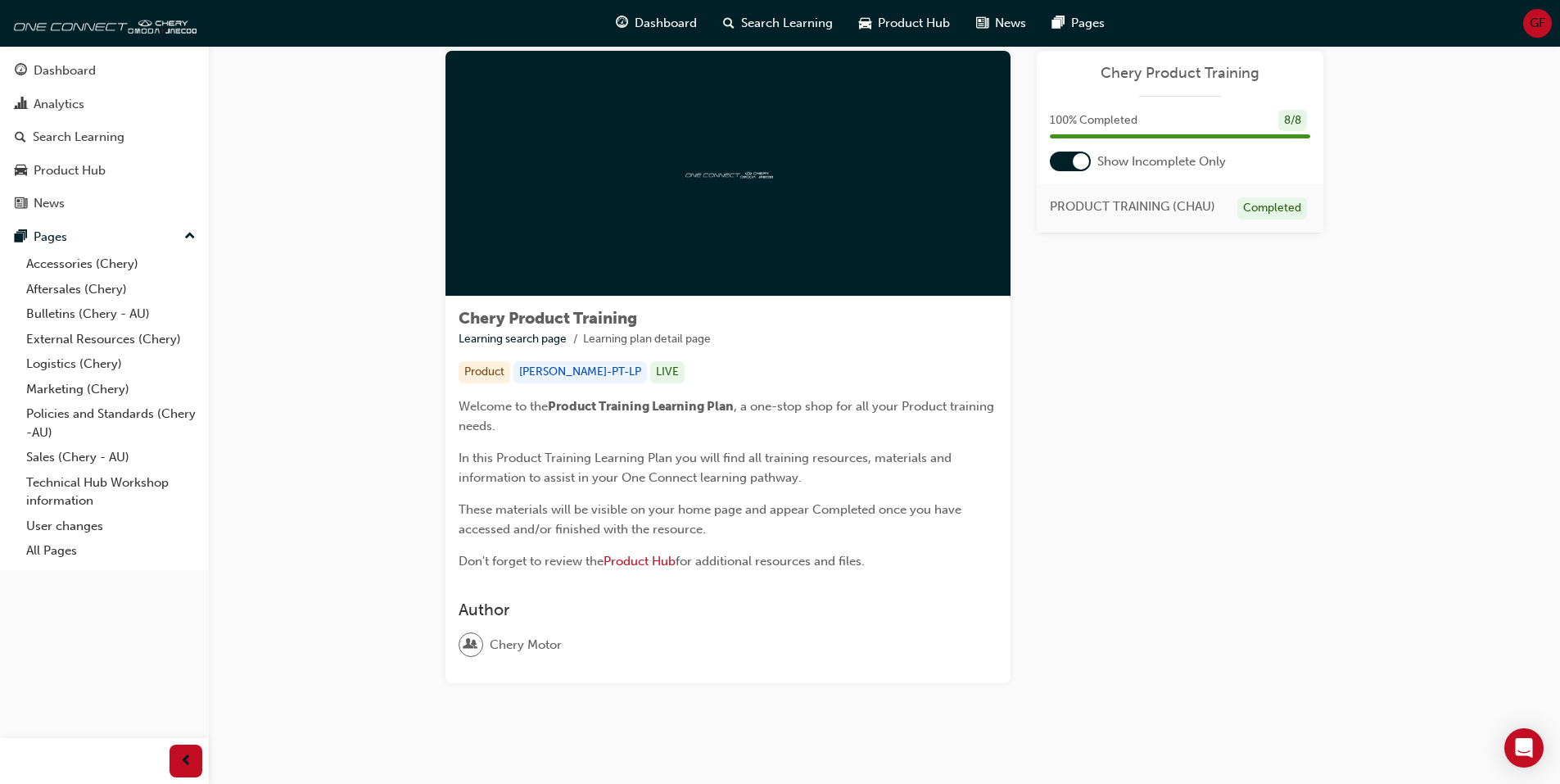
scroll to position [53, 0]
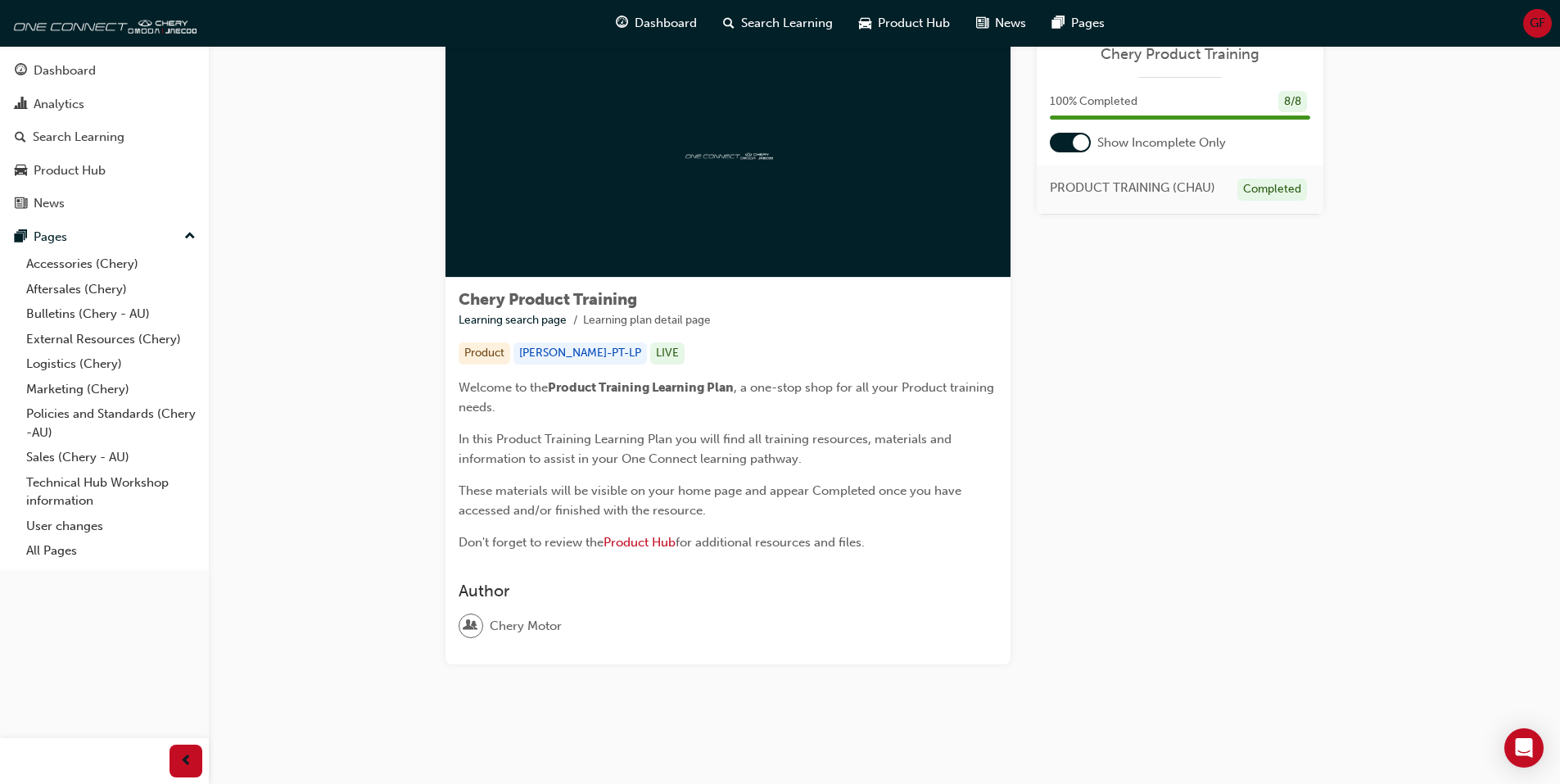
click at [474, 355] on div "Product" at bounding box center [484, 353] width 52 height 22
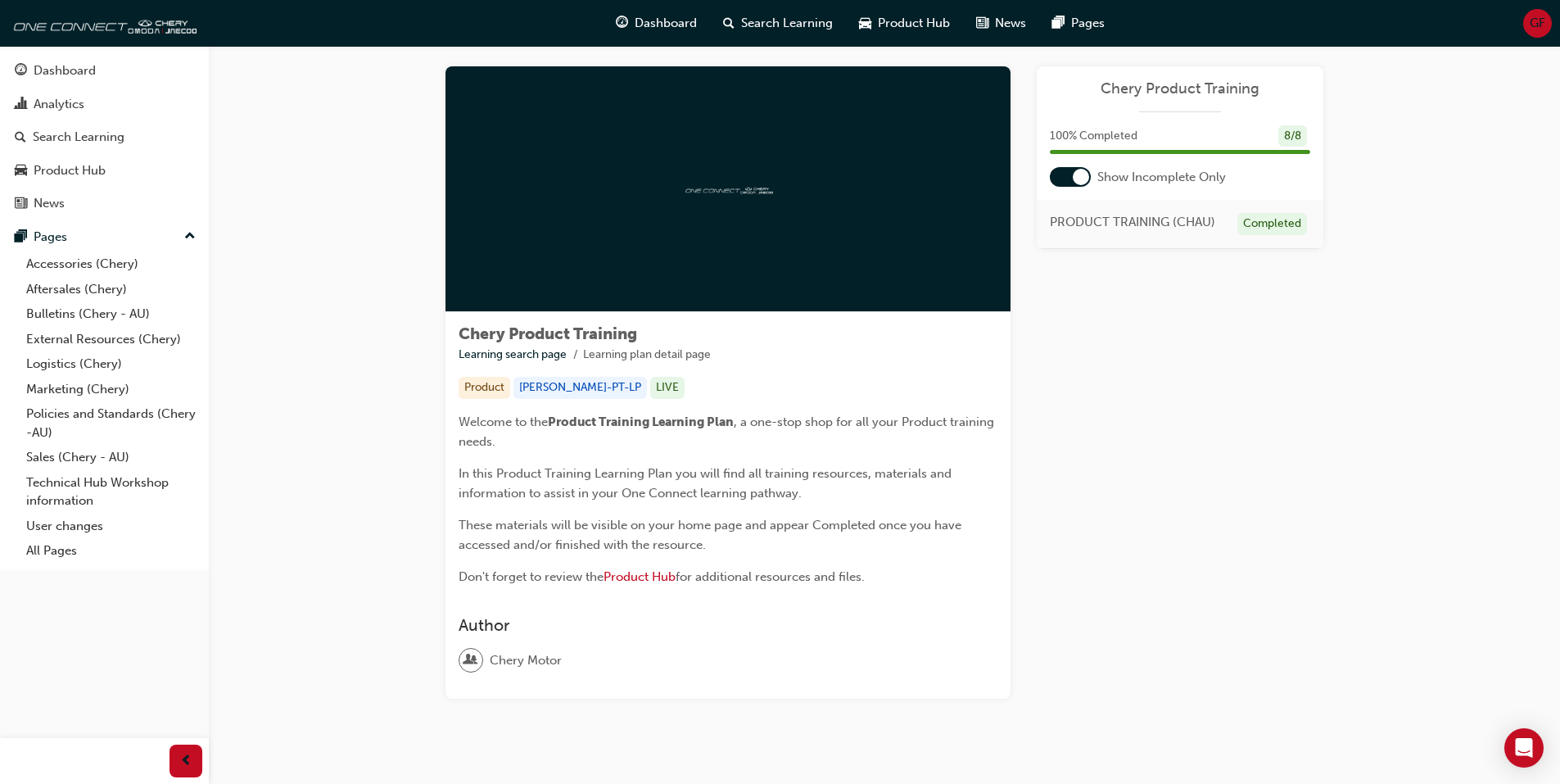
scroll to position [0, 0]
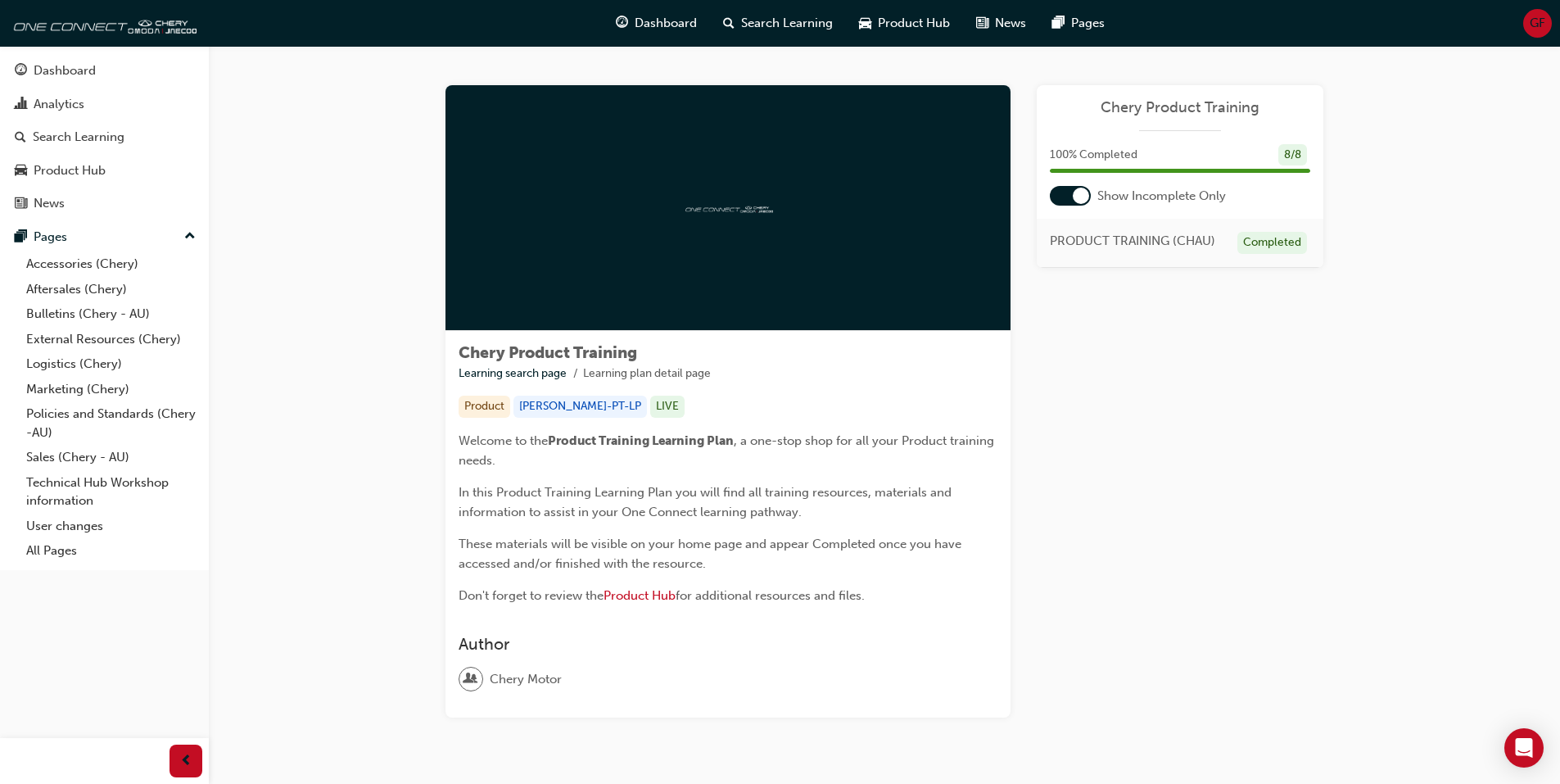
click at [774, 242] on div at bounding box center [728, 208] width 565 height 246
click at [1055, 190] on div at bounding box center [1070, 196] width 41 height 20
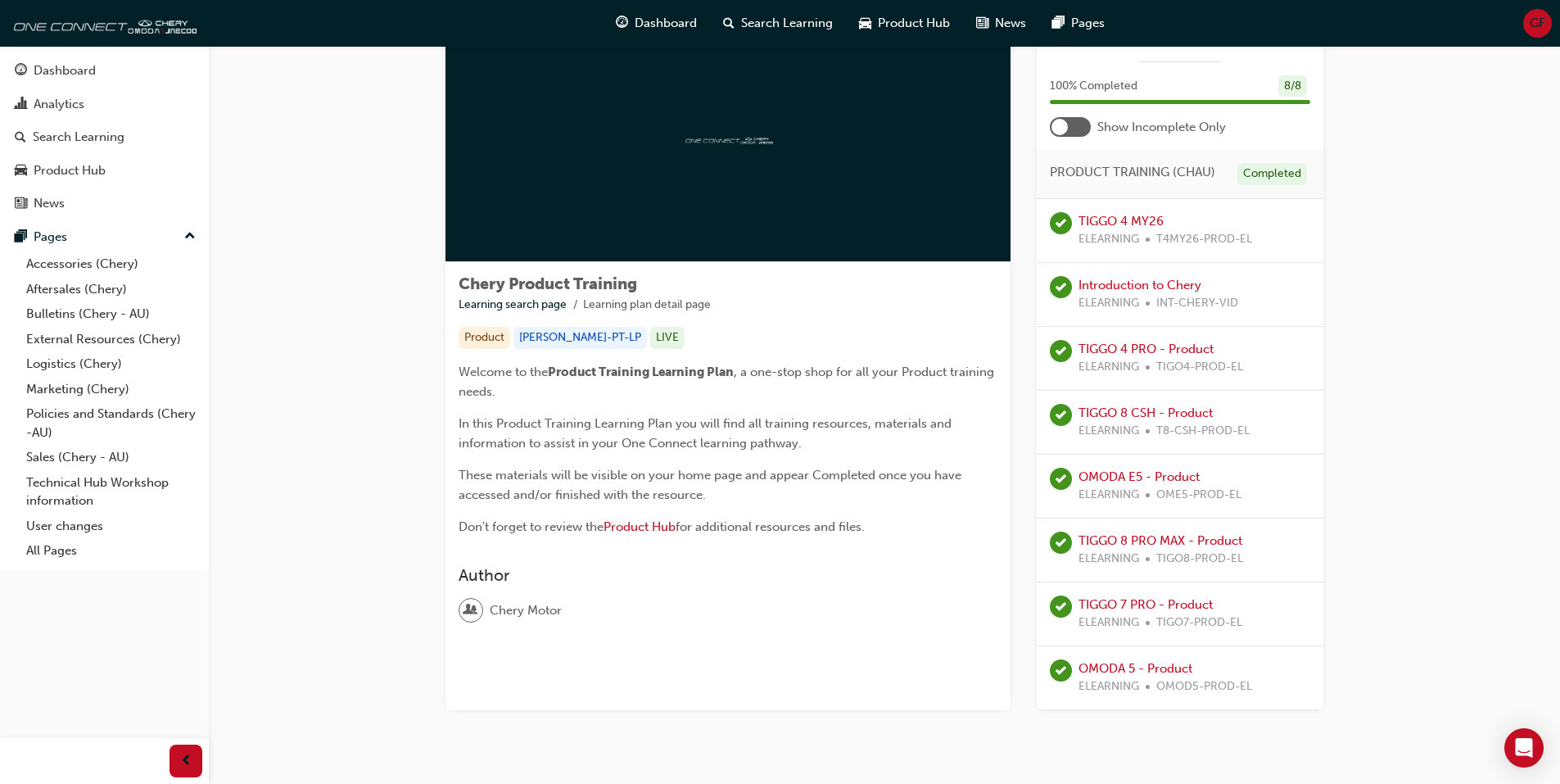
scroll to position [33, 0]
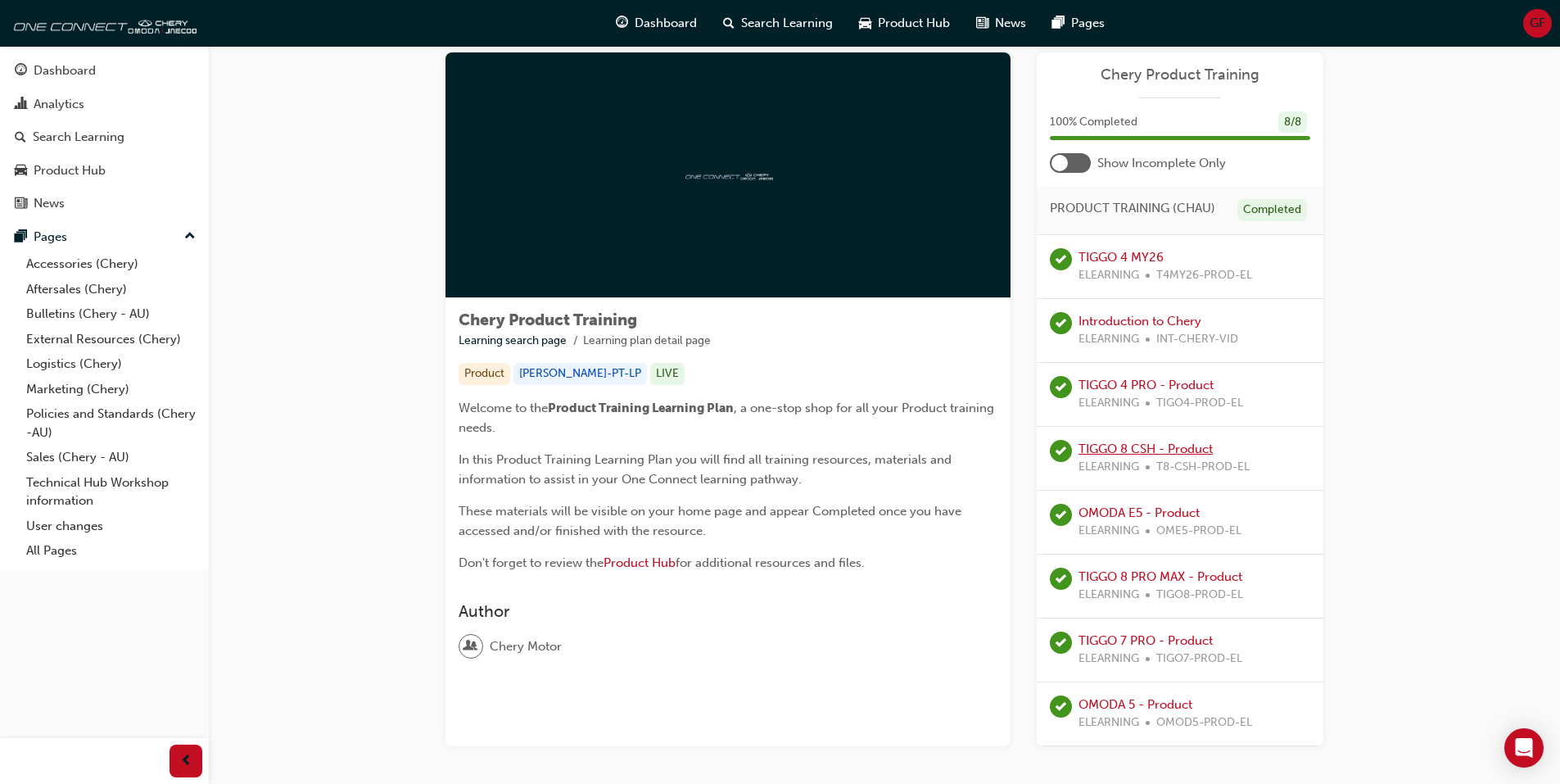
click at [1195, 447] on link "TIGGO 8 CSH - Product" at bounding box center [1145, 449] width 134 height 15
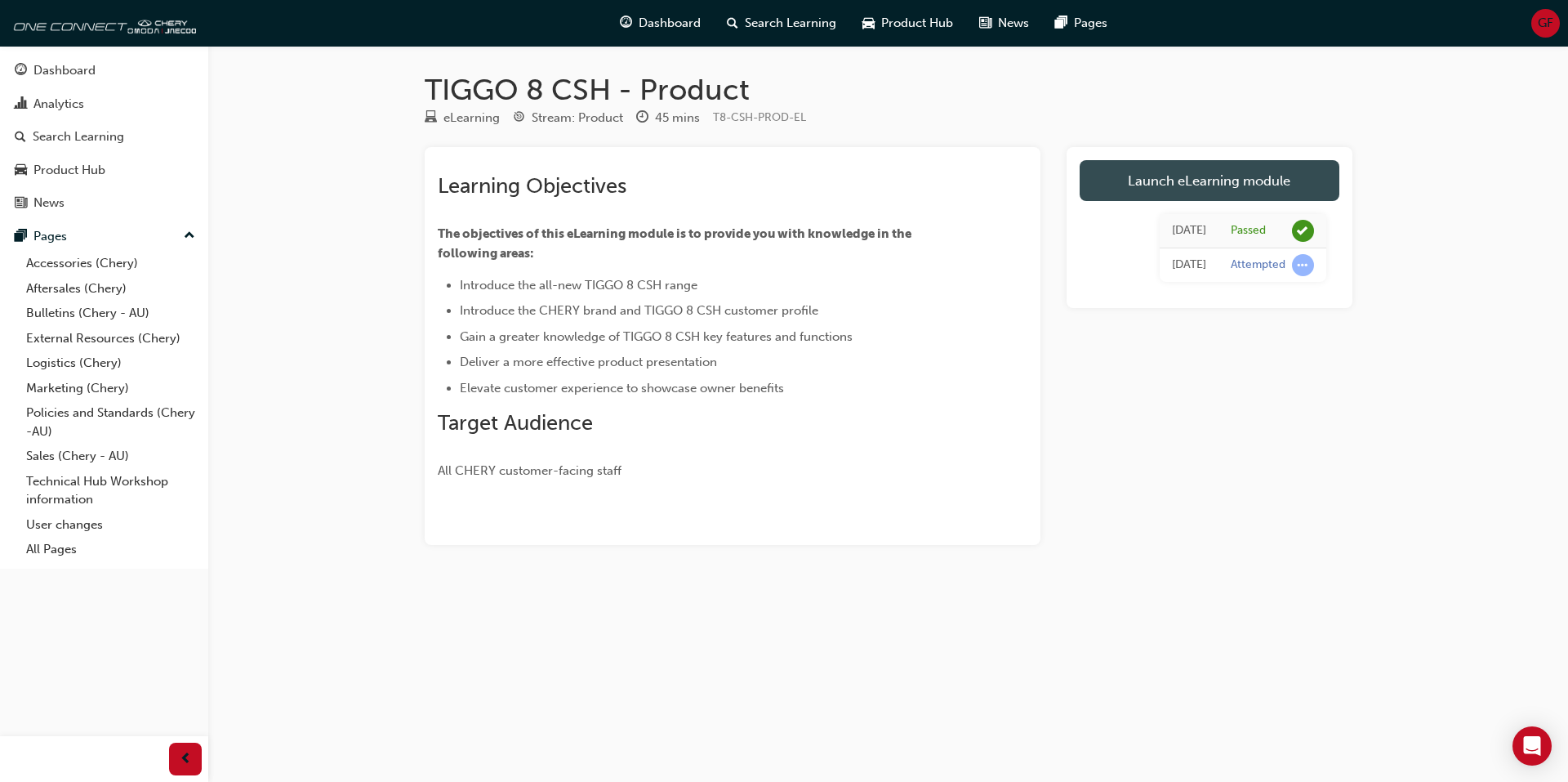
click at [1224, 186] on link "Launch eLearning module" at bounding box center [1209, 181] width 260 height 41
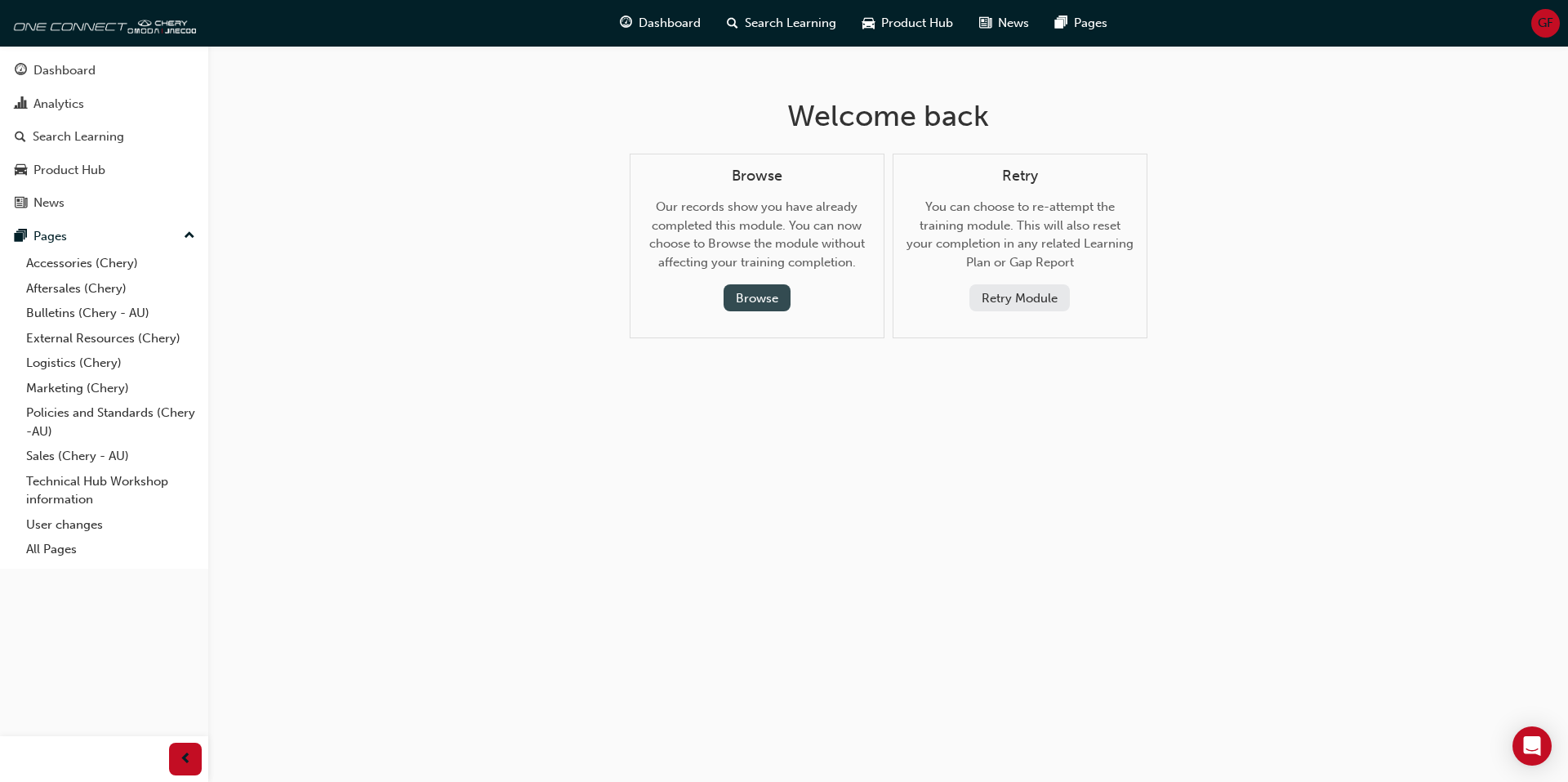
click at [739, 302] on button "Browse" at bounding box center [757, 297] width 67 height 27
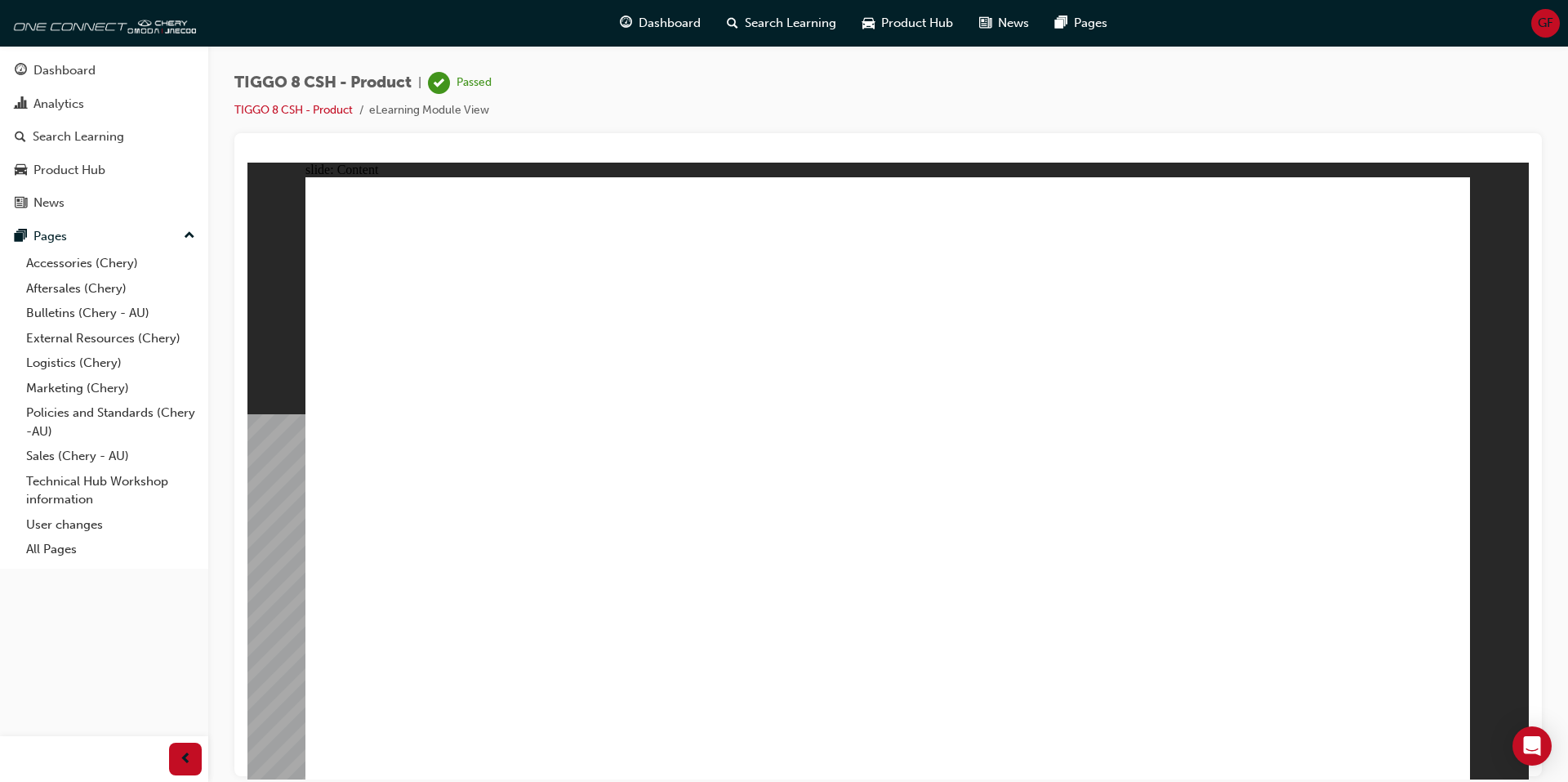
click at [65, 168] on div "Product Hub" at bounding box center [69, 170] width 72 height 19
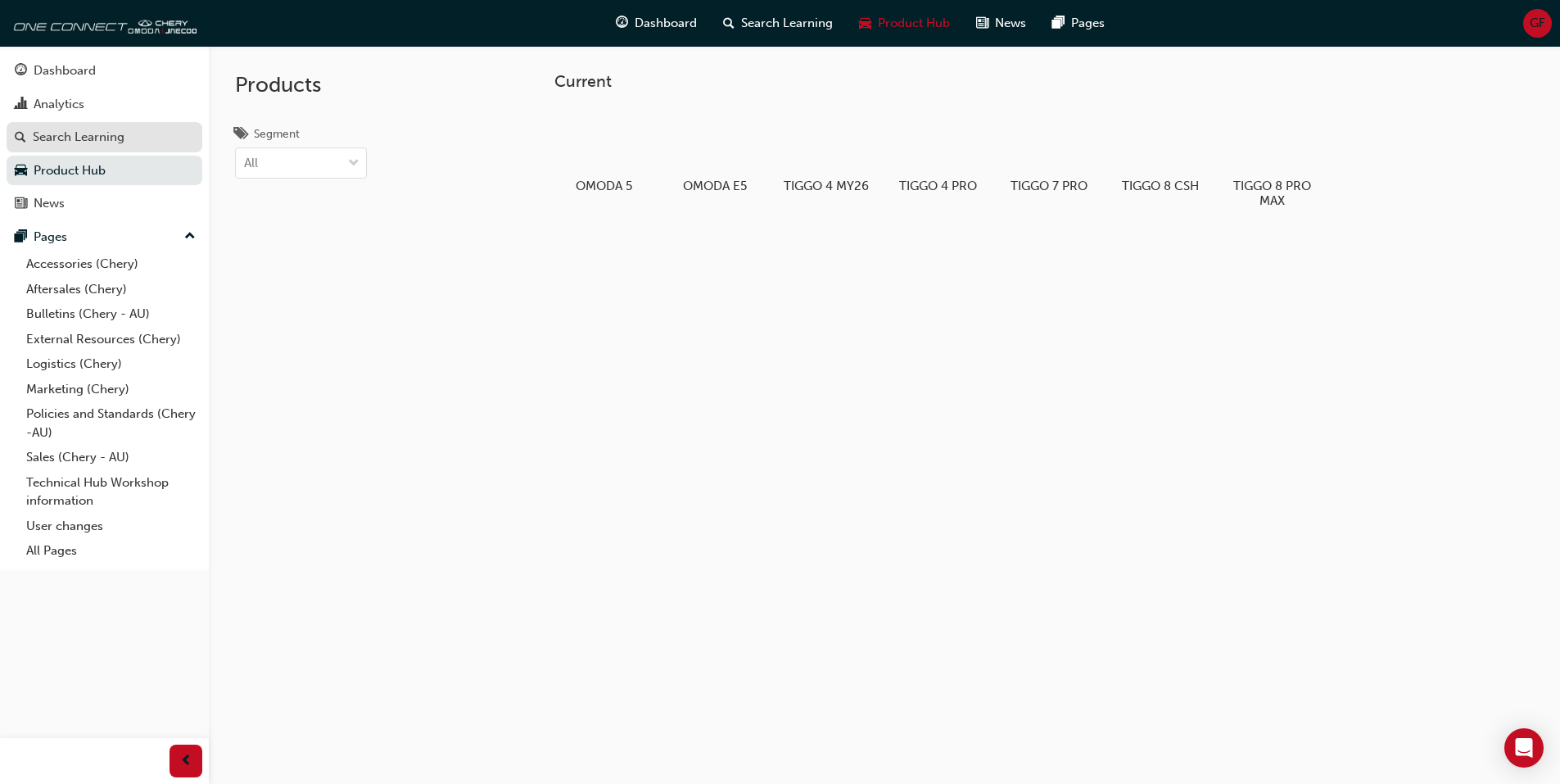
click at [81, 136] on div "Search Learning" at bounding box center [79, 137] width 92 height 19
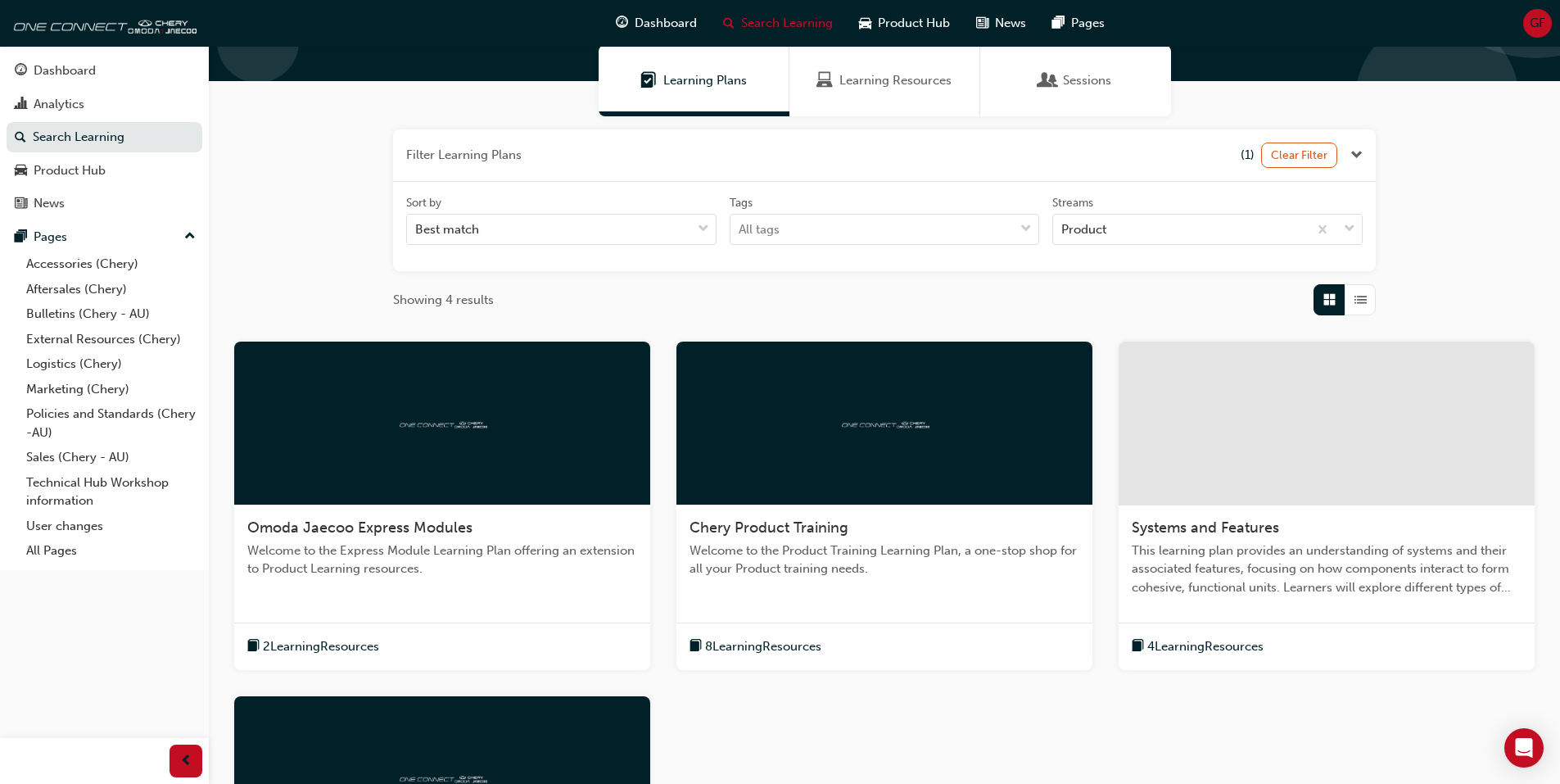
scroll to position [164, 0]
